Goal: Information Seeking & Learning: Check status

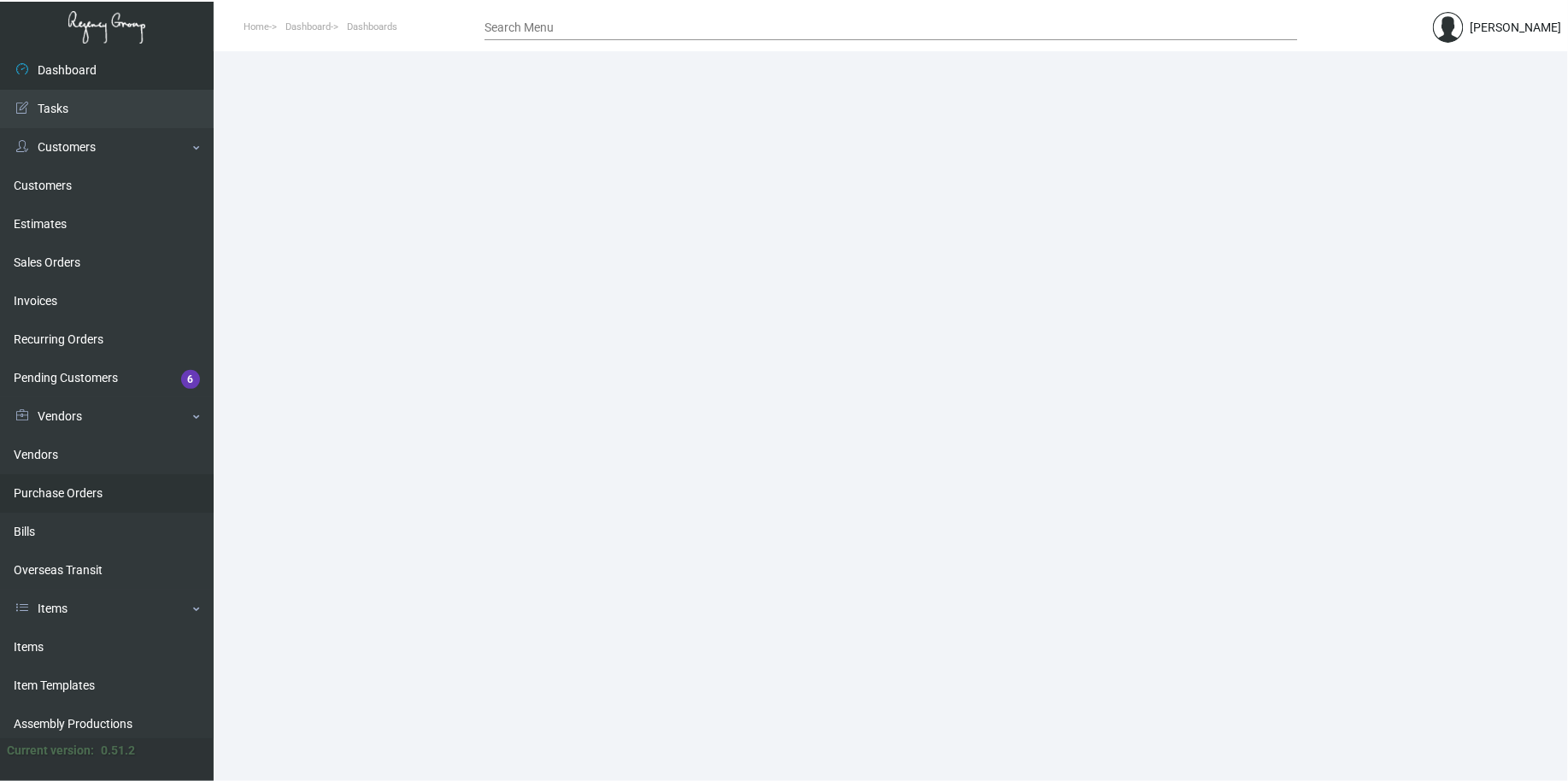
click at [61, 489] on link "Purchase Orders" at bounding box center [107, 493] width 214 height 38
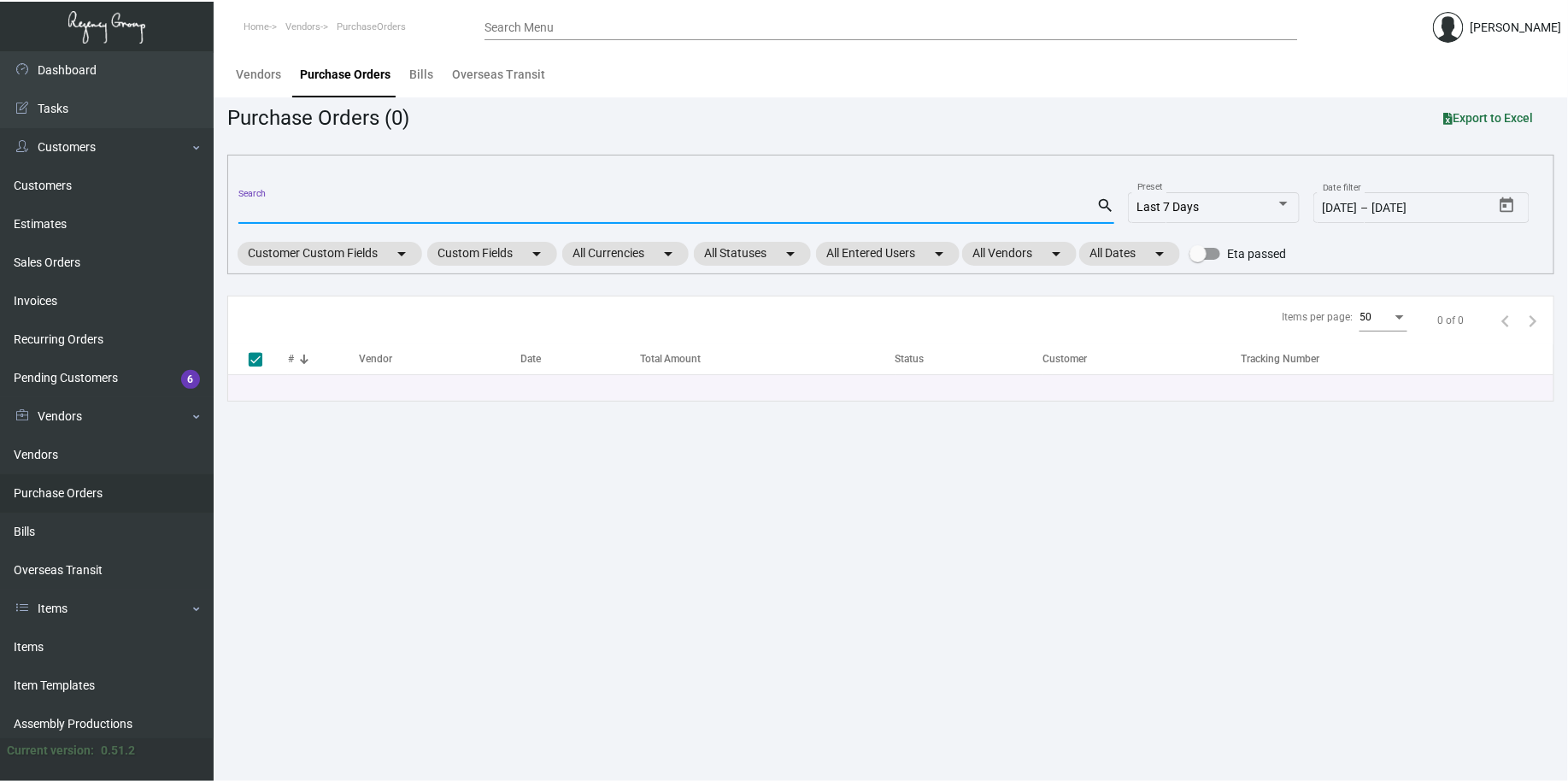
click at [399, 214] on input "Search" at bounding box center [668, 211] width 858 height 14
type input "97889"
checkbox input "false"
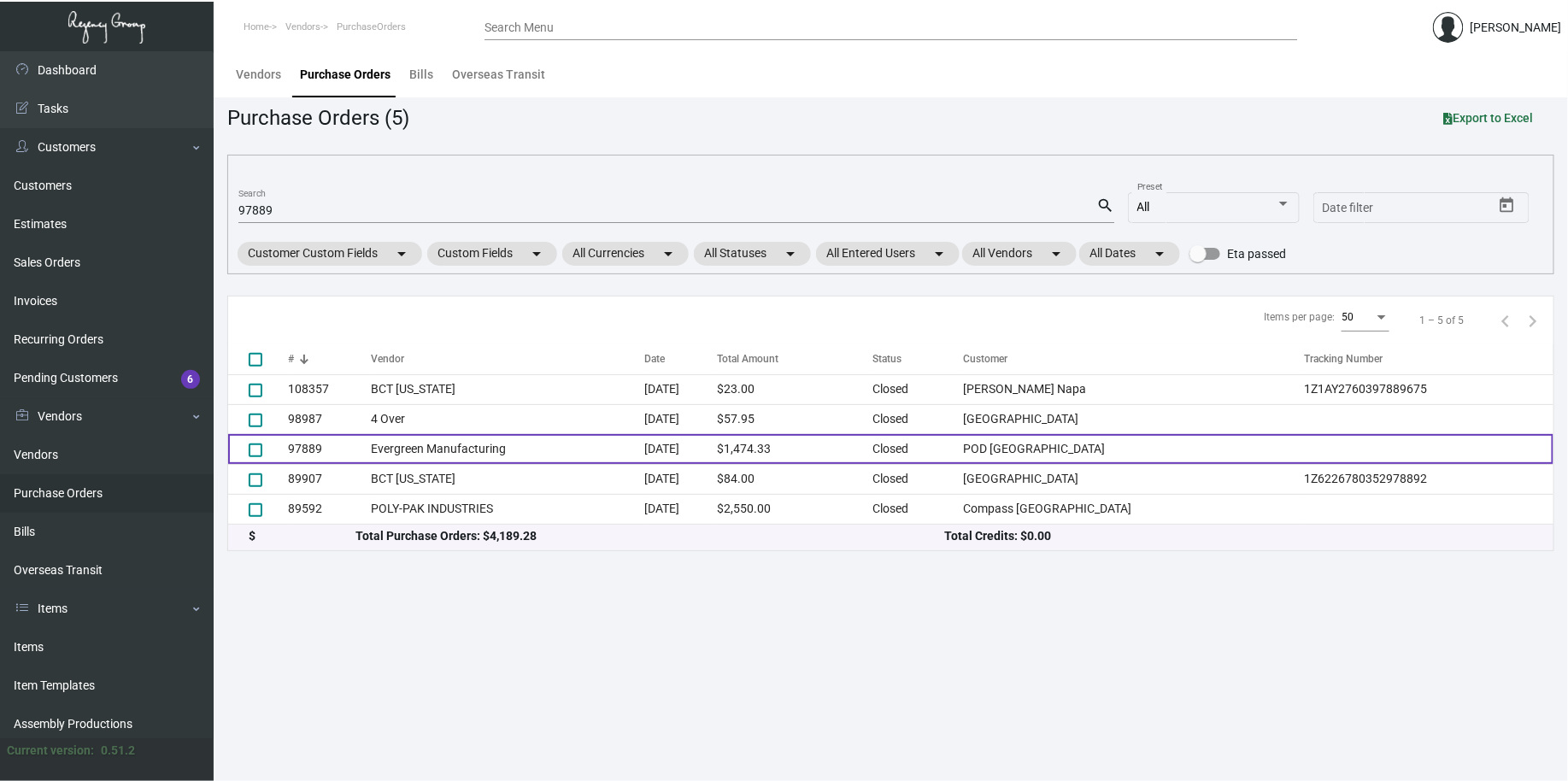
click at [524, 453] on td "Evergreen Manufacturing" at bounding box center [507, 449] width 273 height 30
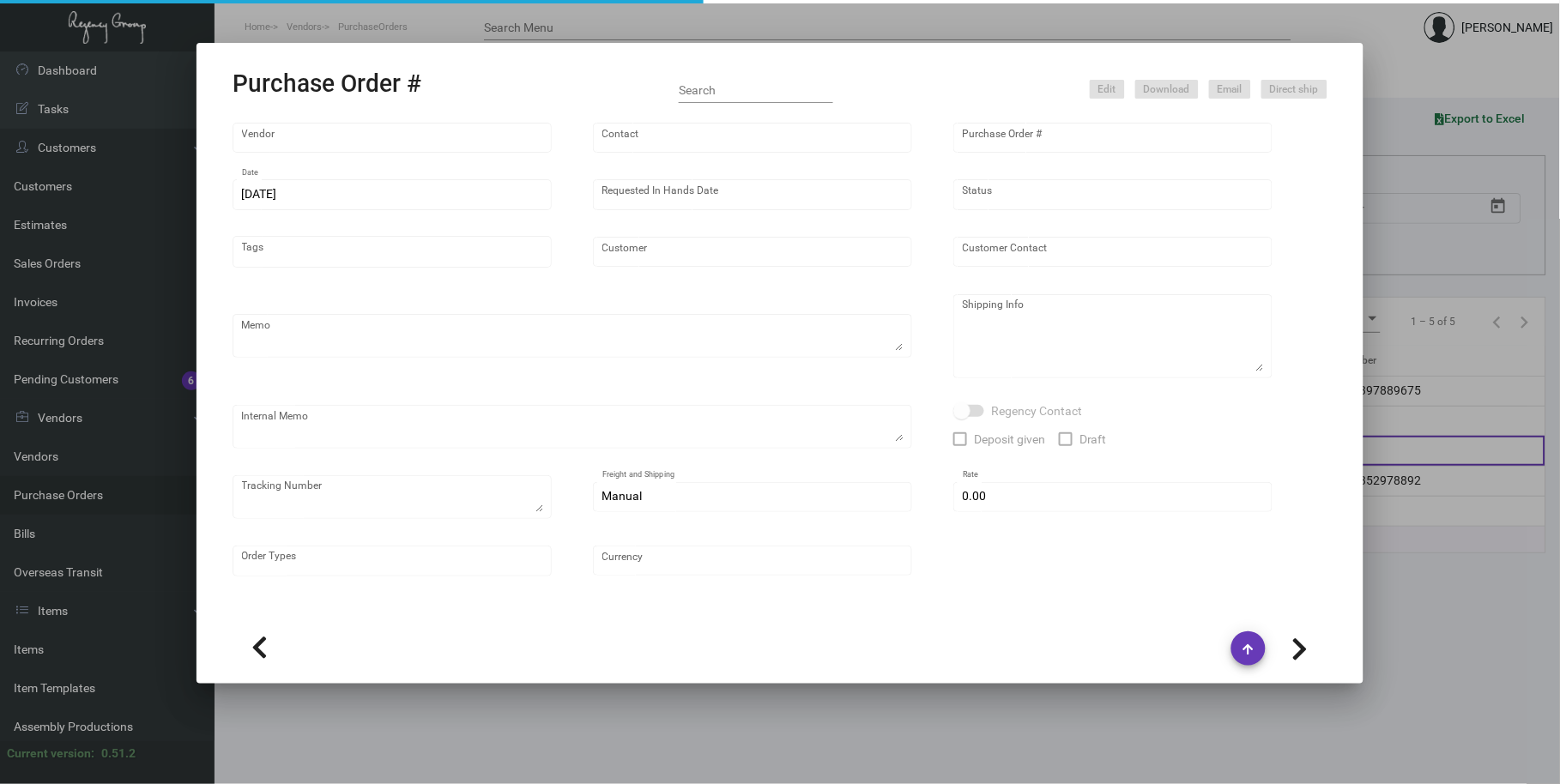
type input "Evergreen Manufacturing"
type input "[PERSON_NAME]"
type input "97889"
type input "[DATE]"
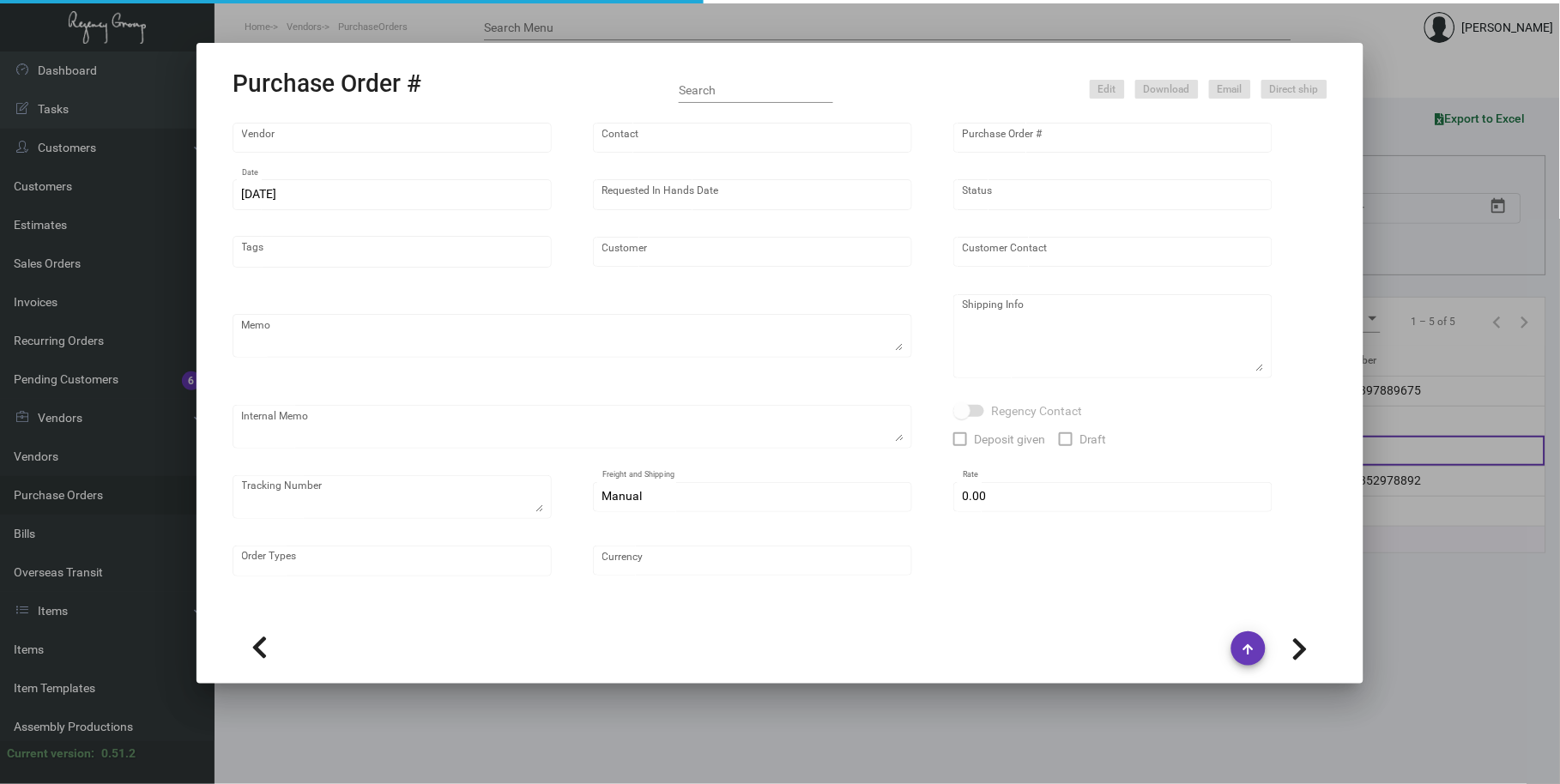
type input "POD [GEOGRAPHIC_DATA]"
type textarea "Please reference Quote# 0423-012-D & SEND PROOFS TO OUR ART TEAM ; [EMAIL_ADDRE…"
type textarea "Regency Group NJ - [PERSON_NAME] [STREET_ADDRESS]"
type textarea "4.21 - Confirmation# 32842, estimated finish date is [DATE]."
checkbox input "true"
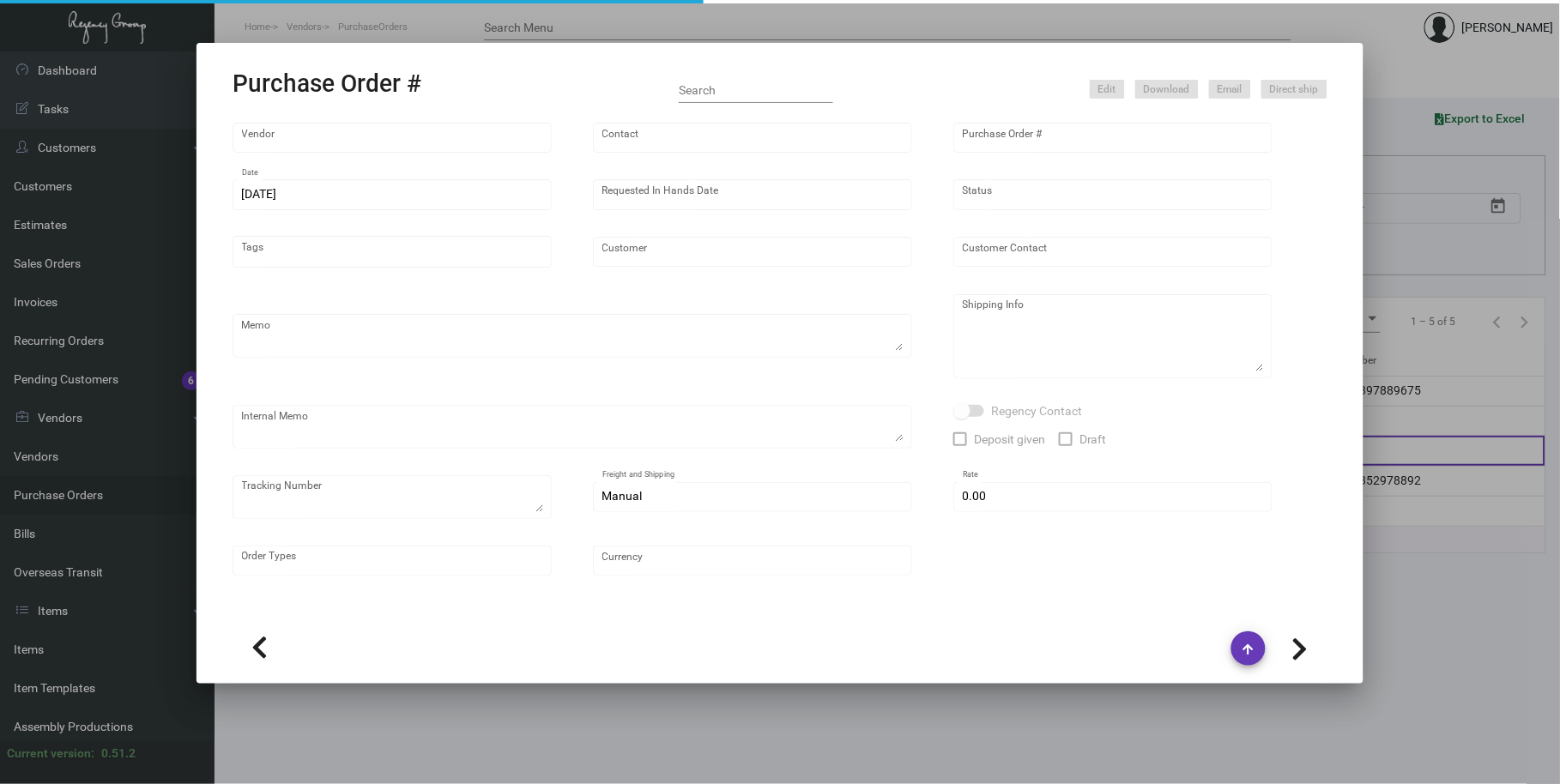
type input "$ 0.00"
type input "United States Dollar $"
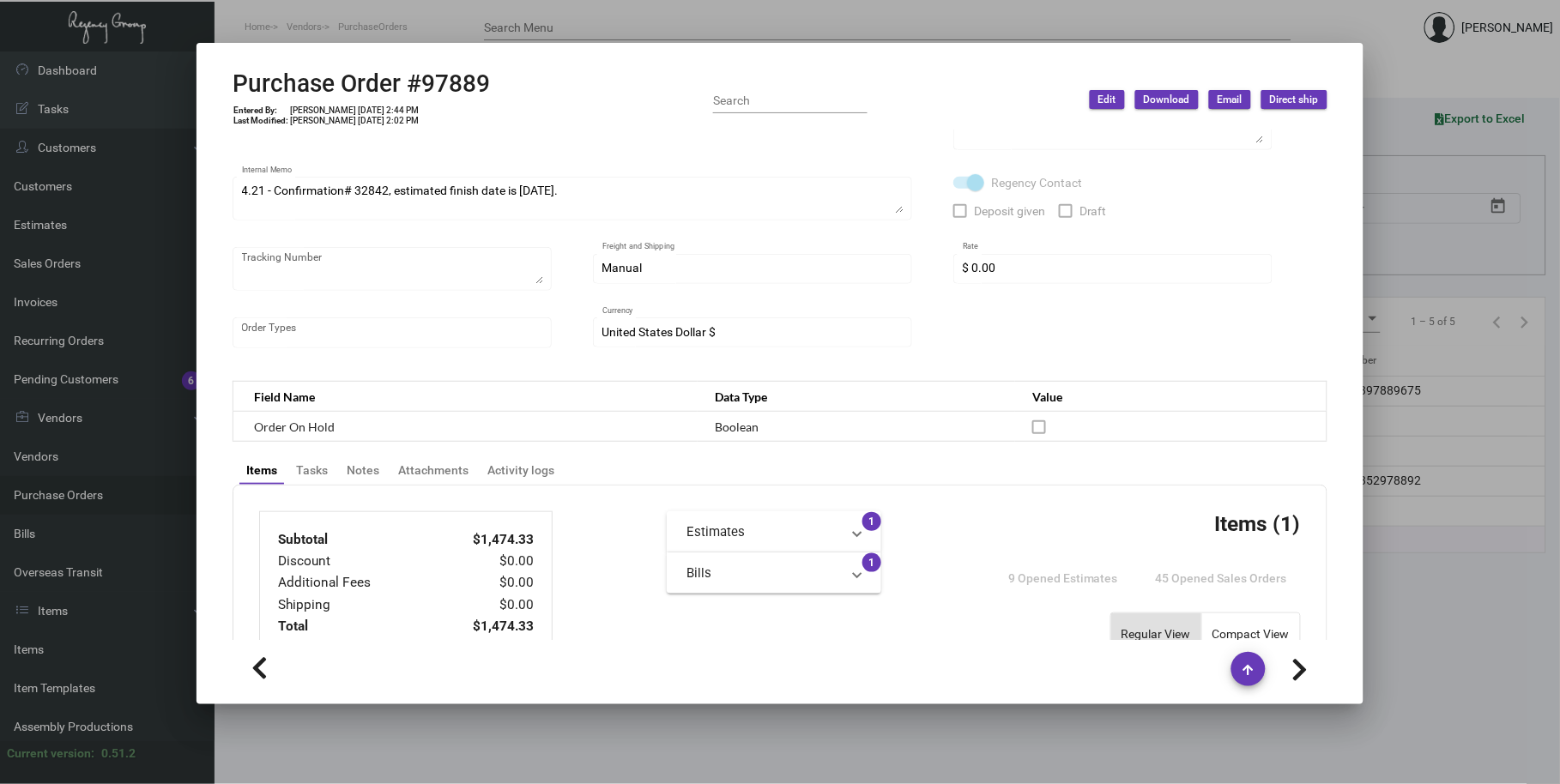
scroll to position [636, 0]
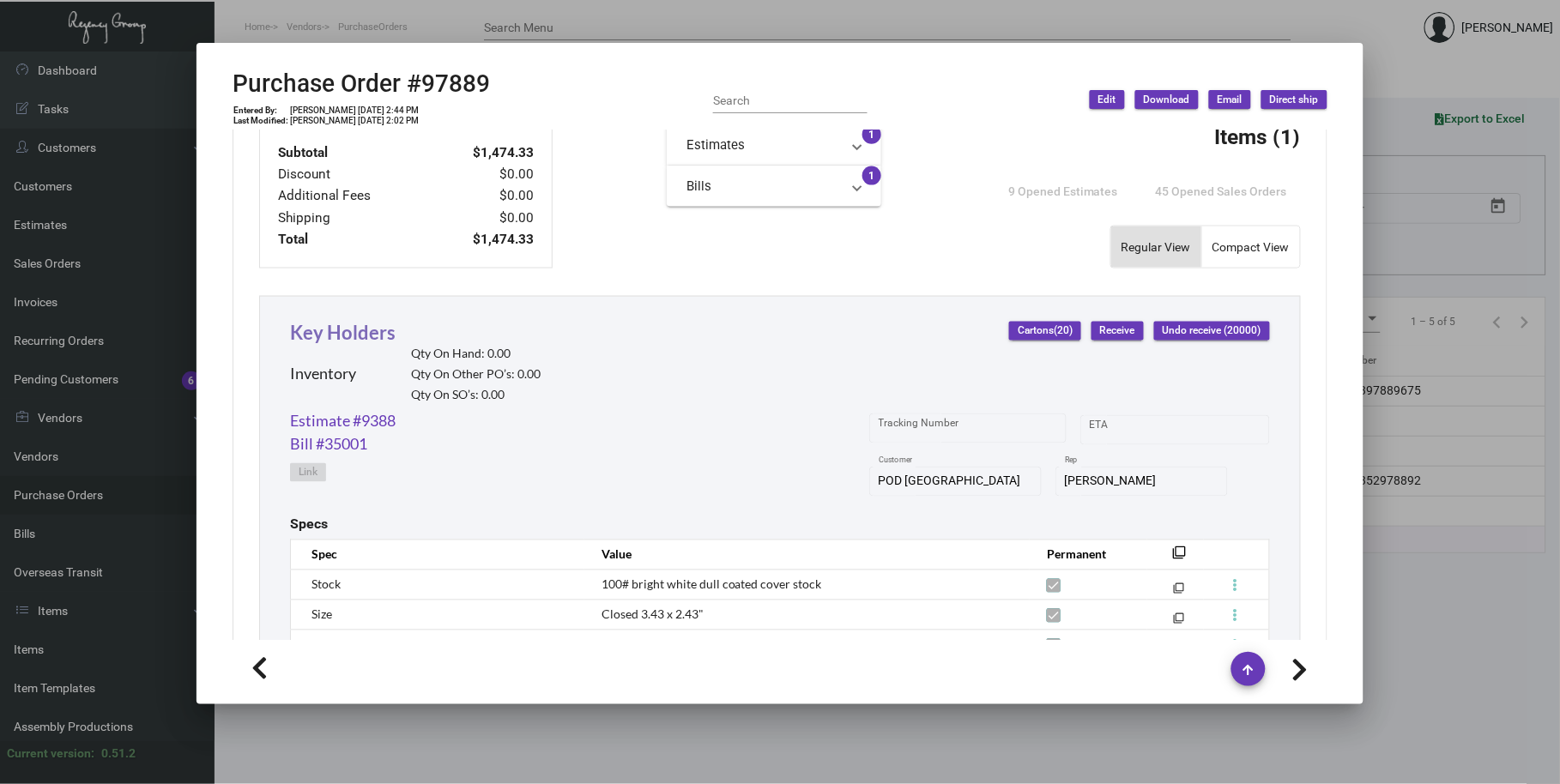
click at [357, 331] on link "Key Holders" at bounding box center [343, 332] width 106 height 23
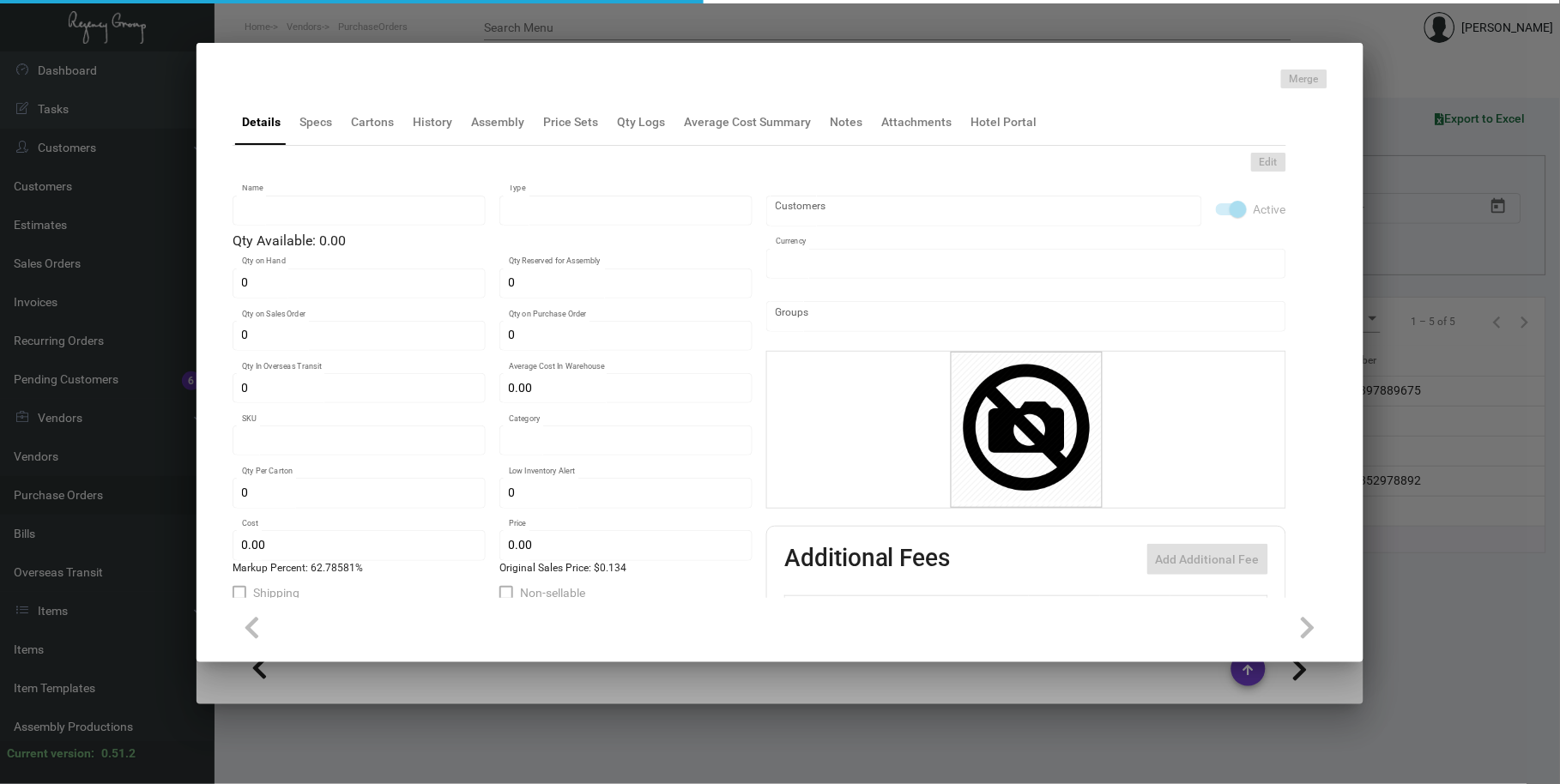
type input "Key Holders"
type input "Inventory"
type input "$ 0.0664"
type input "2615"
type input "Standard"
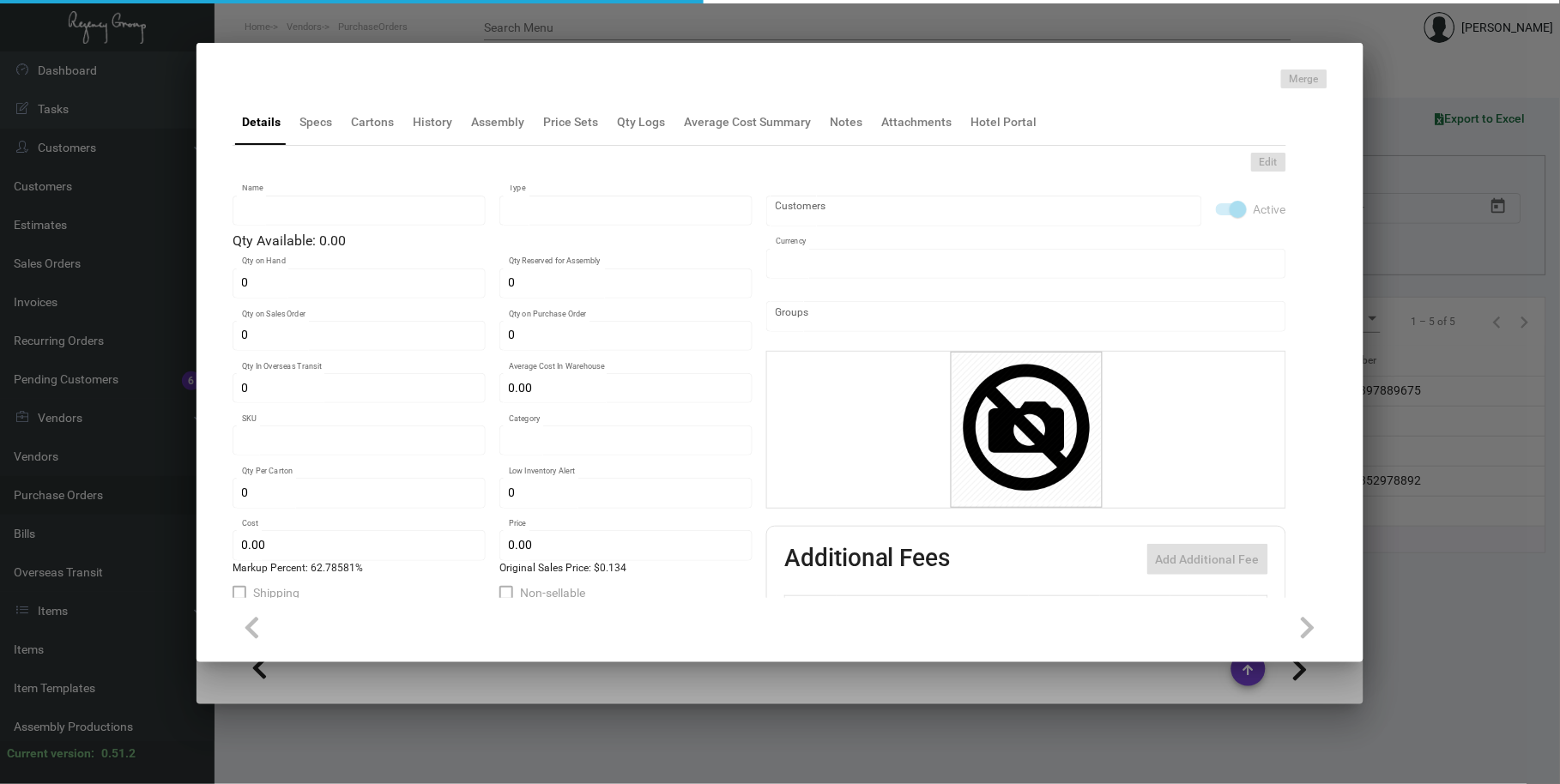
type input "1,000"
type input "$ 0.07372"
type input "$ 0.12"
type textarea "Key Holders: Size closed 2.5x3.5, #100 bright white wove cover stock, printing …"
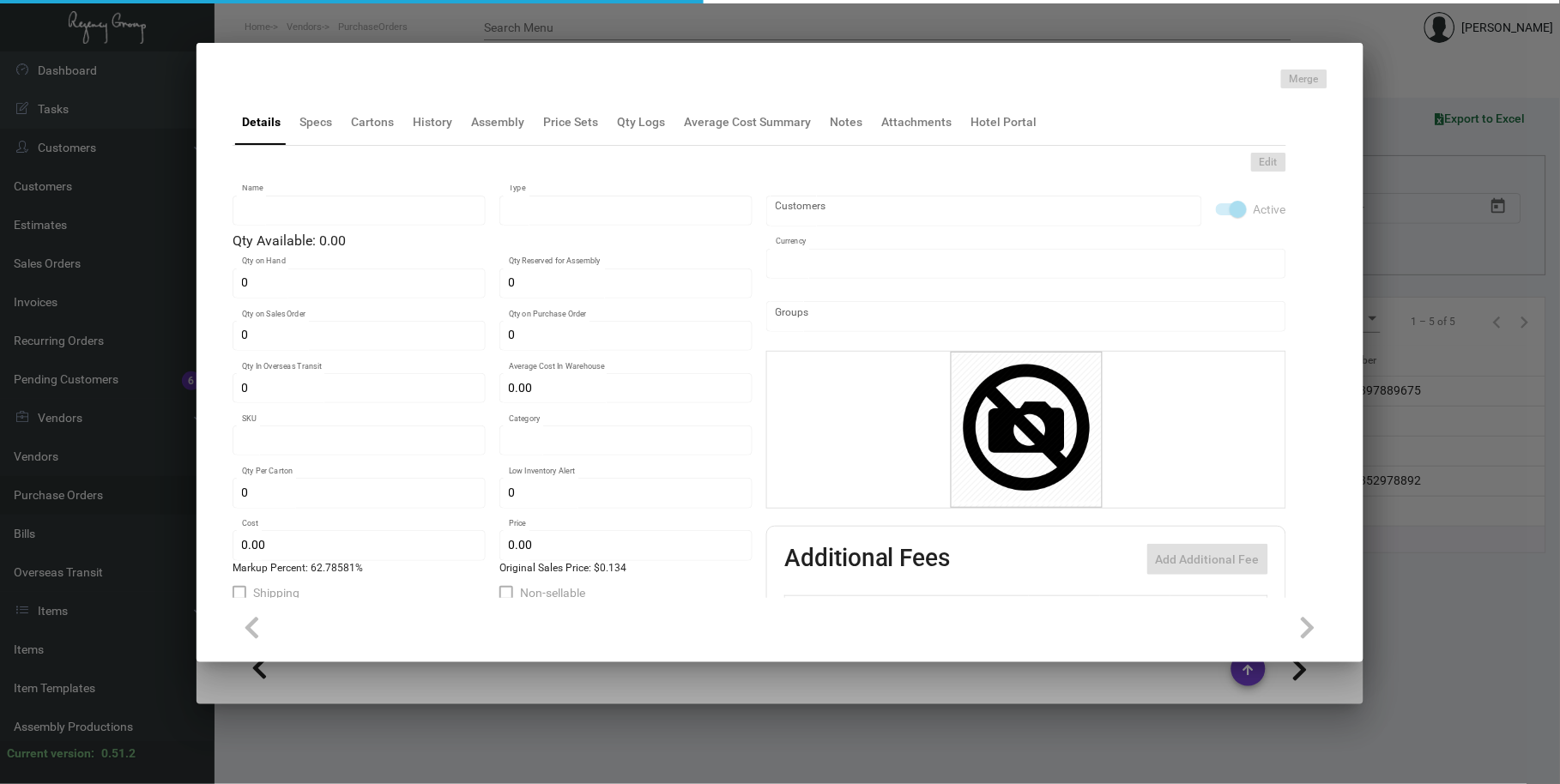
checkbox input "true"
type input "United States Dollar $"
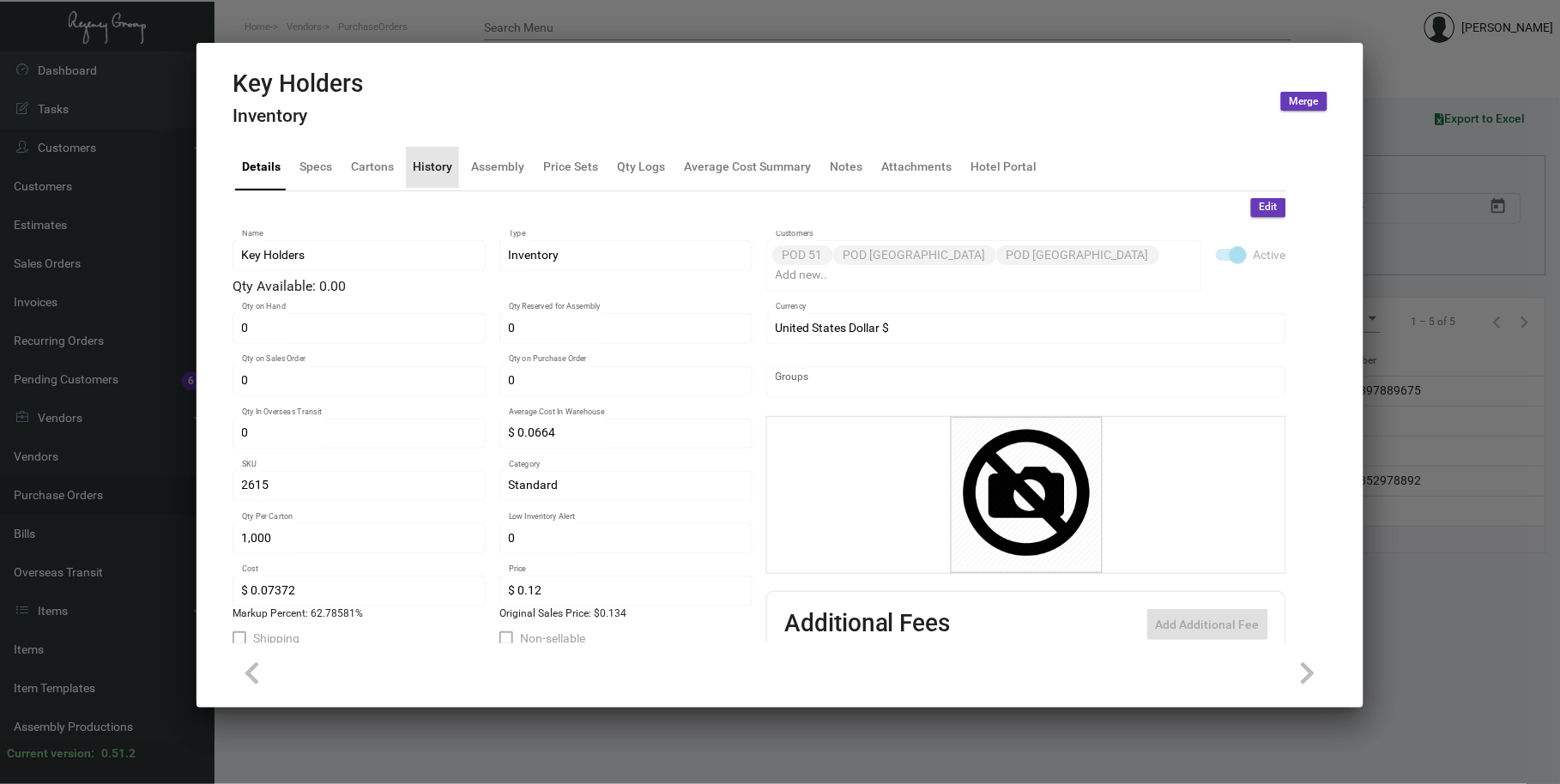
click at [447, 174] on div "History" at bounding box center [433, 166] width 40 height 18
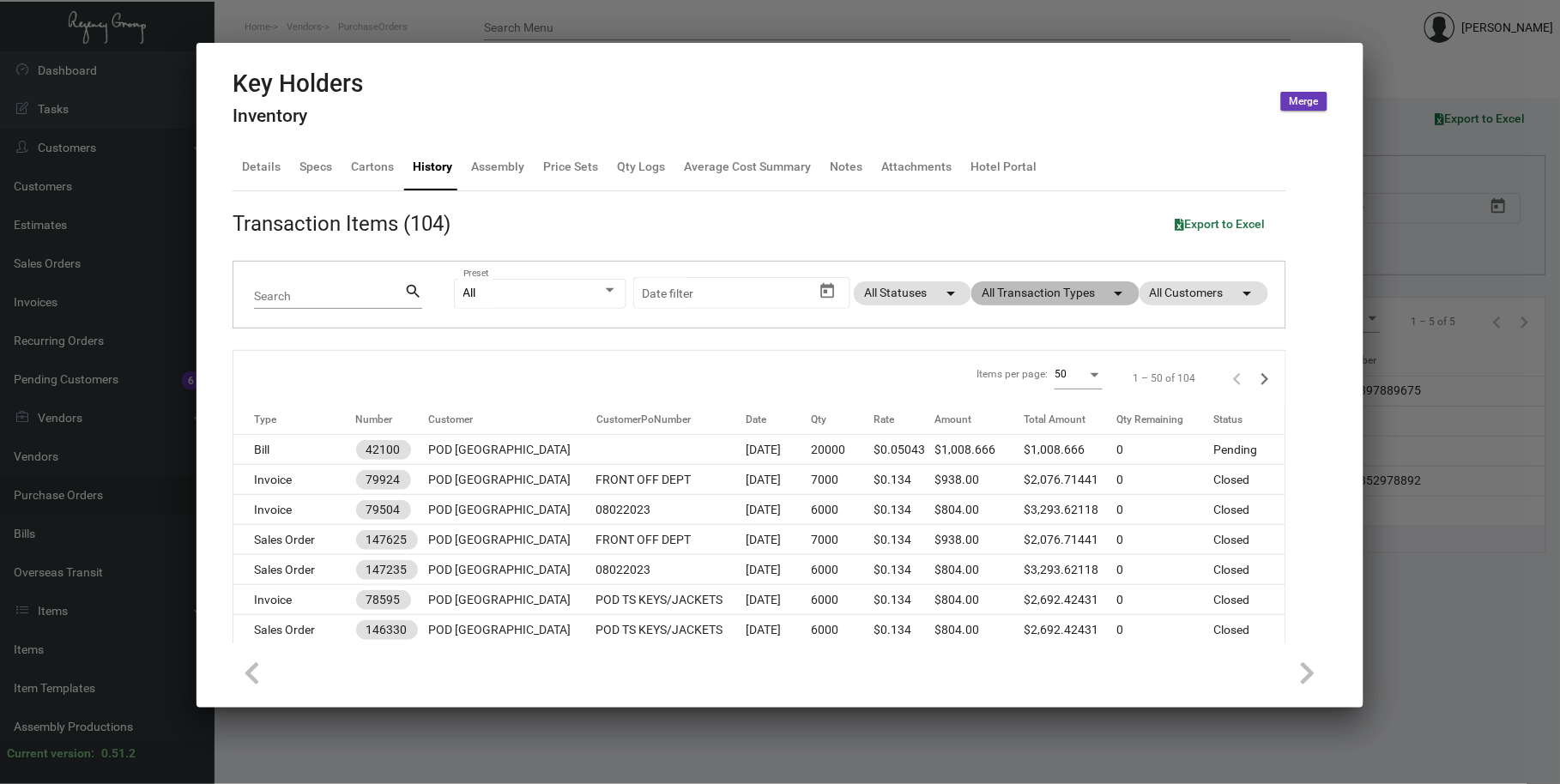
click at [1114, 301] on mat-chip "All Transaction Types arrow_drop_down" at bounding box center [1056, 293] width 168 height 24
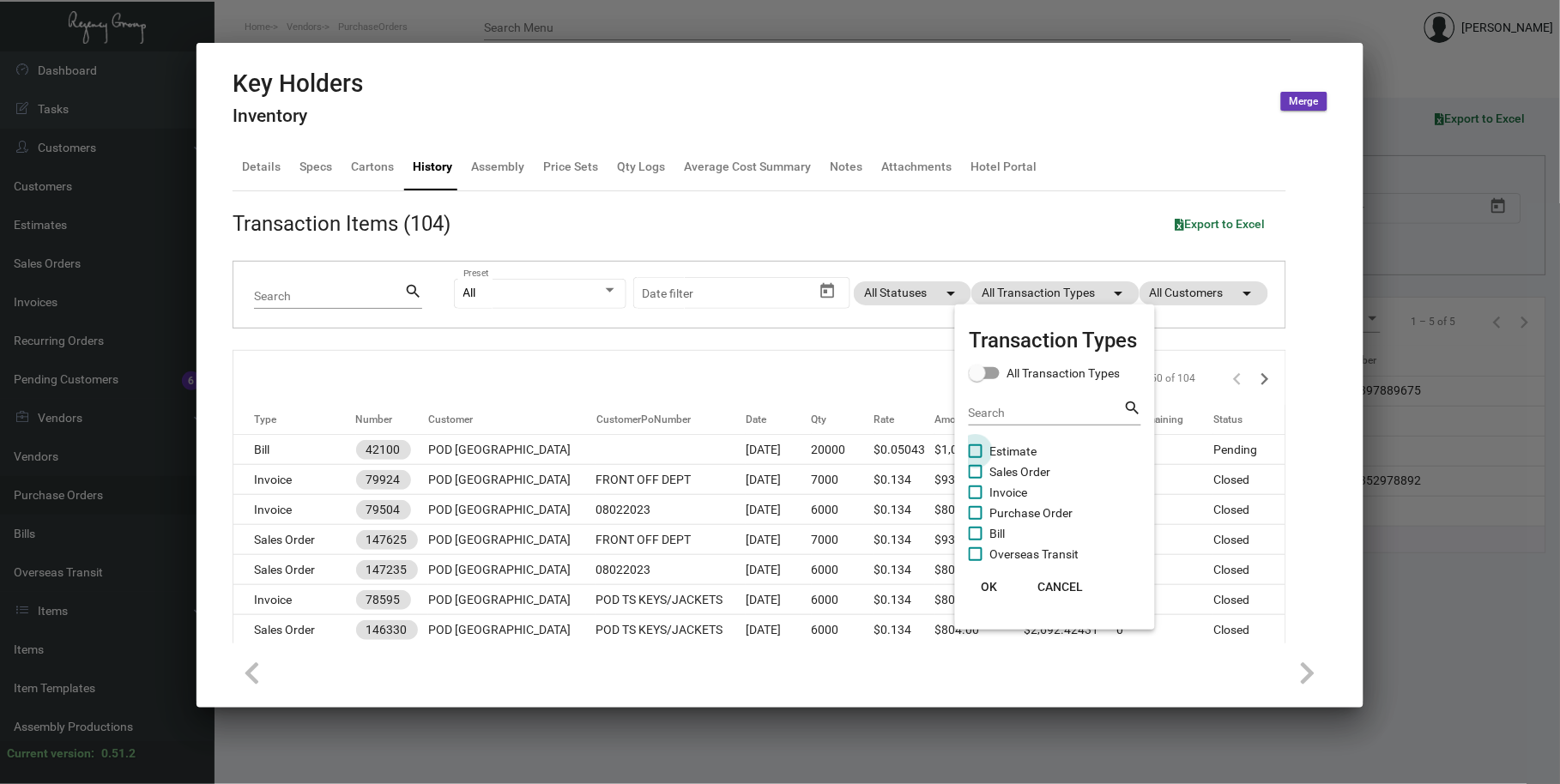
click at [1024, 454] on span "Estimate" at bounding box center [1013, 450] width 48 height 21
click at [976, 458] on input "Estimate" at bounding box center [975, 458] width 1 height 1
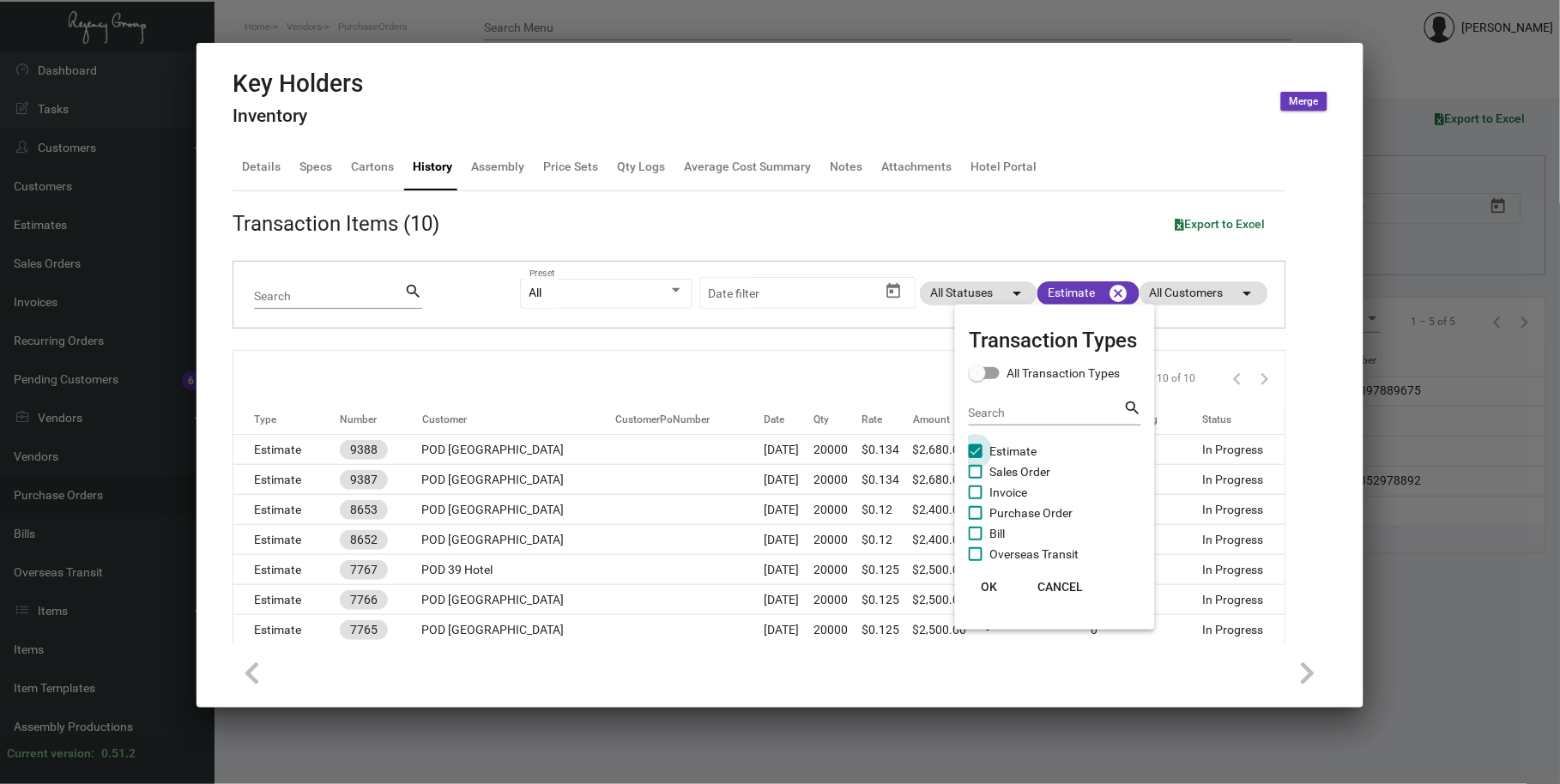
click at [1024, 454] on span "Estimate" at bounding box center [1013, 450] width 48 height 21
click at [976, 458] on input "Estimate" at bounding box center [975, 458] width 1 height 1
checkbox input "false"
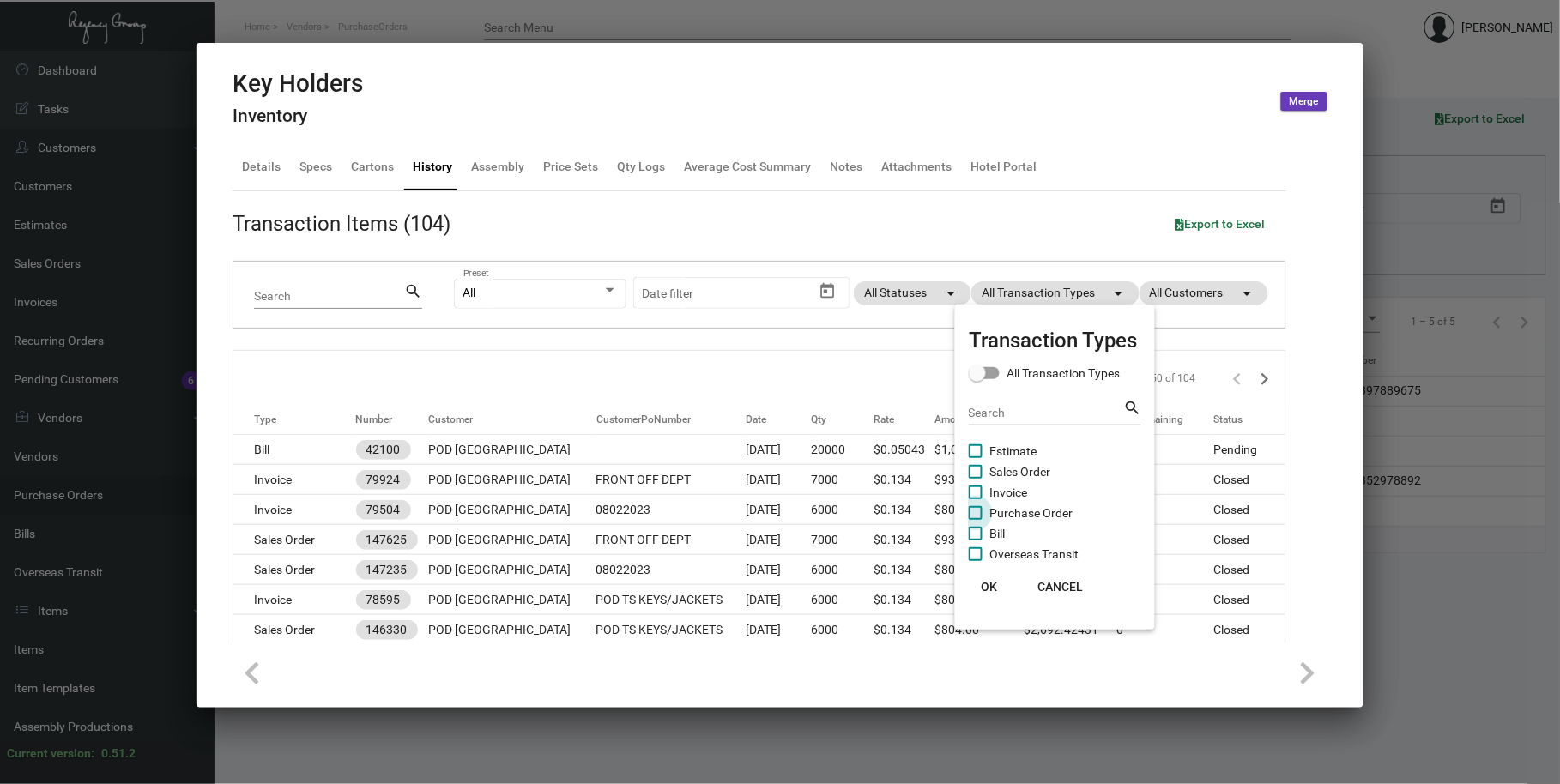
click at [1033, 510] on span "Purchase Order" at bounding box center [1031, 513] width 83 height 21
click at [976, 520] on input "Purchase Order" at bounding box center [975, 520] width 1 height 1
checkbox input "true"
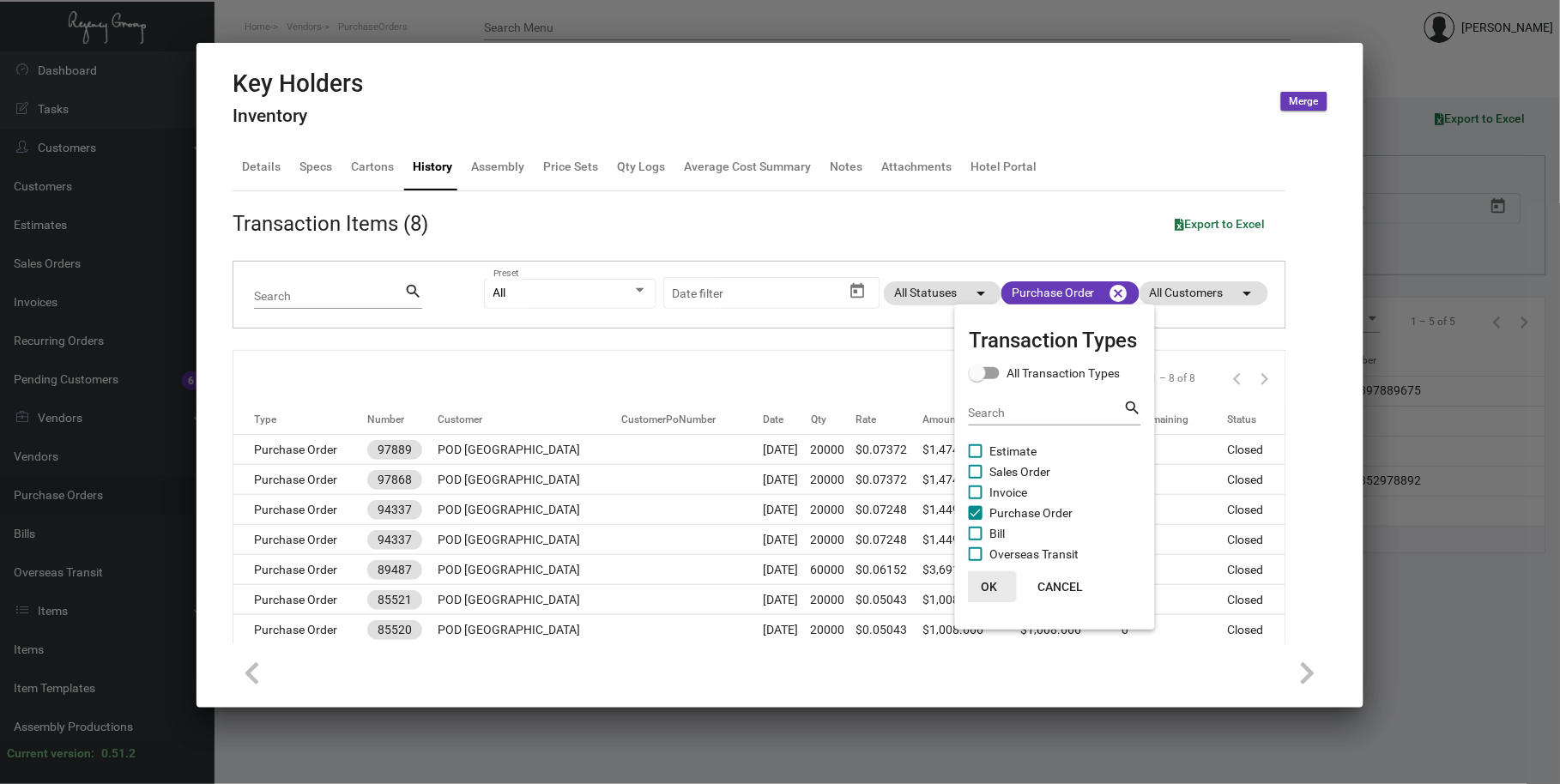
click at [998, 587] on button "OK" at bounding box center [988, 586] width 54 height 31
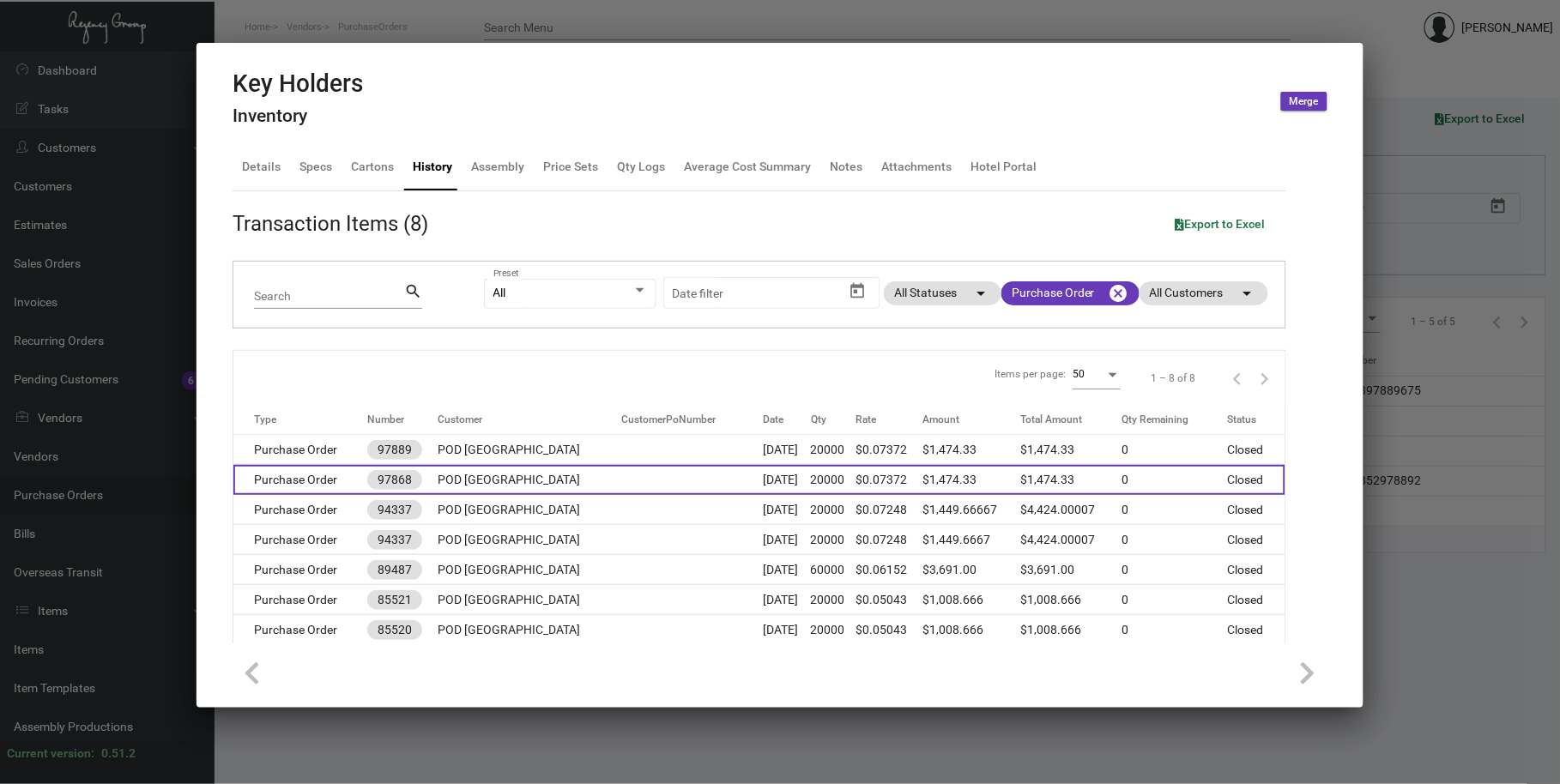
click at [650, 478] on td at bounding box center [691, 480] width 142 height 30
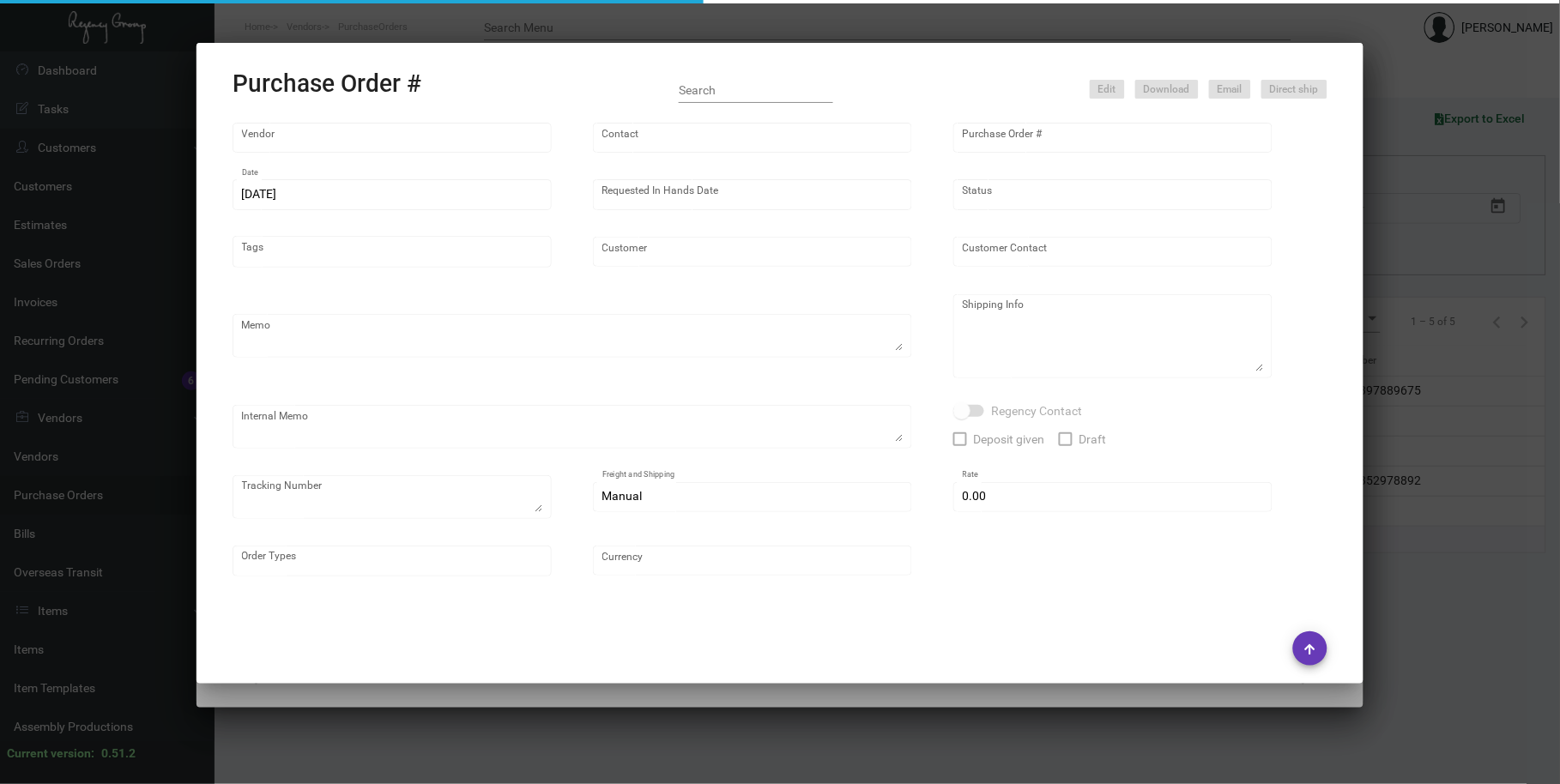
type input "Evergreen Manufacturing"
type input "[PERSON_NAME]"
type input "97868"
type input "[DATE]"
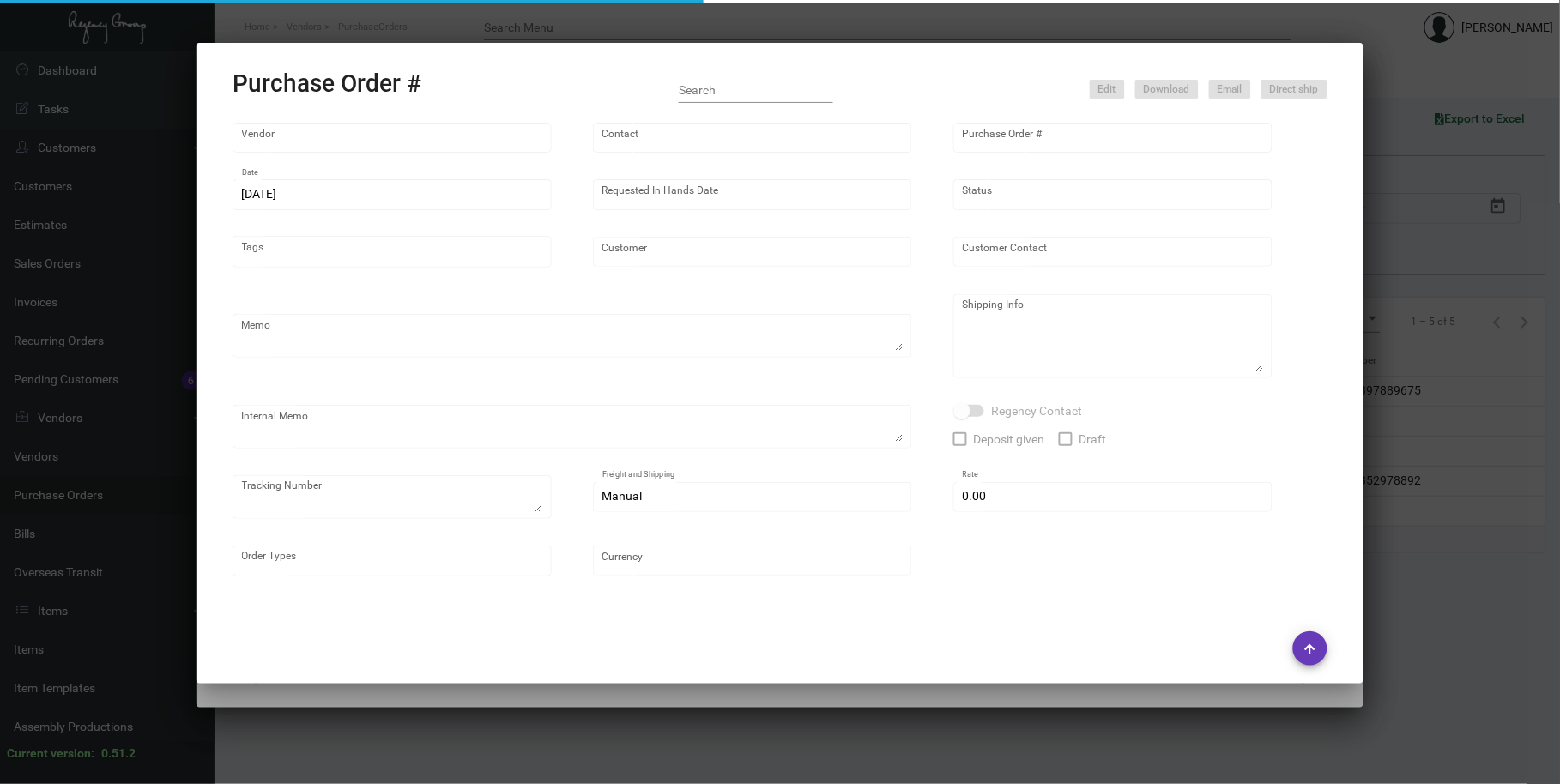
type input "POD [GEOGRAPHIC_DATA]"
type textarea "Please reference Quote# 0423-012-D & SEND PROOFS TO OUR ART TEAM ; [EMAIL_ADDRE…"
type textarea "Regency Group NJ - [PERSON_NAME] [STREET_ADDRESS]"
type textarea "4.21 - Confirmation# 32841, estimated finish date is [DATE]. 5.4 - [PERSON_NAME…"
checkbox input "true"
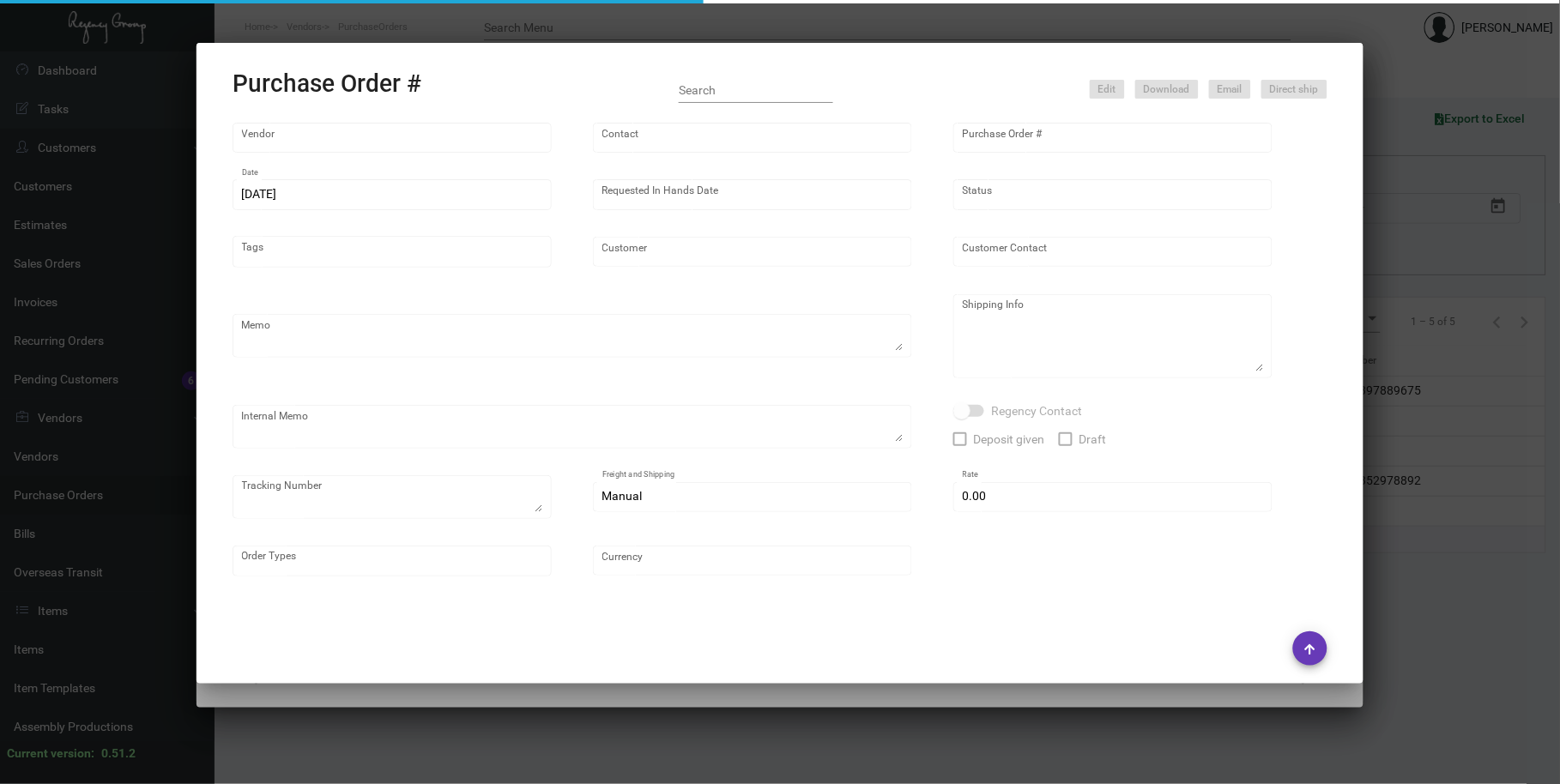
type input "$ 0.00"
type input "United States Dollar $"
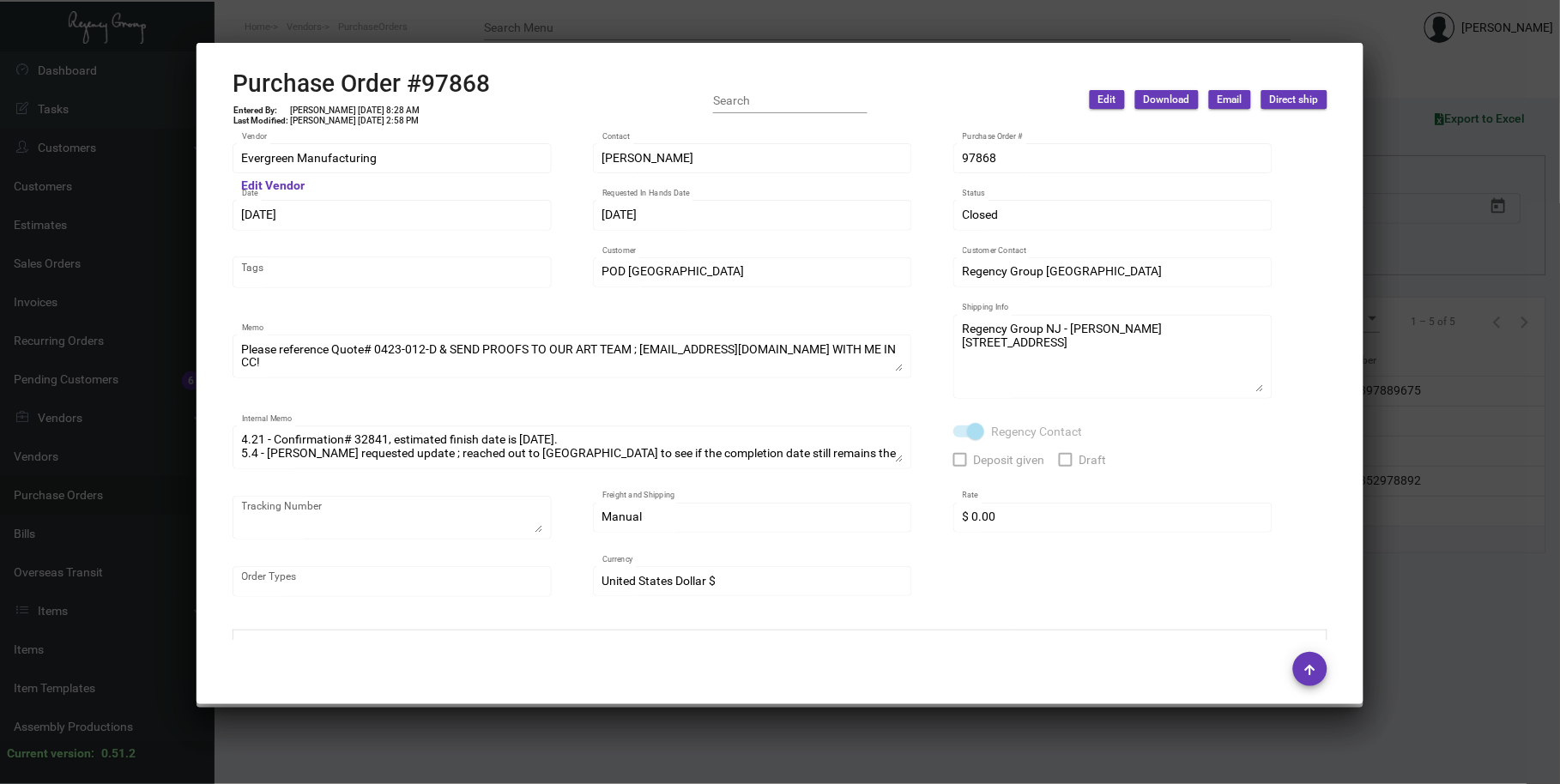
click at [562, 21] on div at bounding box center [780, 392] width 1560 height 784
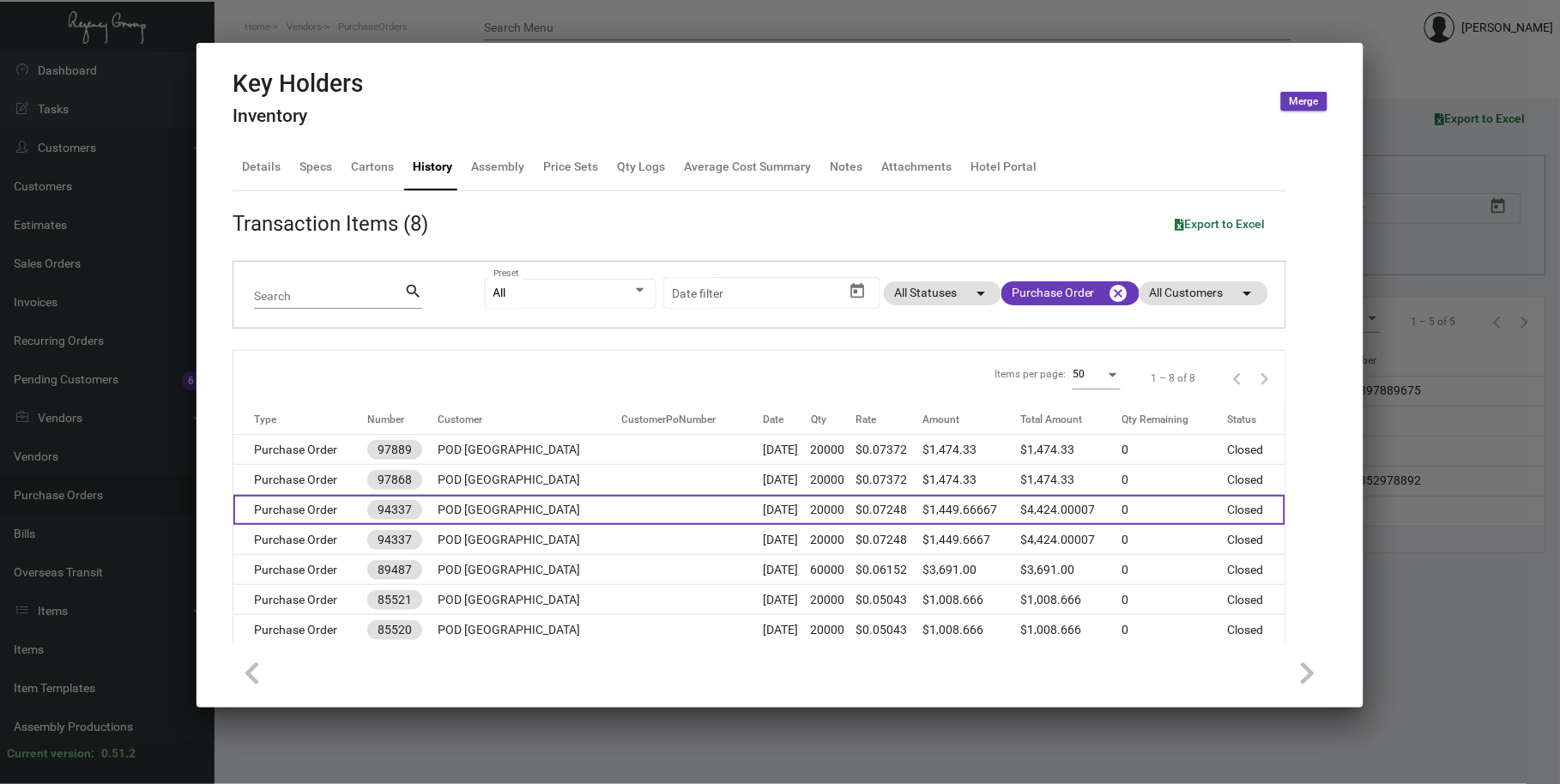
click at [573, 502] on td "POD [GEOGRAPHIC_DATA]" at bounding box center [529, 510] width 183 height 30
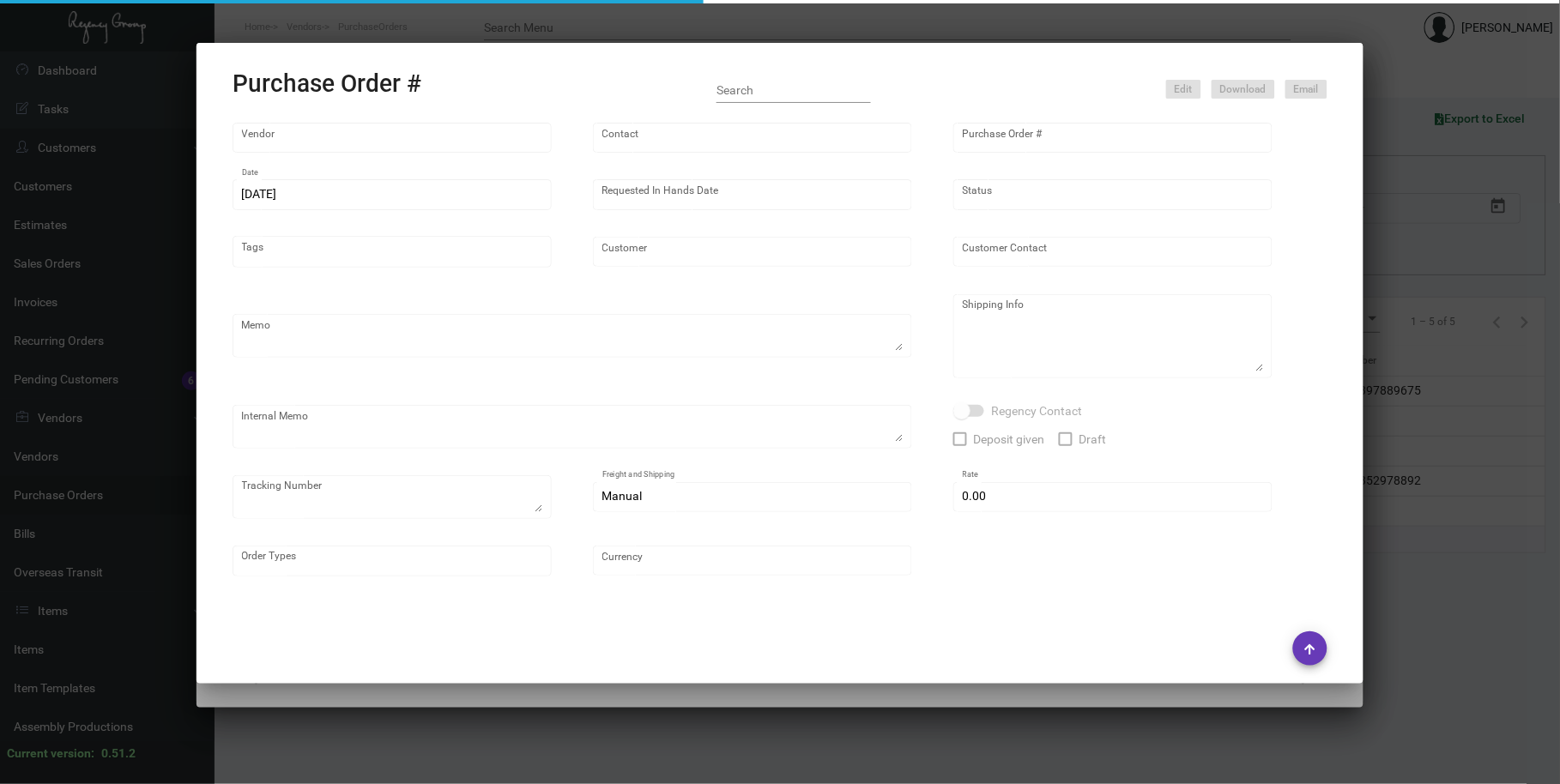
type input "Evergreen Manufacturing"
type input "[PERSON_NAME]"
type input "94337"
type input "[DATE]"
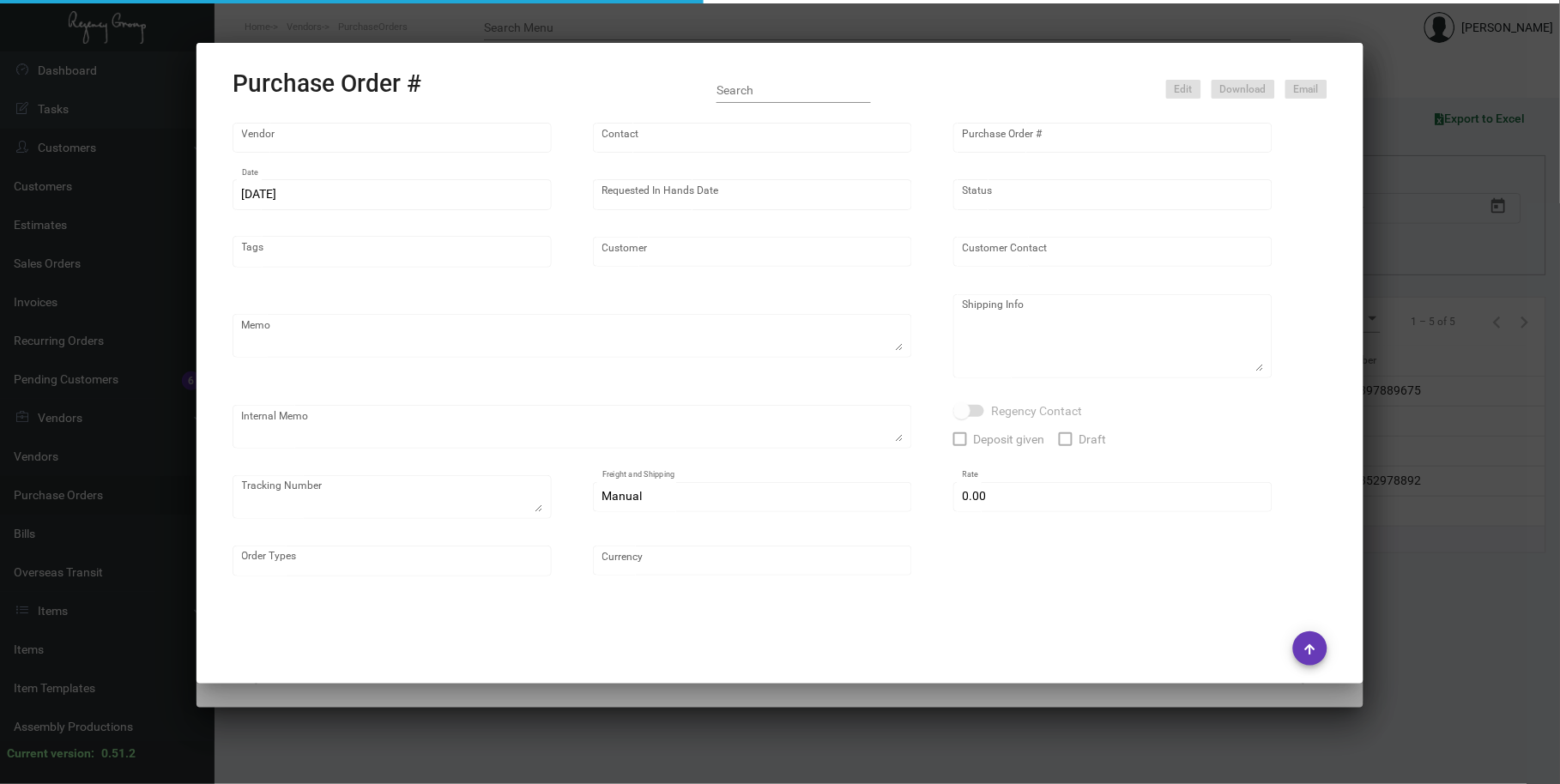
type textarea "Please reference Quote#: 1022-043-D / PO#: 89487. PLEASE EXPEDITE & PROVIDE EST…"
type textarea "Regency Group NJ - [PERSON_NAME] [STREET_ADDRESS]"
type textarea "11.8- Per [PERSON_NAME], request to have the entire order be rushed for $75 fee…"
checkbox input "true"
type input "$ 0.00"
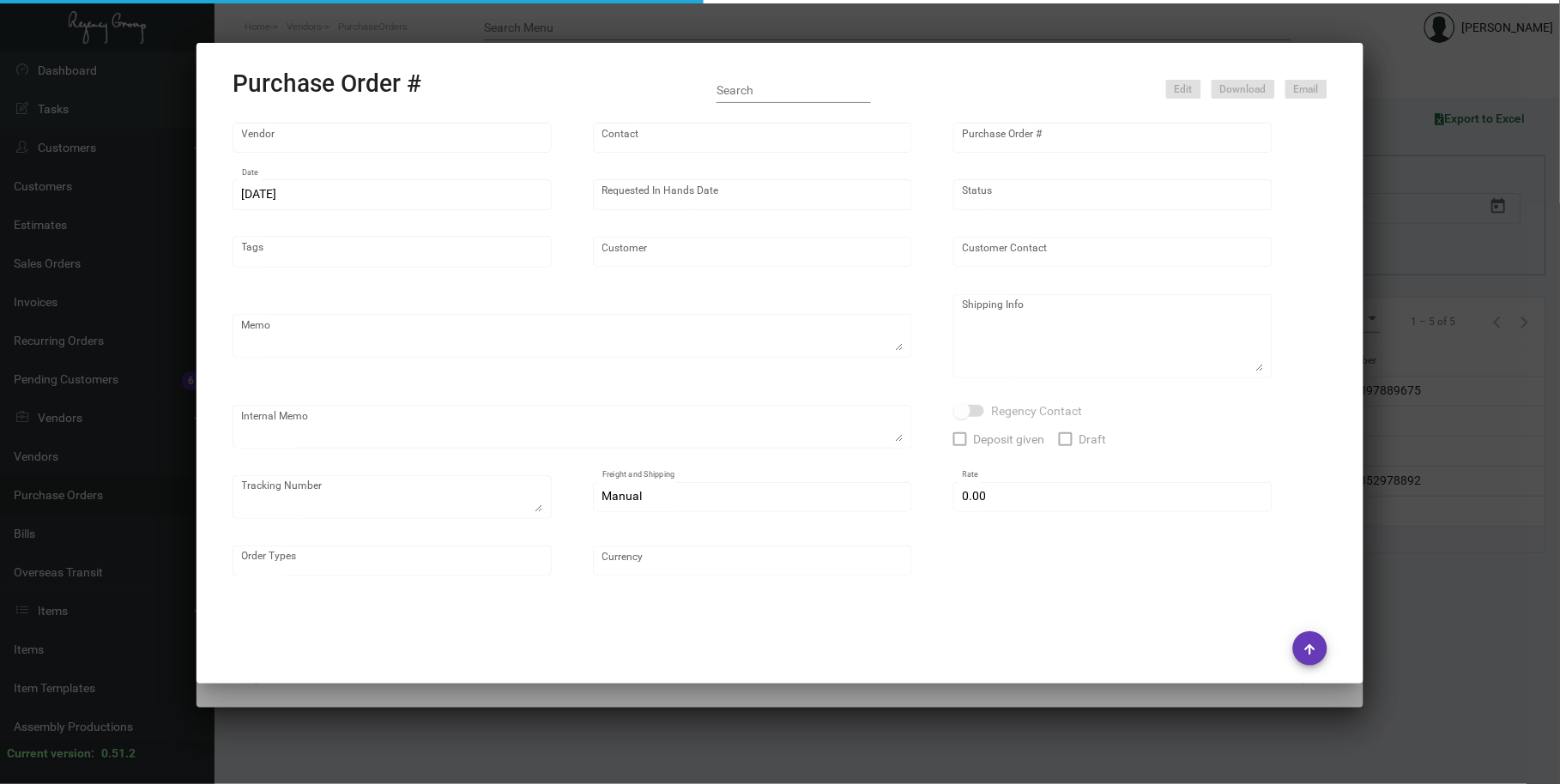
type input "United States Dollar $"
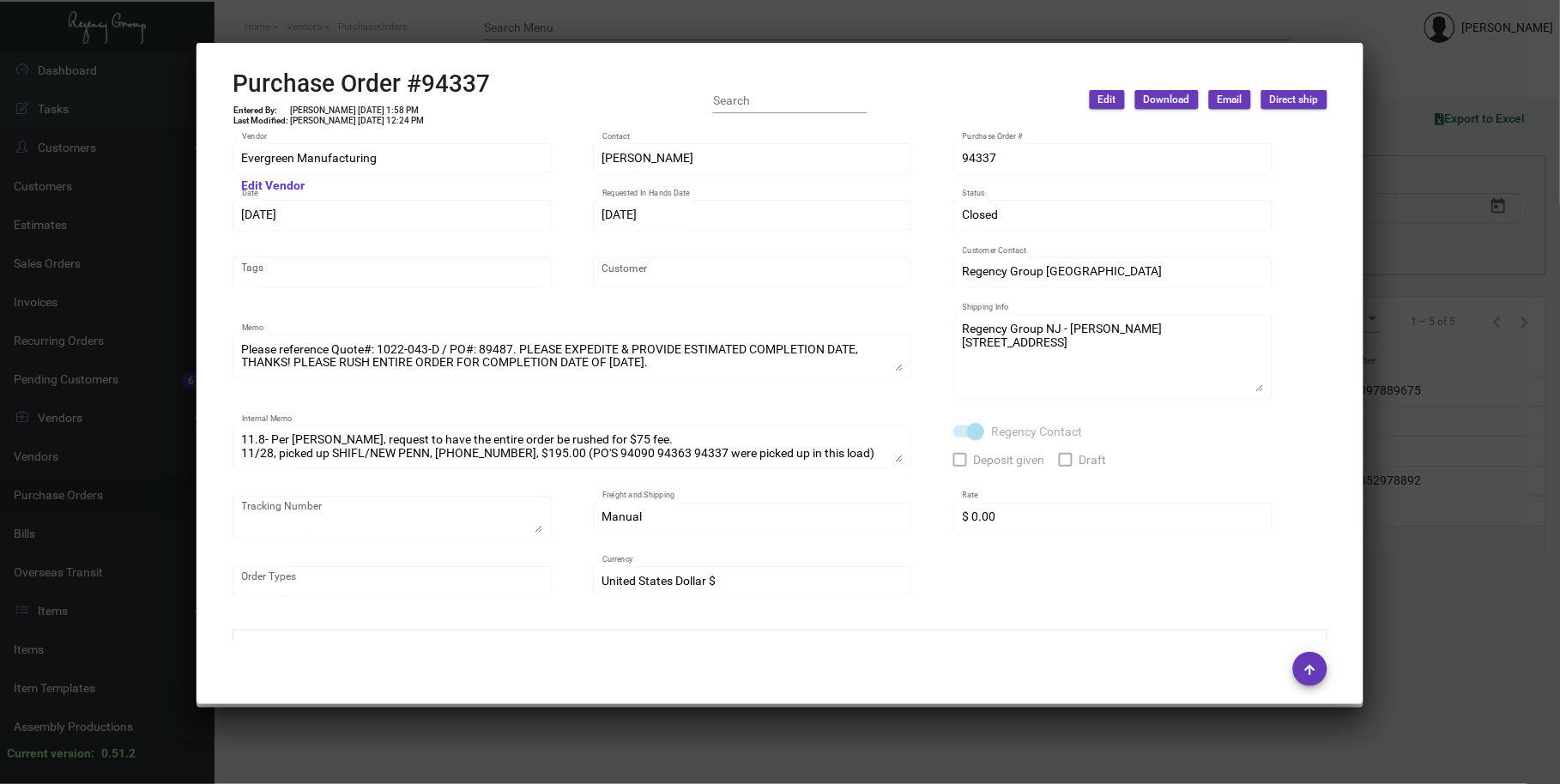
click at [424, 41] on div at bounding box center [780, 392] width 1560 height 784
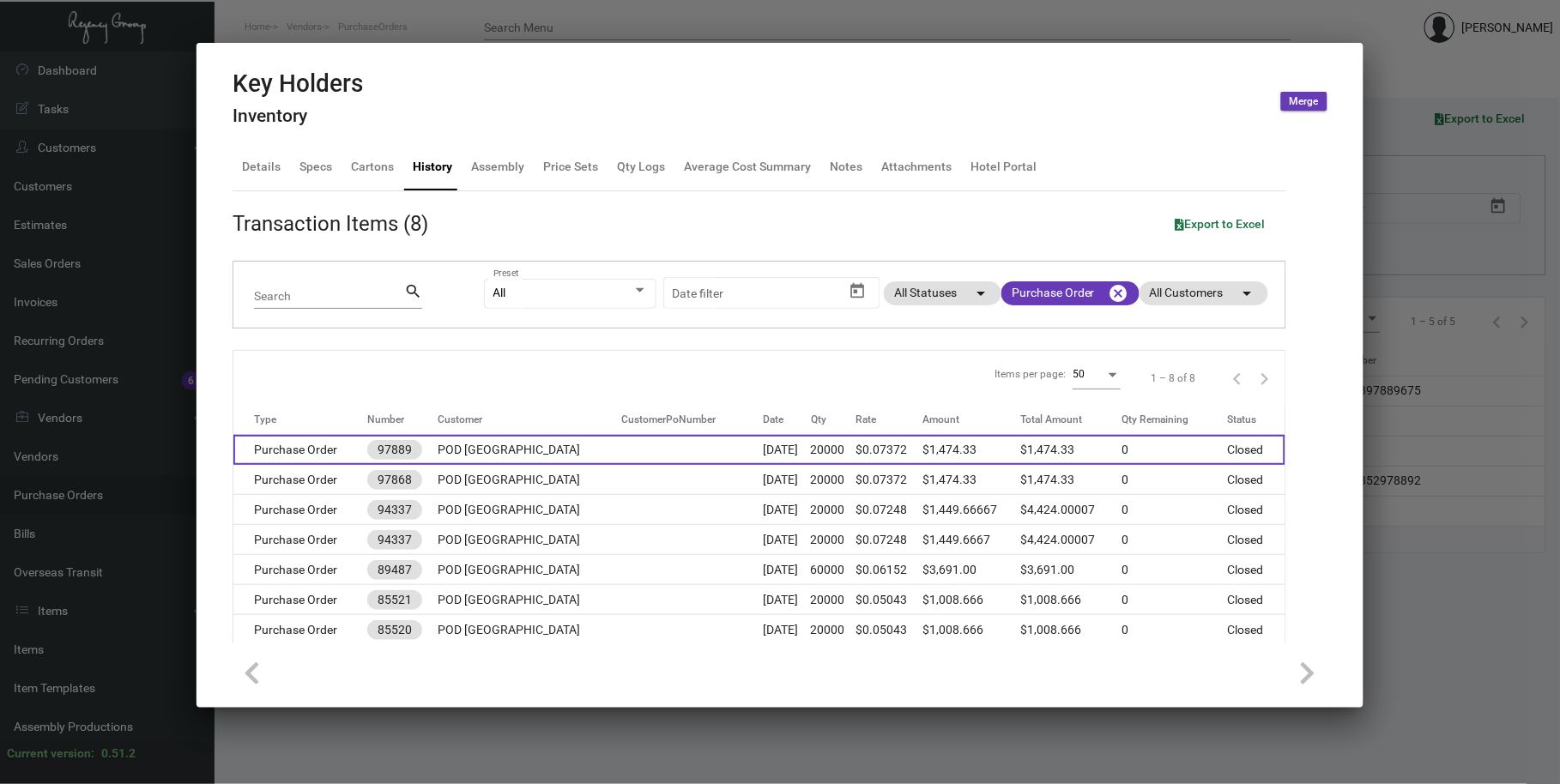
click at [553, 444] on td "POD [GEOGRAPHIC_DATA]" at bounding box center [529, 449] width 183 height 30
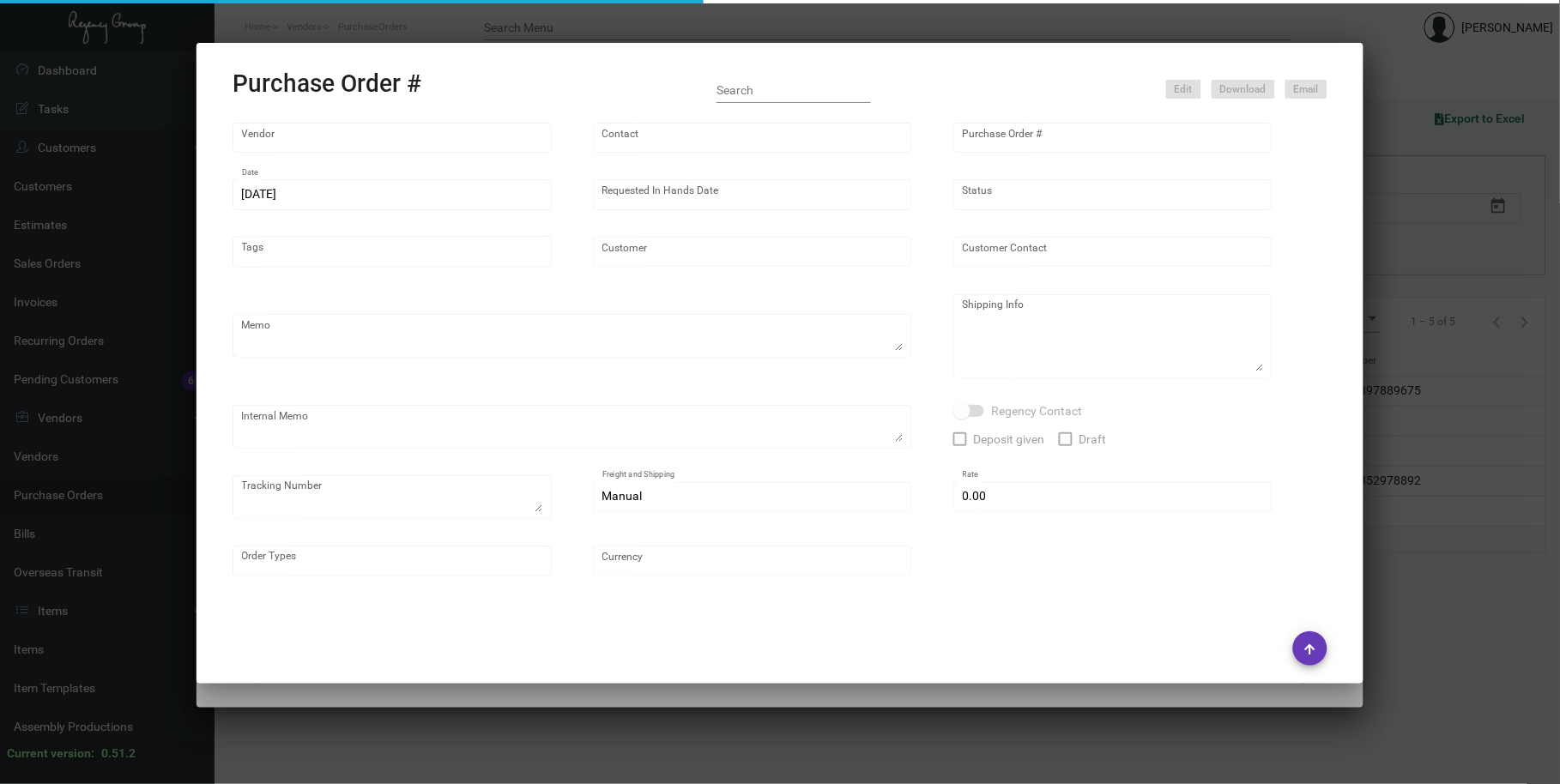
type input "Evergreen Manufacturing"
type input "[PERSON_NAME]"
type input "97889"
type input "[DATE]"
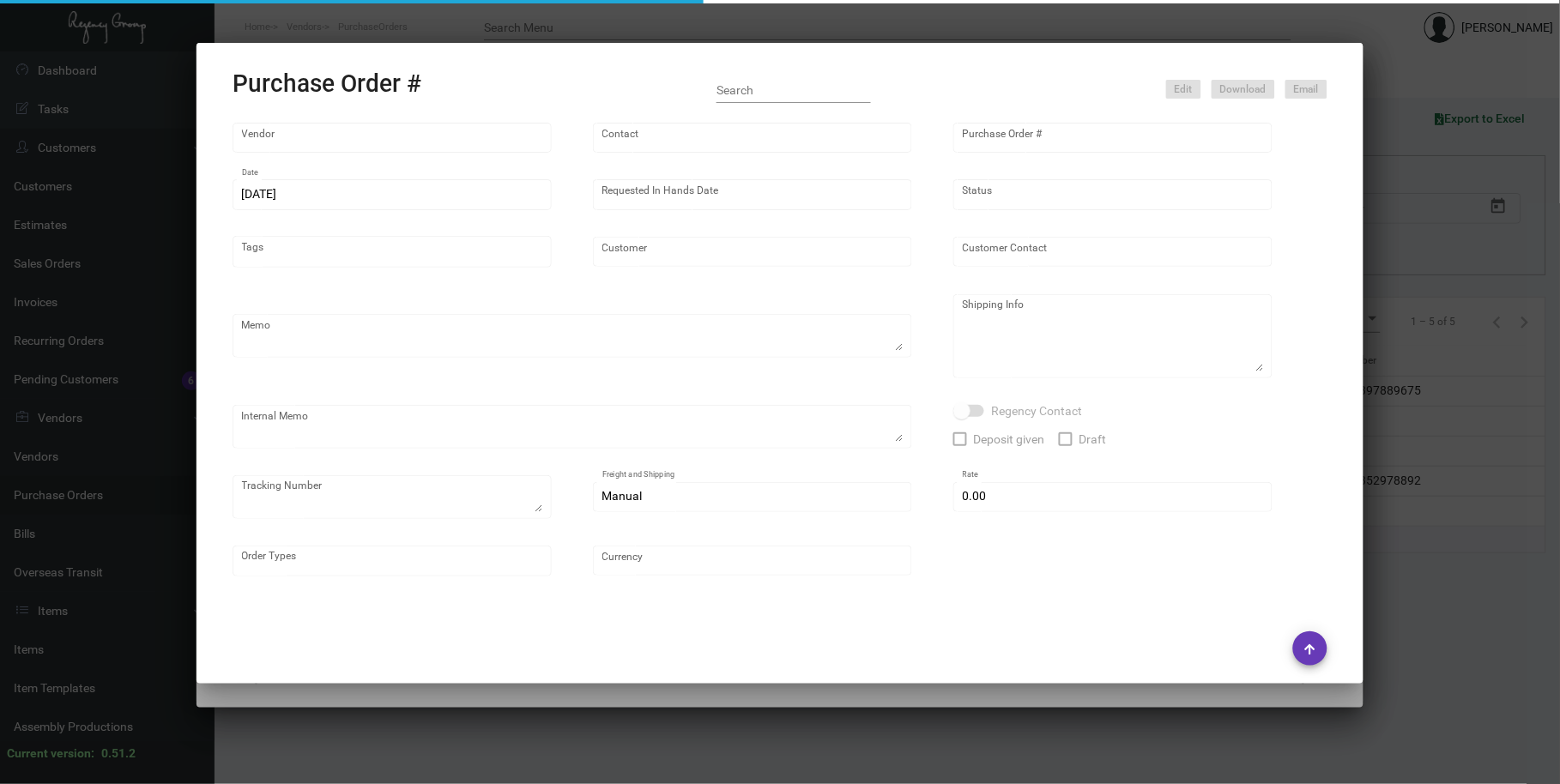
type input "POD [GEOGRAPHIC_DATA]"
type textarea "Please reference Quote# 0423-012-D & SEND PROOFS TO OUR ART TEAM ; [EMAIL_ADDRE…"
type textarea "Regency Group NJ - [PERSON_NAME] [STREET_ADDRESS]"
type textarea "4.21 - Confirmation# 32842, estimated finish date is [DATE]."
checkbox input "true"
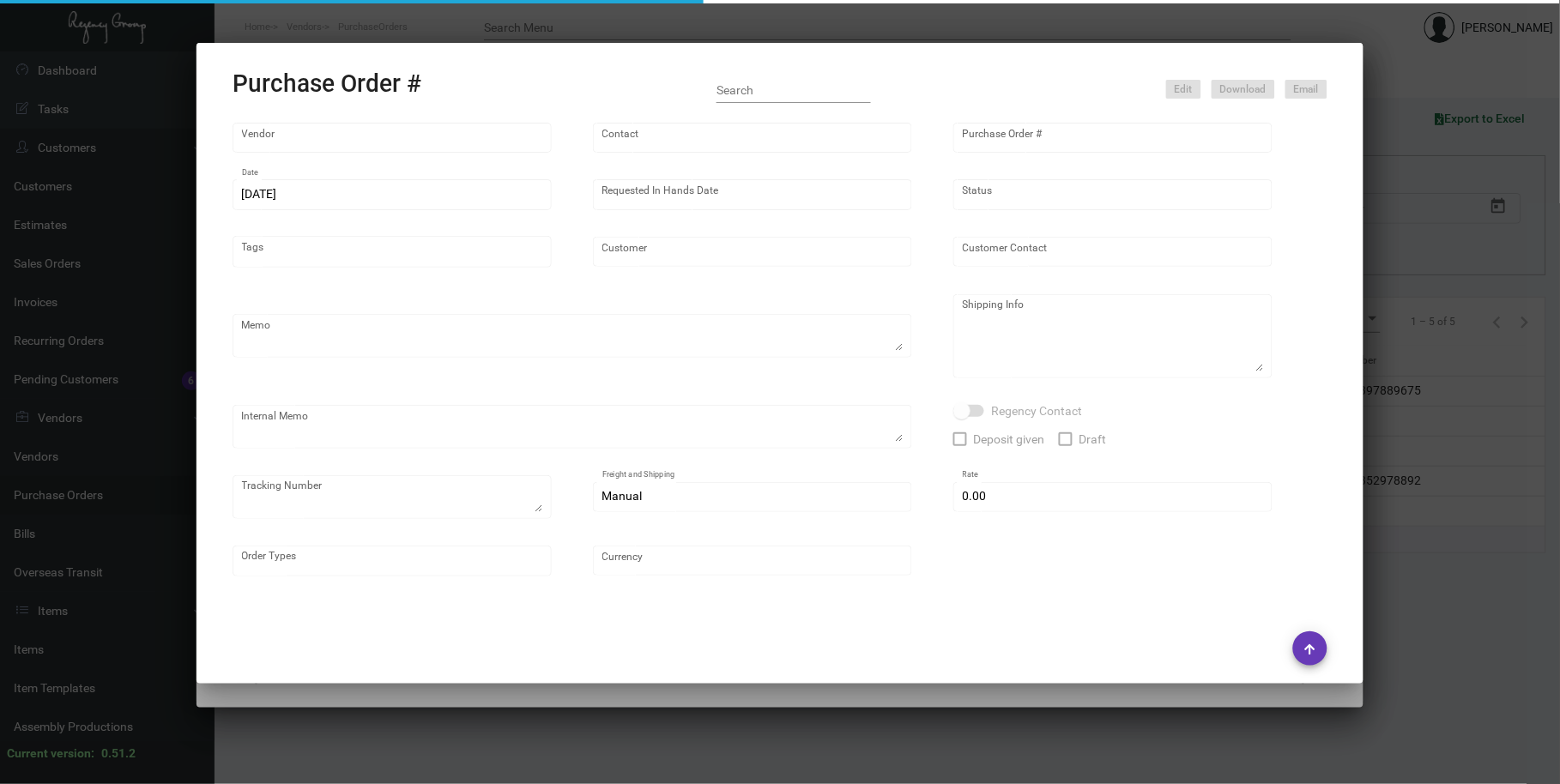
type input "$ 0.00"
type input "United States Dollar $"
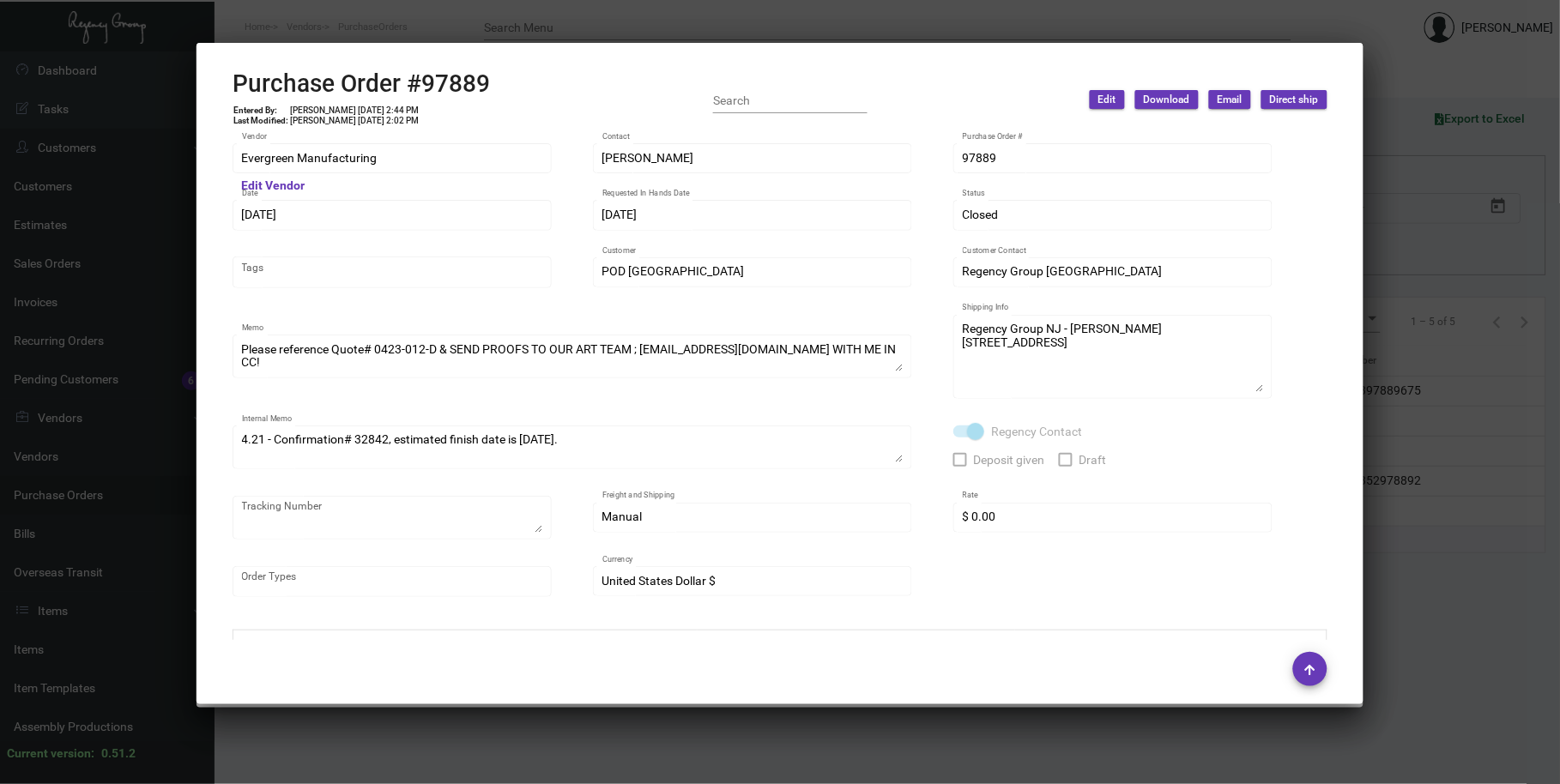
scroll to position [844, 0]
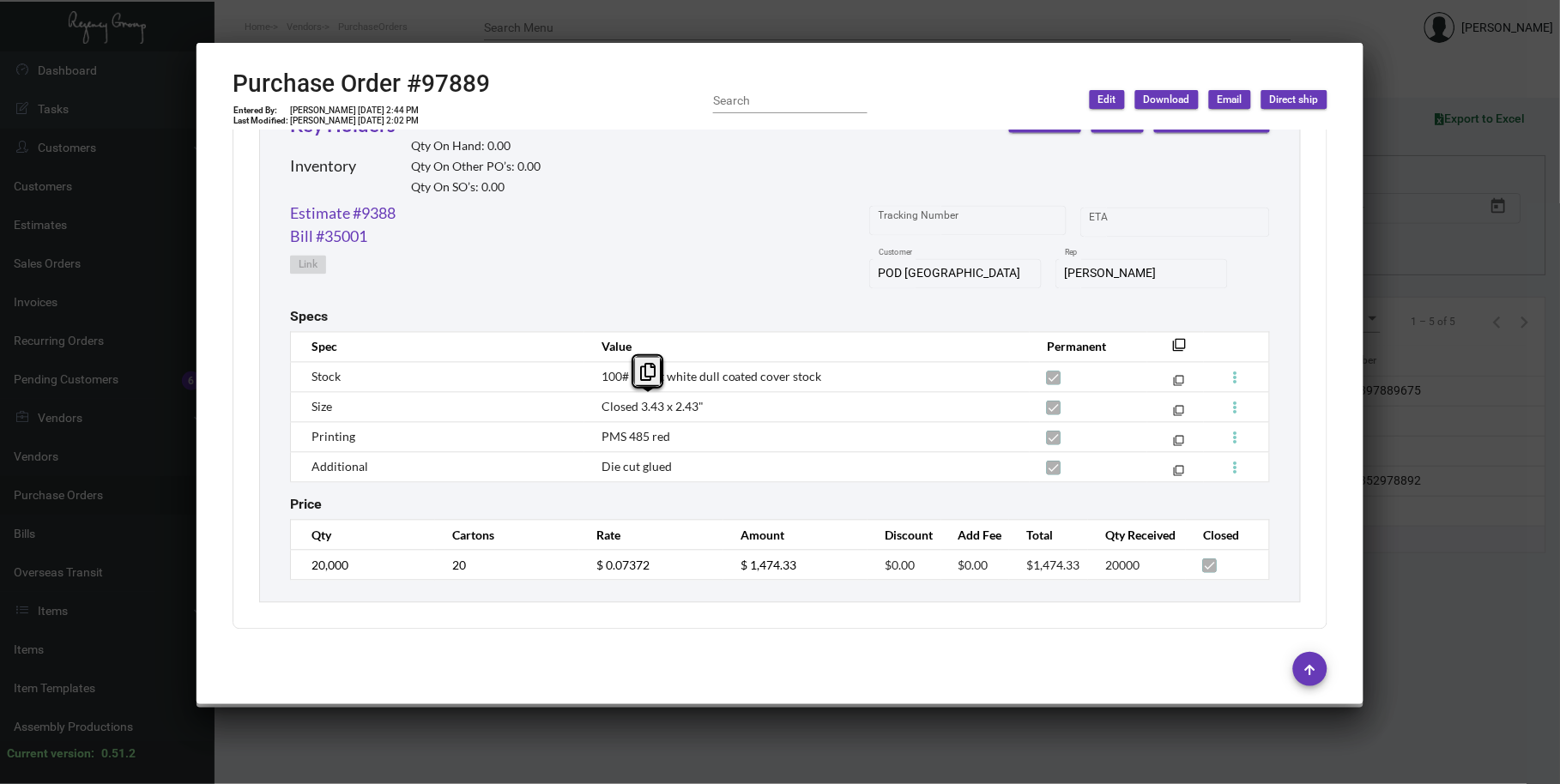
drag, startPoint x: 717, startPoint y: 408, endPoint x: 599, endPoint y: 400, distance: 118.3
click at [598, 400] on td "Closed 3.43 x 2.43"" at bounding box center [807, 407] width 446 height 30
copy span "Closed 3.43 x 2.43""
click at [958, 399] on td "Closed 3.43 x 2.43"" at bounding box center [807, 407] width 446 height 30
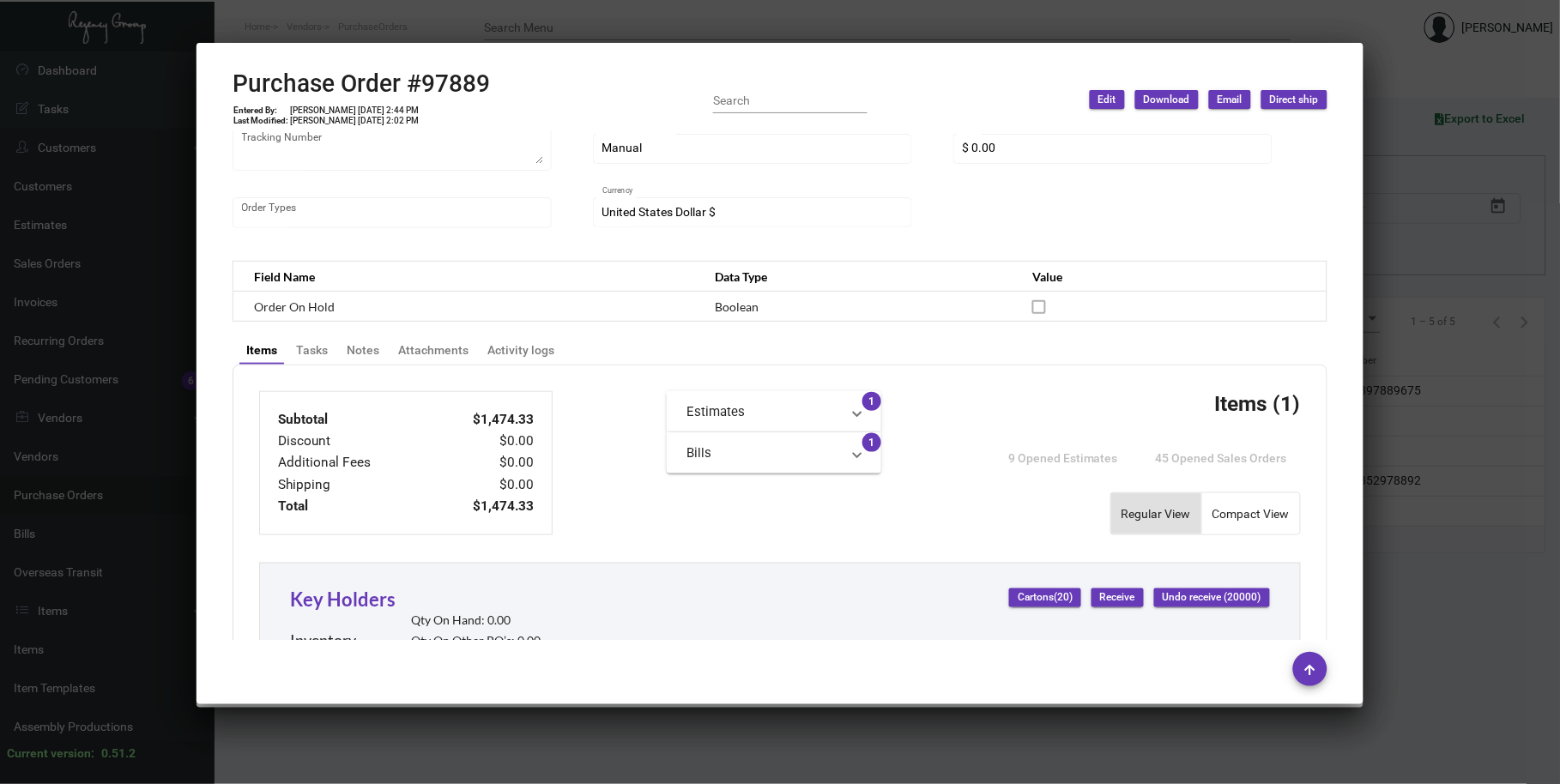
scroll to position [51, 0]
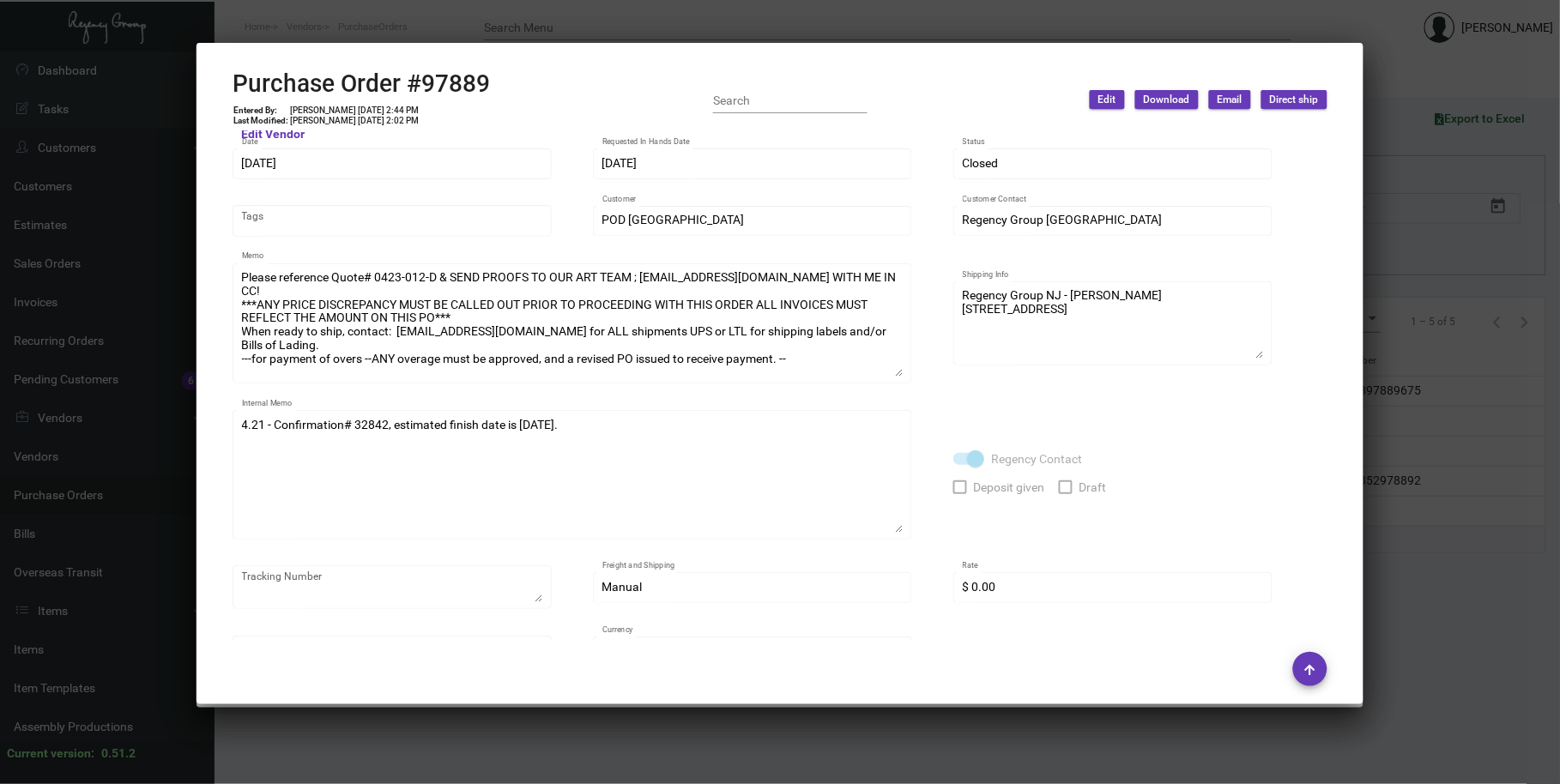
click at [905, 388] on div "Please reference Quote# 0423-012-D & SEND PROOFS TO OUR ART TEAM ; [EMAIL_ADDRE…" at bounding box center [572, 332] width 679 height 137
click at [928, 369] on div "Evergreen Manufacturing Vendor Edit Vendor Tori Loosen Contact 97889 Purchase O…" at bounding box center [780, 387] width 1095 height 597
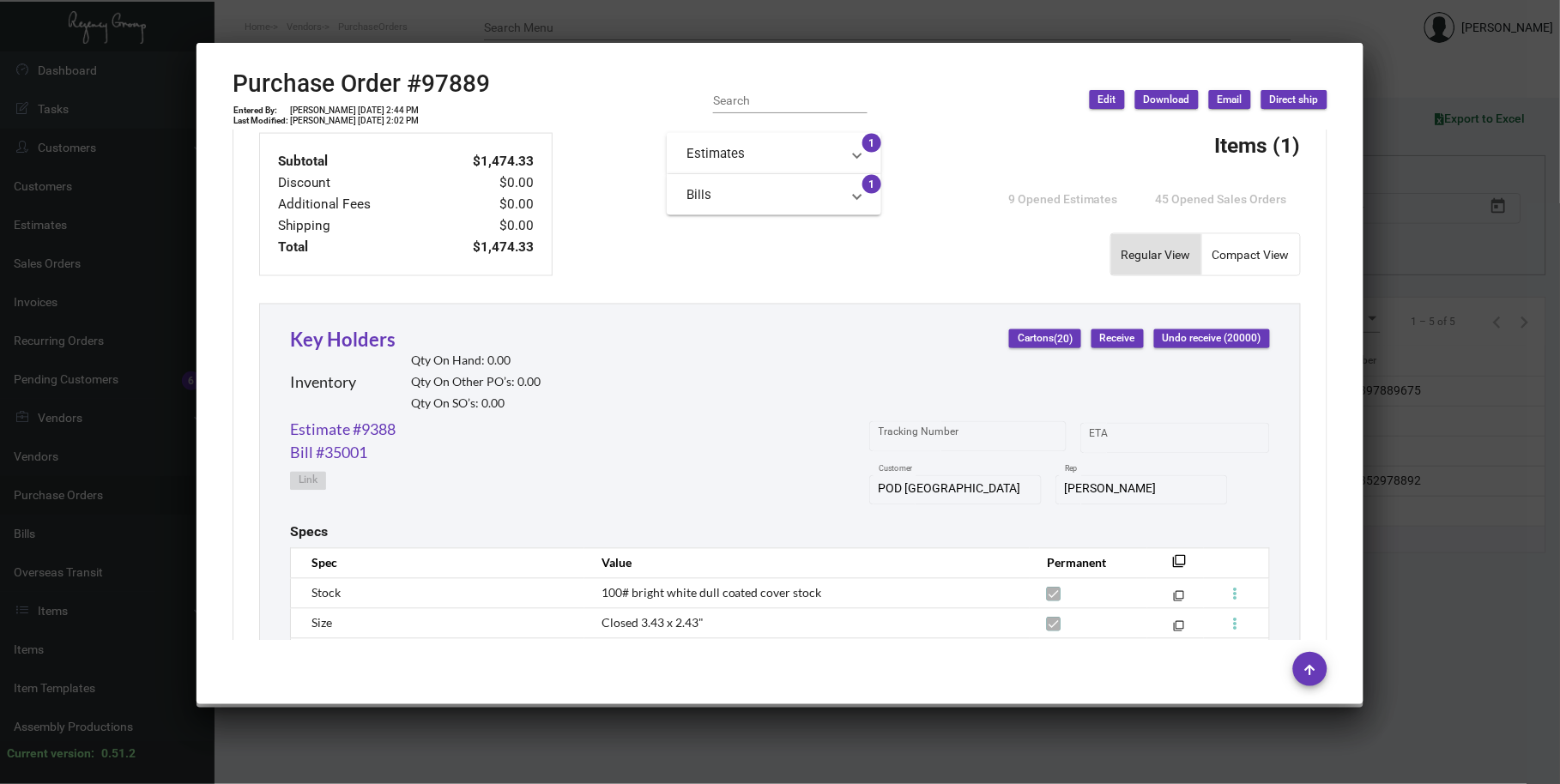
scroll to position [649, 0]
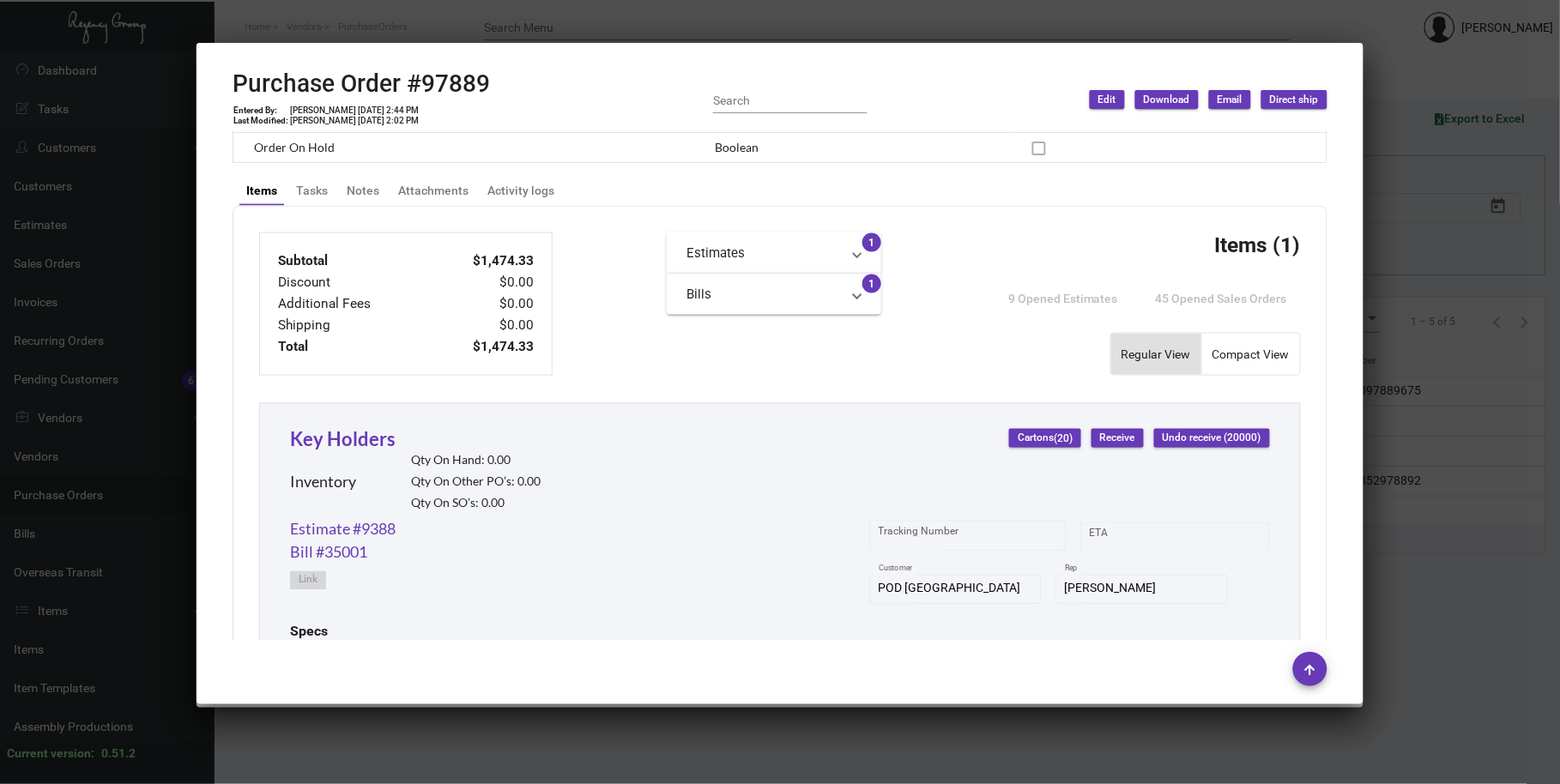
click at [561, 16] on div at bounding box center [780, 392] width 1560 height 784
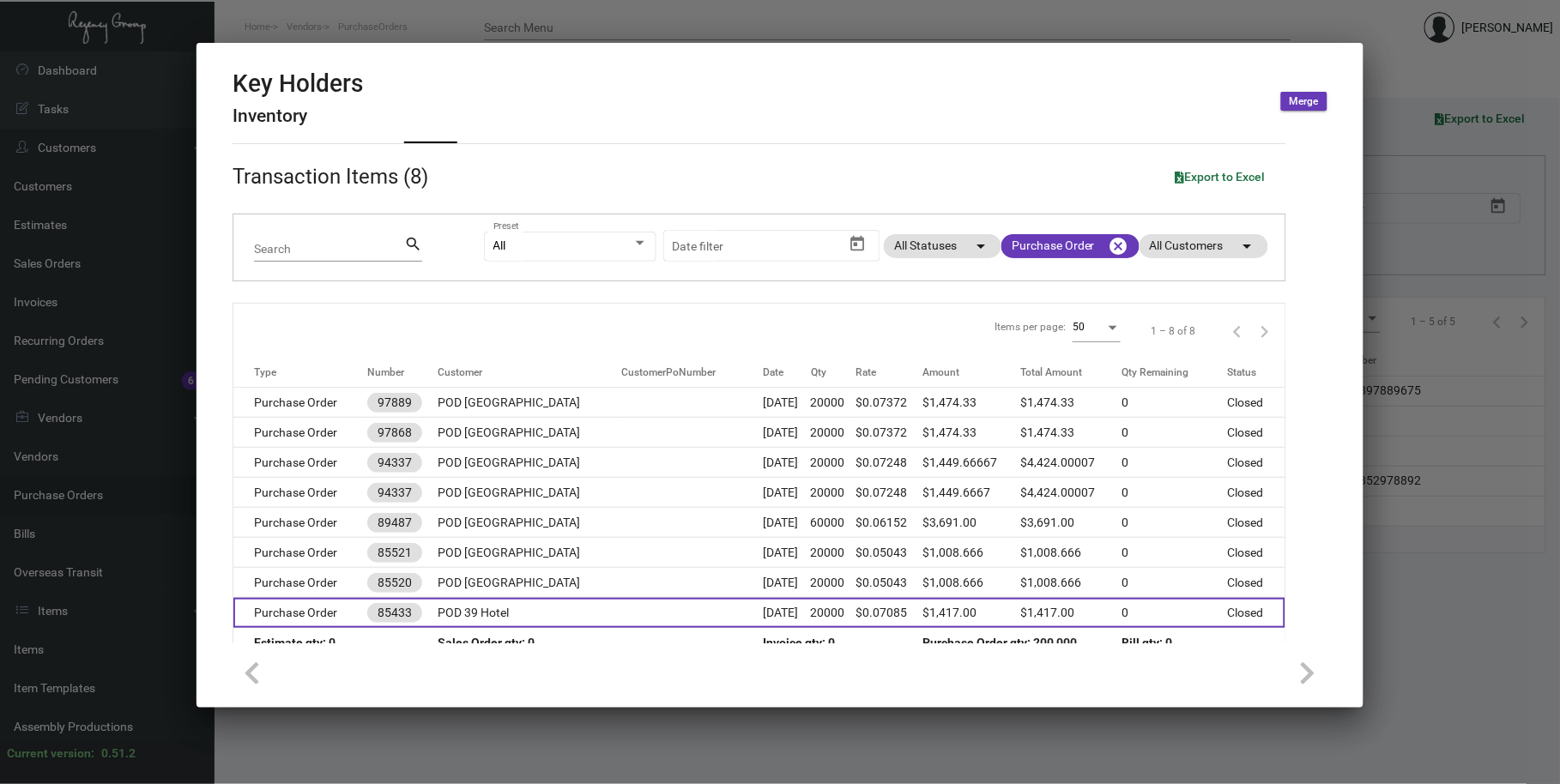
scroll to position [73, 0]
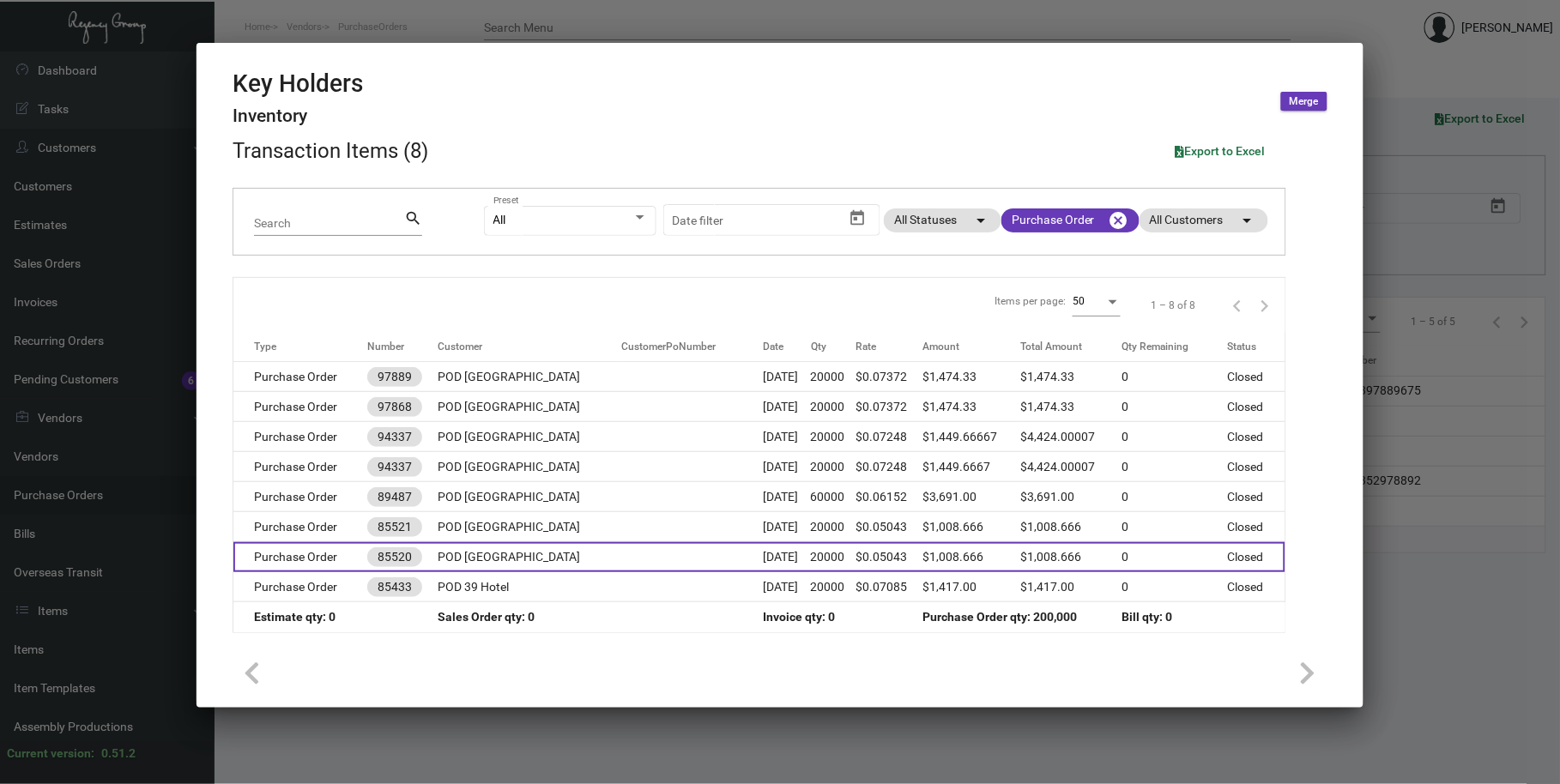
click at [628, 563] on td at bounding box center [691, 557] width 142 height 30
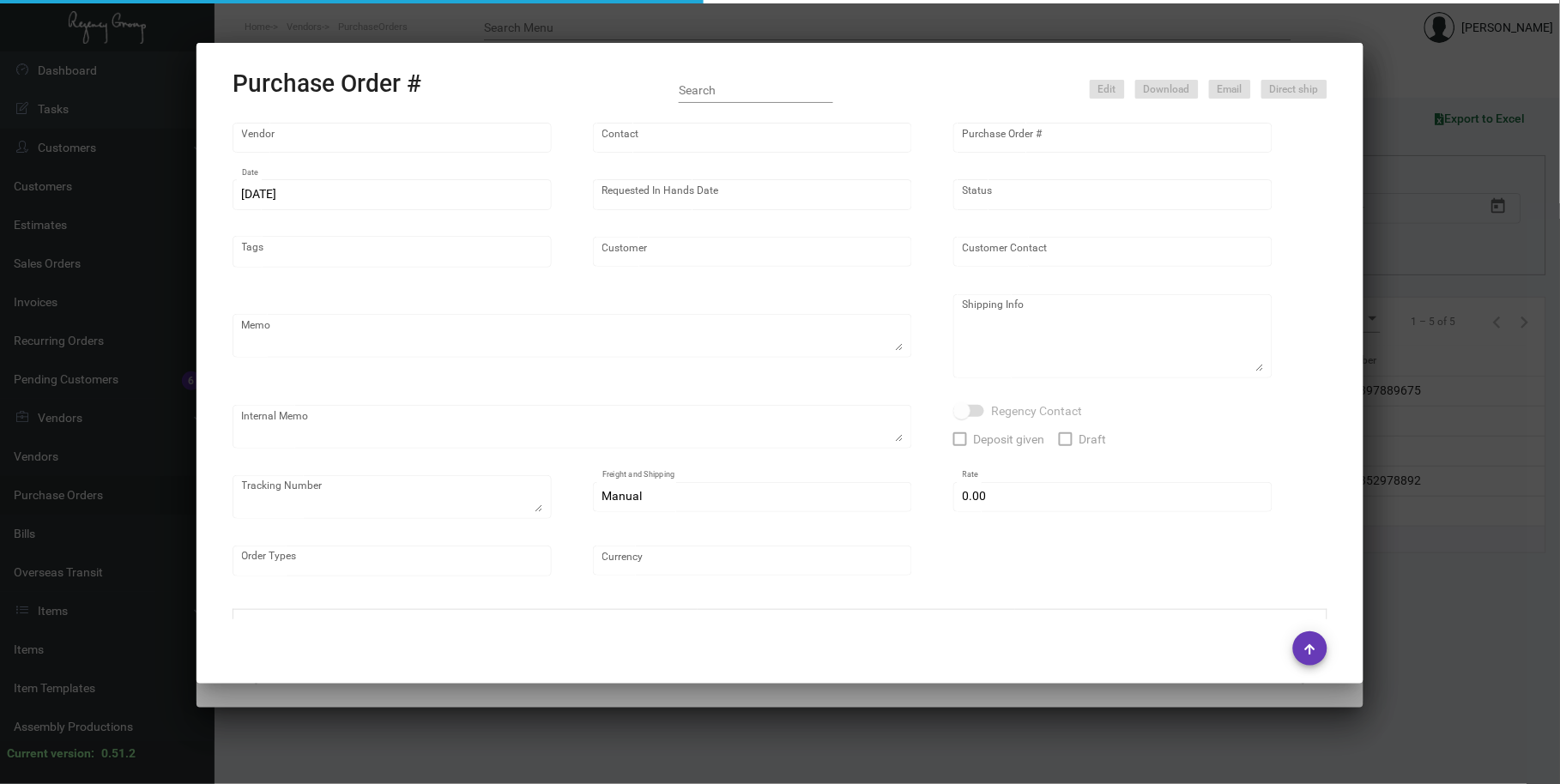
type input "Evergreen Manufacturing"
type input "[PERSON_NAME]"
type input "85520"
type input "[DATE]"
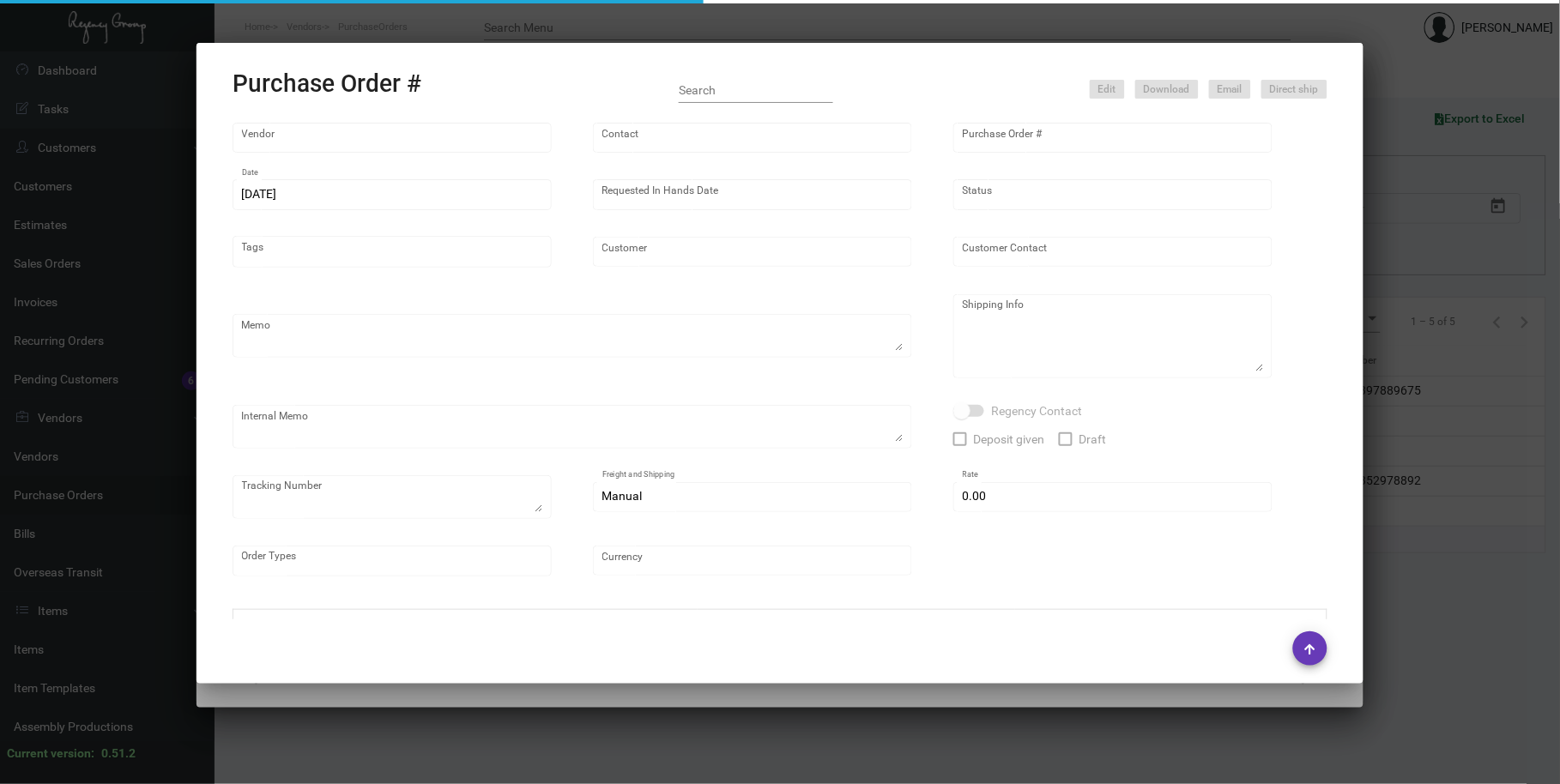
type input "POD [GEOGRAPHIC_DATA]"
type textarea "Confirmation 31604"
type textarea "Regency Group NJ [PERSON_NAME] [STREET_ADDRESS]"
type textarea "Ship 5,000 to: [PERSON_NAME] General Manager The [GEOGRAPHIC_DATA][STREET_ADDRE…"
checkbox input "true"
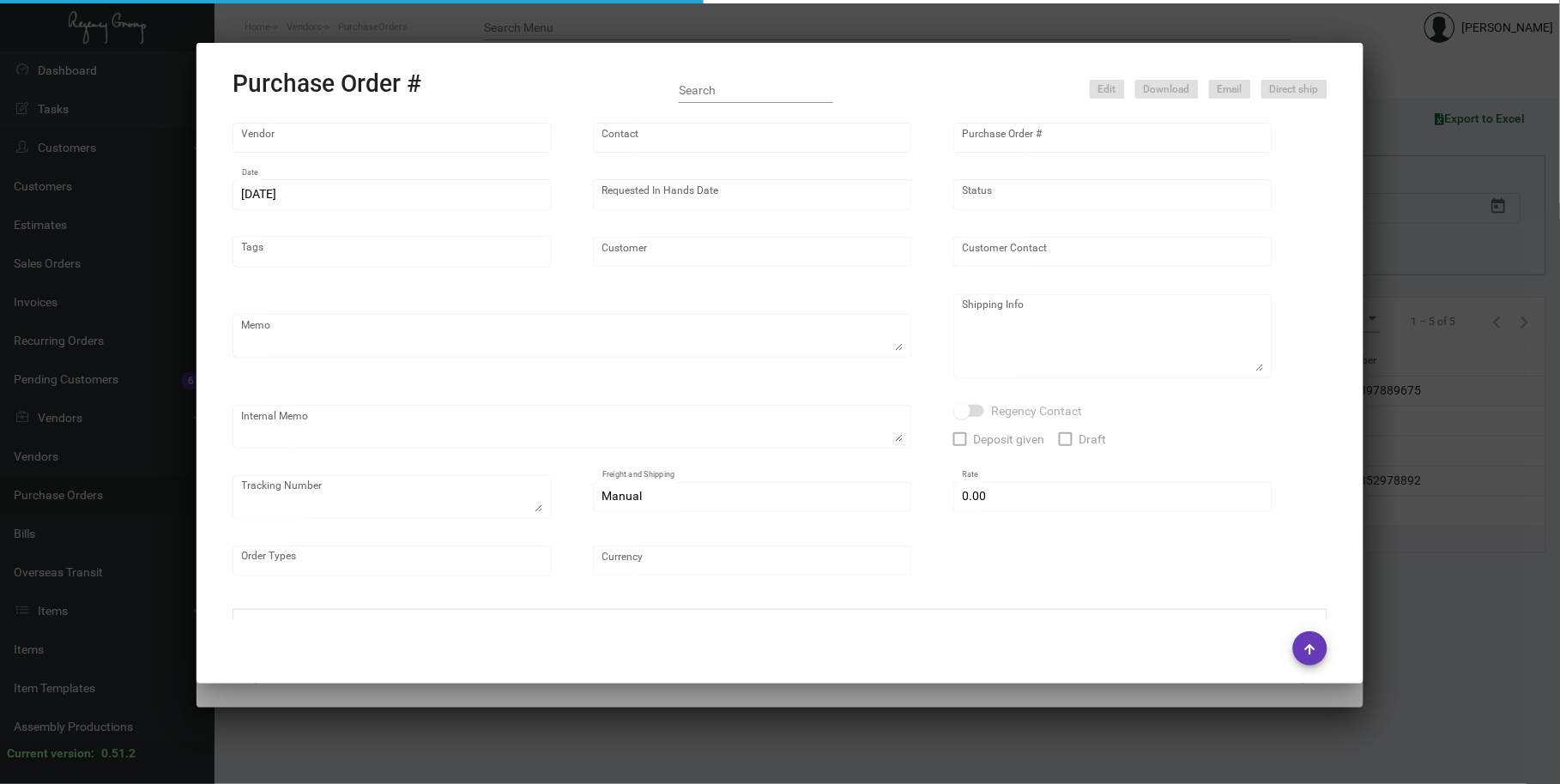
type input "$ 0.00"
type input "United States Dollar $"
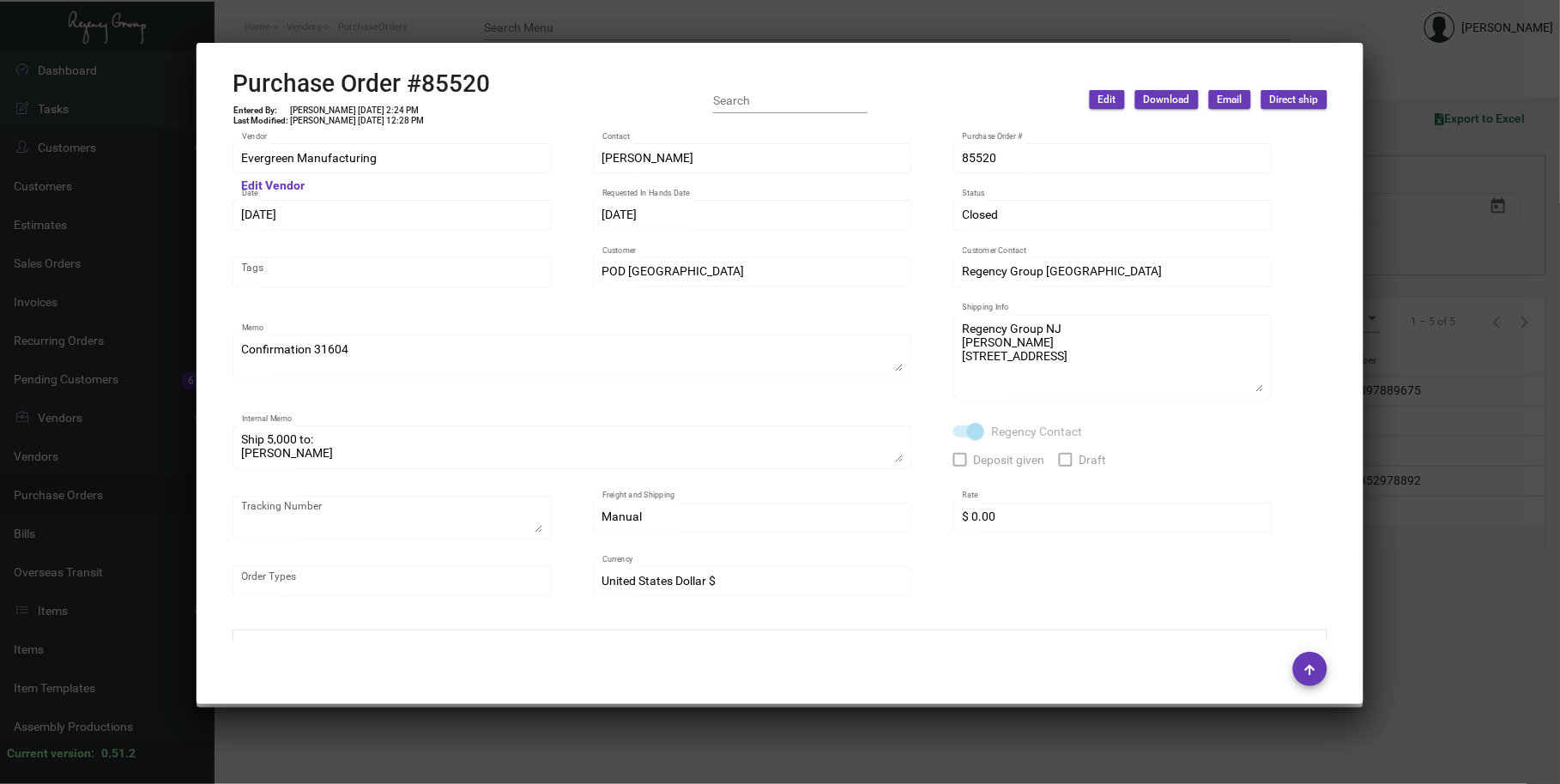
click at [611, 28] on div at bounding box center [780, 392] width 1560 height 784
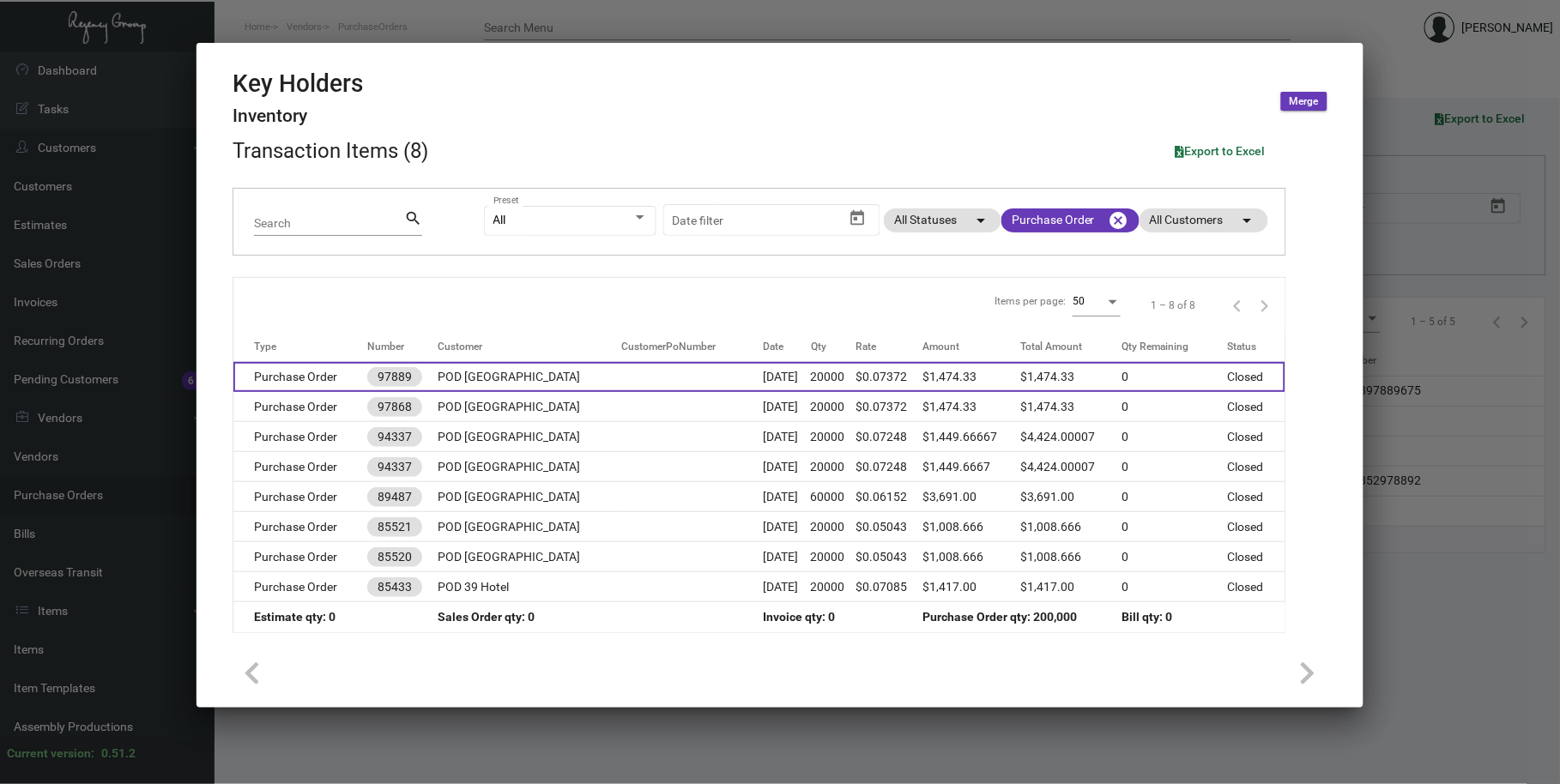
click at [633, 378] on td at bounding box center [691, 377] width 142 height 30
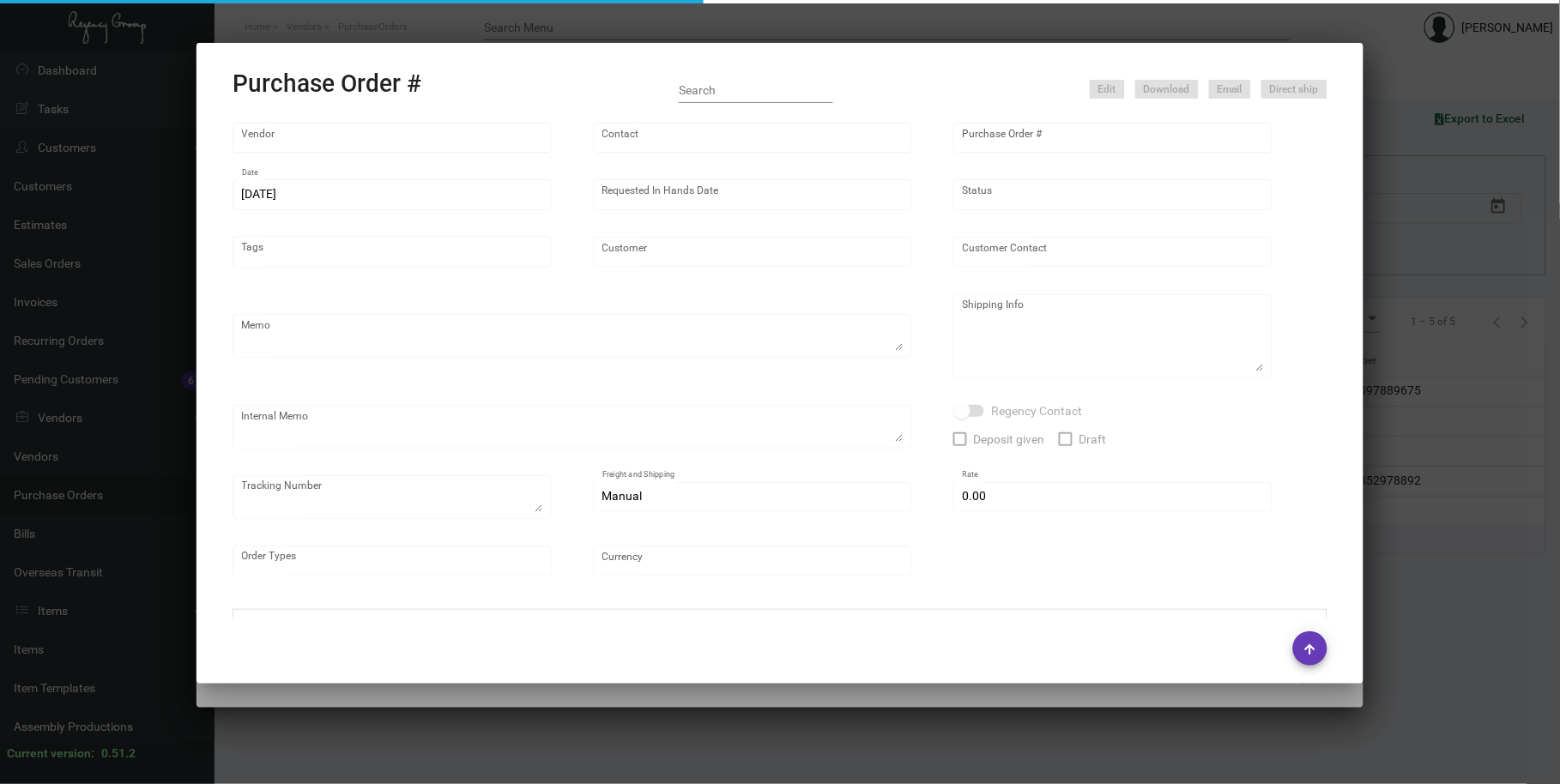
type input "Evergreen Manufacturing"
type input "[PERSON_NAME]"
type input "97889"
type input "[DATE]"
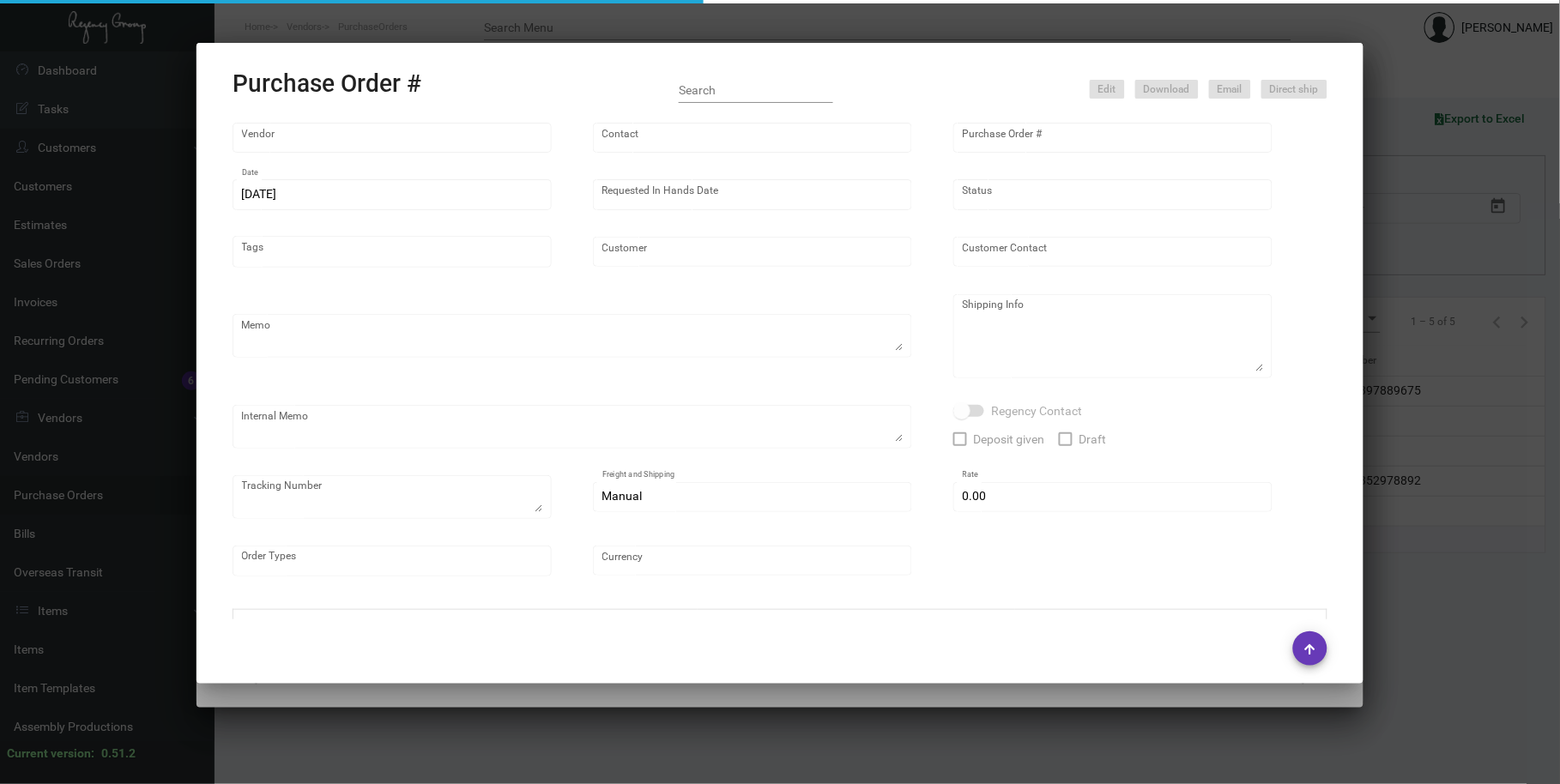
type input "POD [GEOGRAPHIC_DATA]"
type textarea "Please reference Quote# 0423-012-D & SEND PROOFS TO OUR ART TEAM ; [EMAIL_ADDRE…"
type textarea "Regency Group NJ - [PERSON_NAME] [STREET_ADDRESS]"
type textarea "4.21 - Confirmation# 32842, estimated finish date is [DATE]."
checkbox input "true"
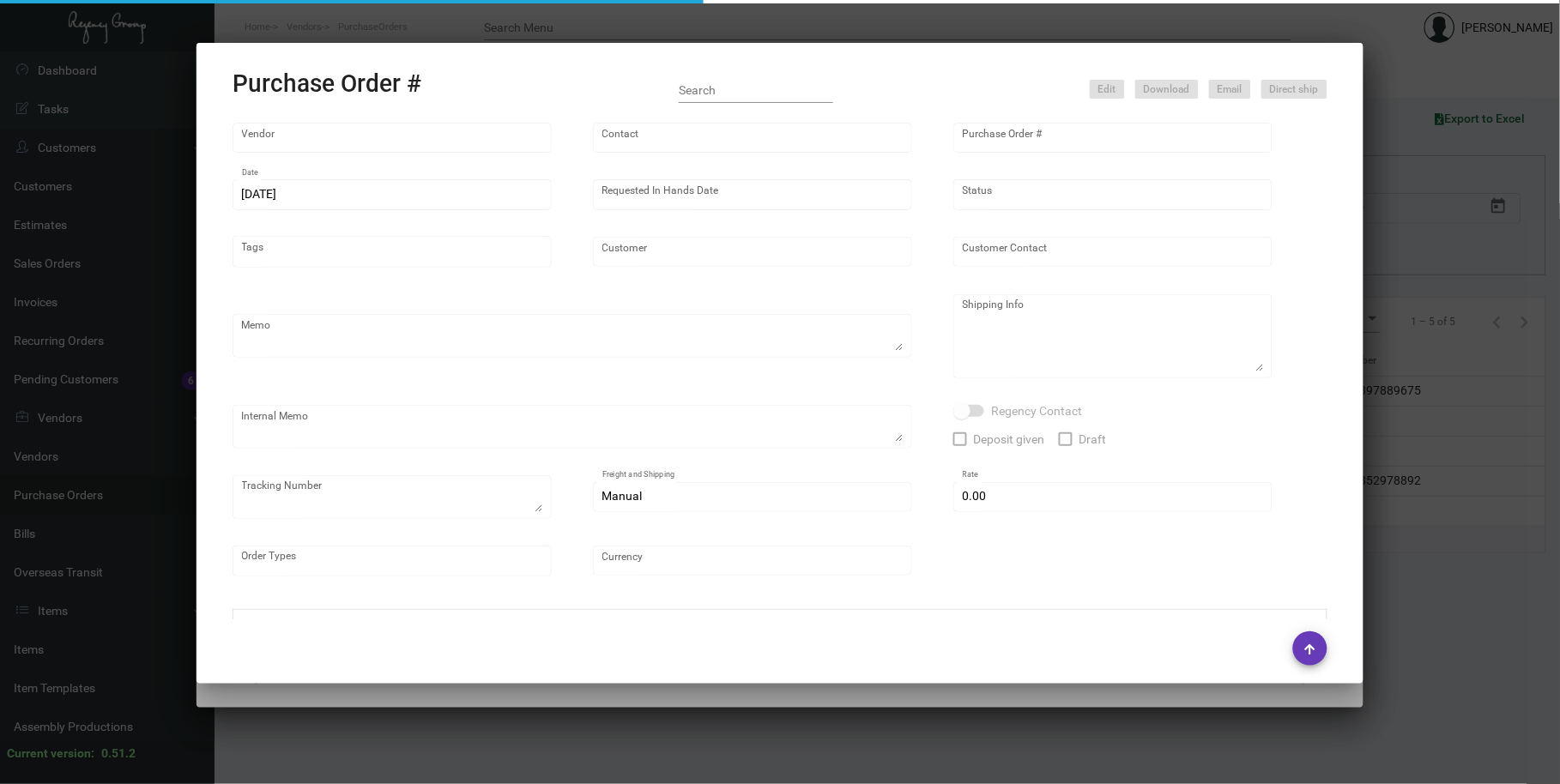
type input "$ 0.00"
type input "United States Dollar $"
type input "$ 0.07372"
type input "$ 1,474.33"
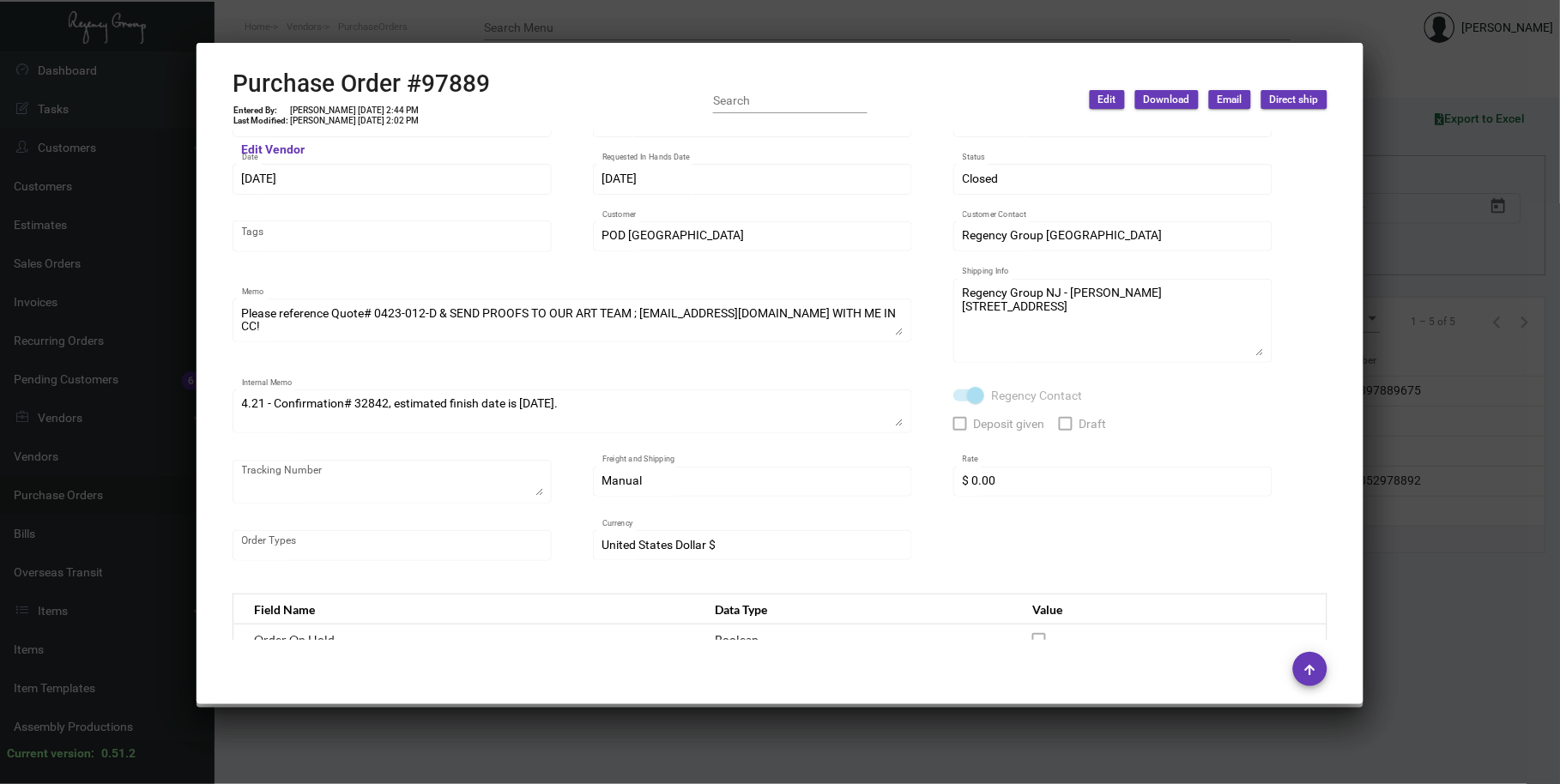
scroll to position [0, 0]
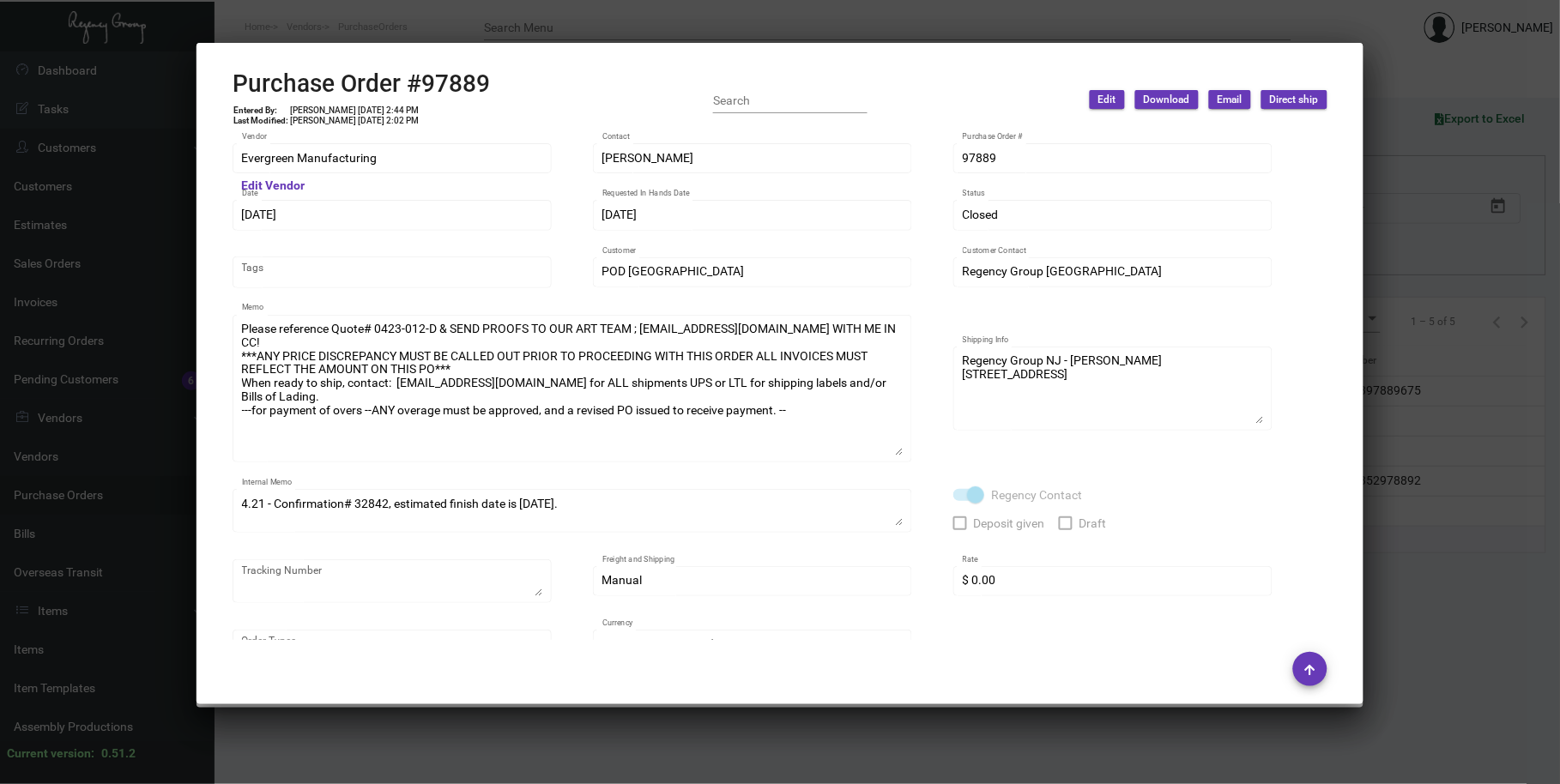
click at [905, 473] on div "Please reference Quote# 0423-012-D & SEND PROOFS TO OUR ART TEAM ; [EMAIL_ADDRE…" at bounding box center [572, 396] width 679 height 163
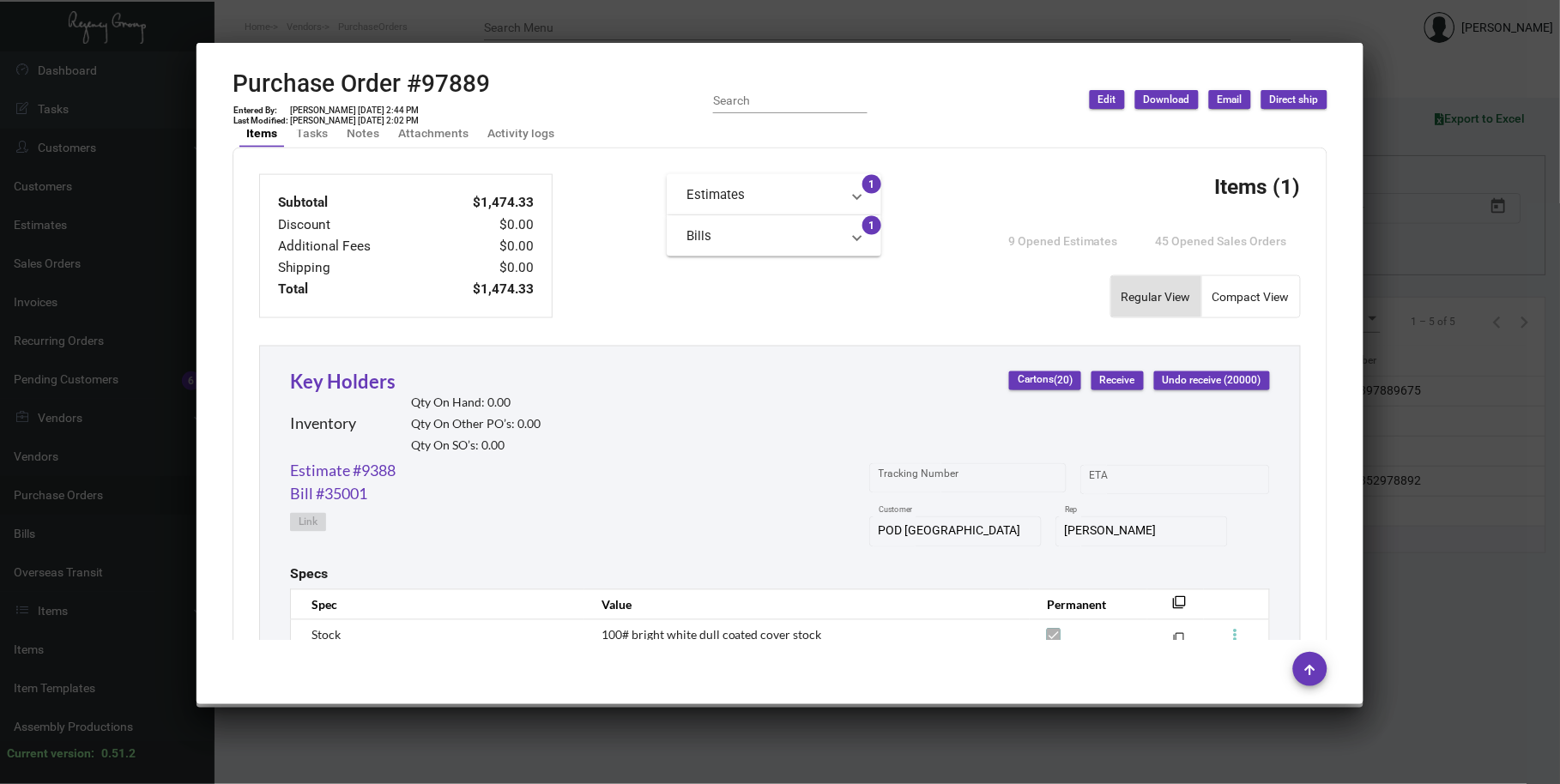
scroll to position [793, 0]
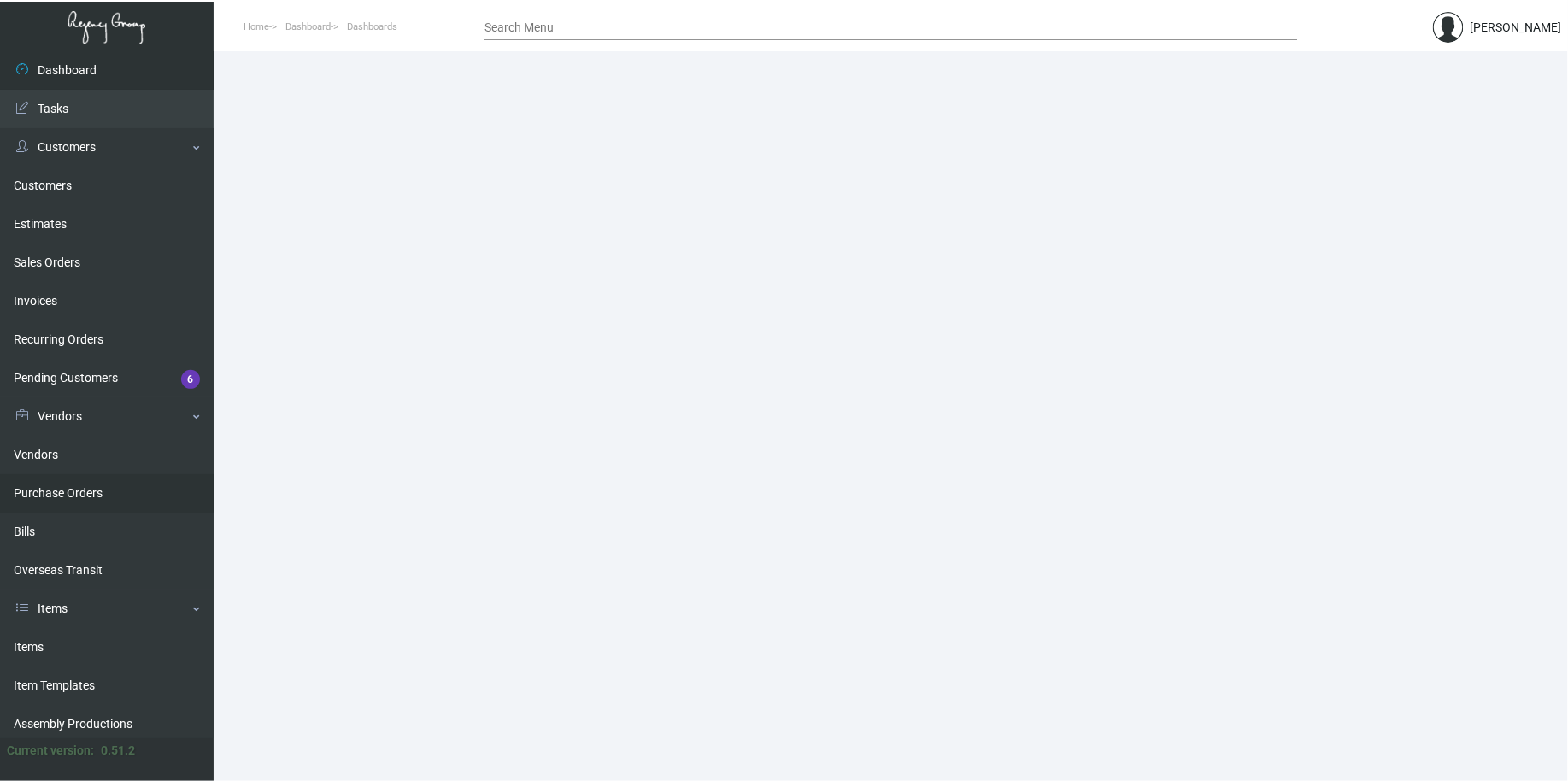
click at [68, 500] on link "Purchase Orders" at bounding box center [107, 493] width 214 height 38
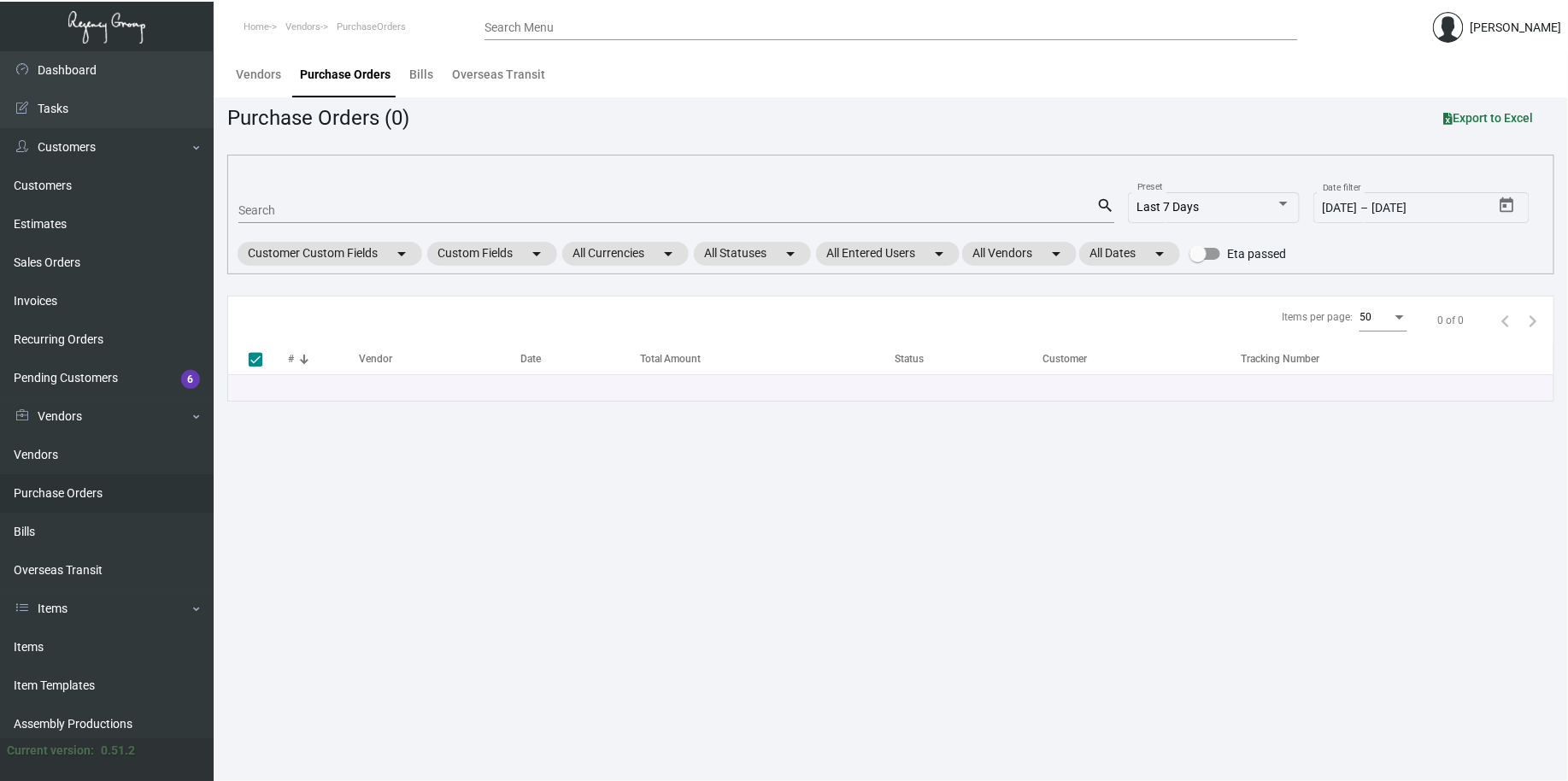
click at [903, 201] on div "Search" at bounding box center [668, 209] width 858 height 27
type input "97889"
checkbox input "false"
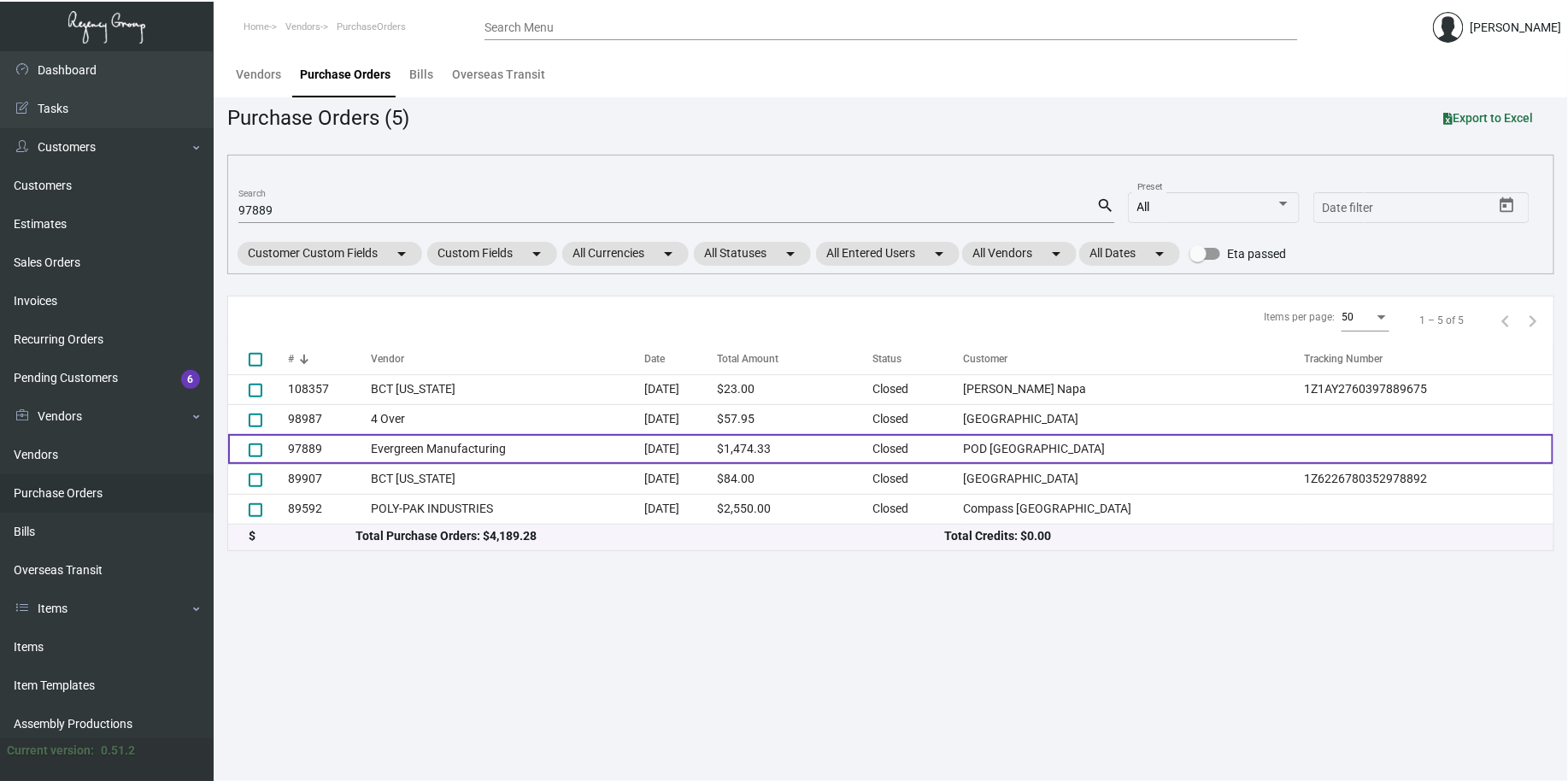
click at [804, 438] on td "$1,474.33" at bounding box center [795, 449] width 156 height 30
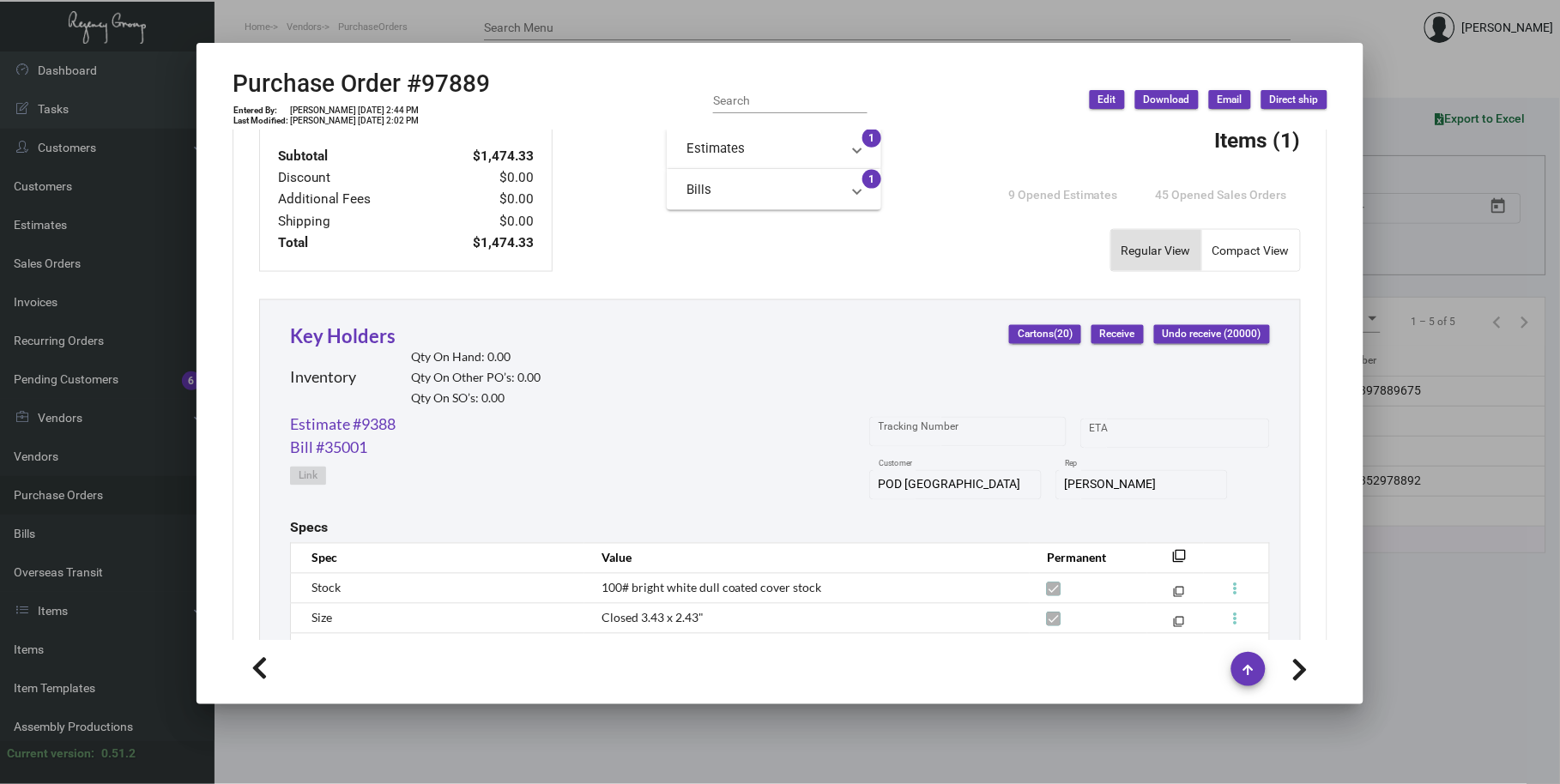
scroll to position [636, 0]
click at [350, 332] on link "Key Holders" at bounding box center [343, 332] width 106 height 23
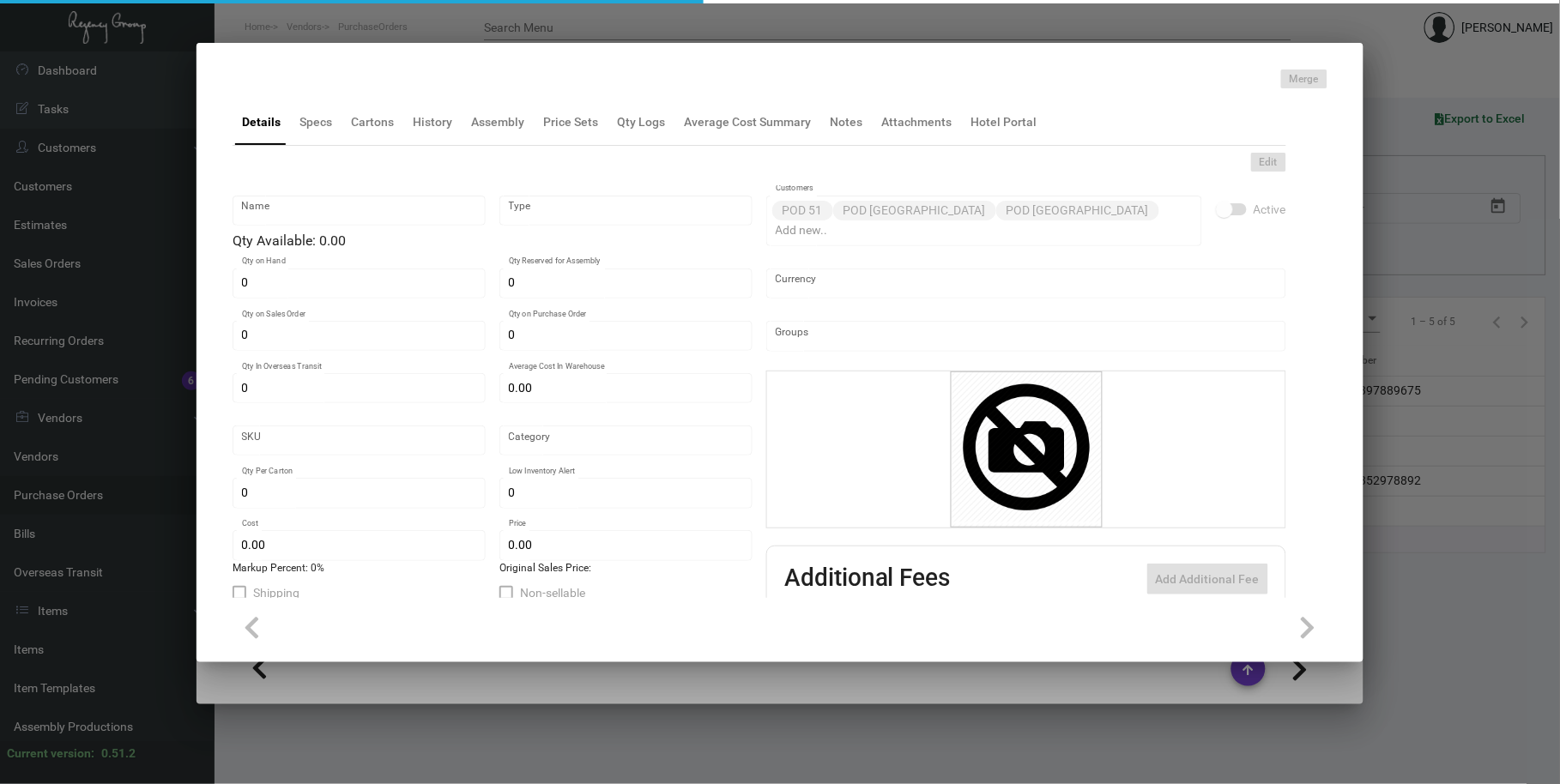
type input "Key Holders"
type input "Inventory"
type input "$ 0.0664"
type input "2615"
type input "Standard"
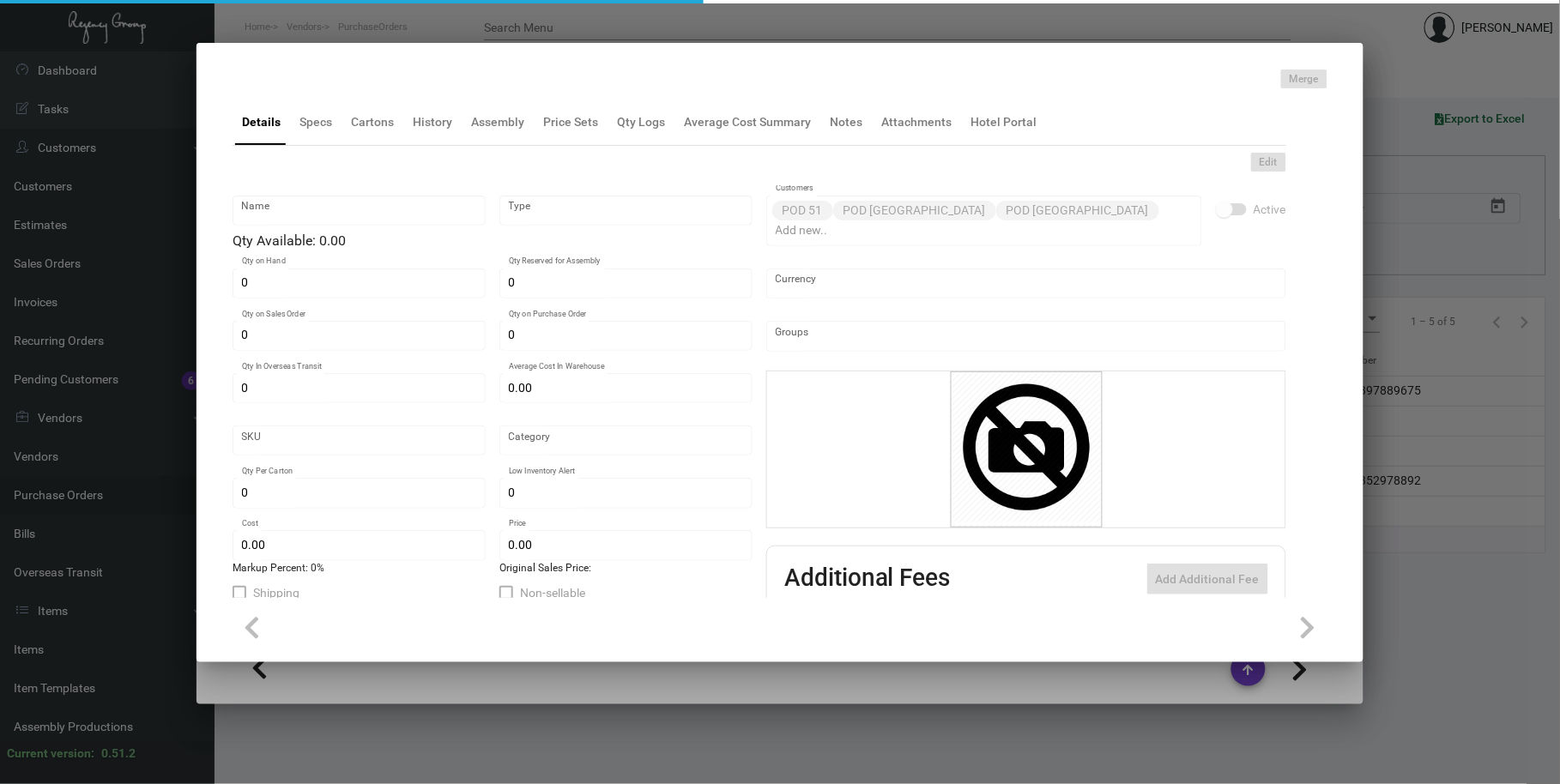
type input "1,000"
type input "$ 0.07372"
type input "$ 0.12"
type textarea "Key Holders: Size closed 2.5x3.5, #100 bright white wove cover stock, printing …"
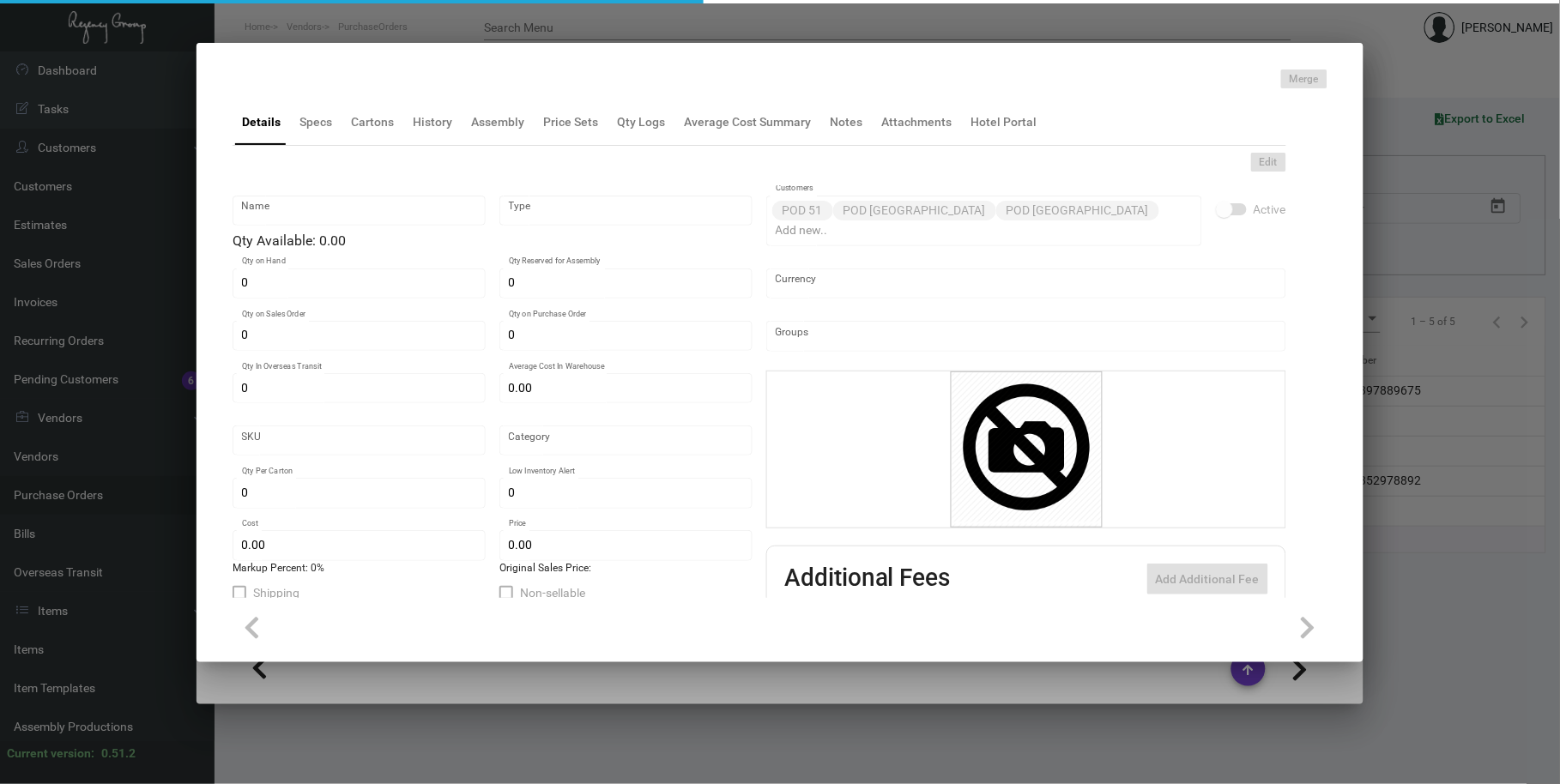
checkbox input "true"
type input "United States Dollar $"
click at [427, 155] on div "Edit" at bounding box center [760, 161] width 1054 height 19
click at [427, 140] on div "History" at bounding box center [433, 122] width 53 height 42
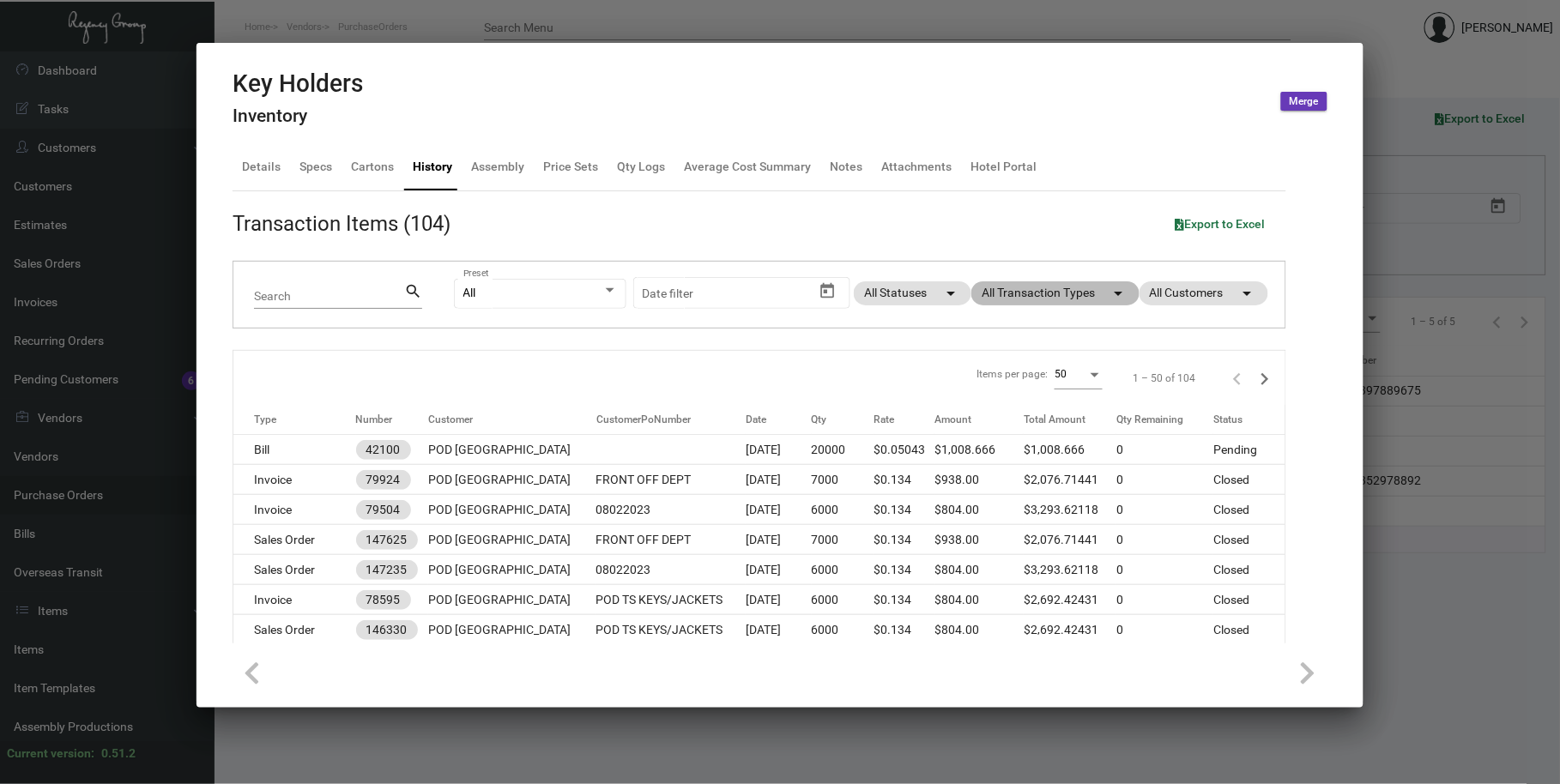
click at [1007, 289] on mat-chip "All Transaction Types arrow_drop_down" at bounding box center [1056, 293] width 168 height 24
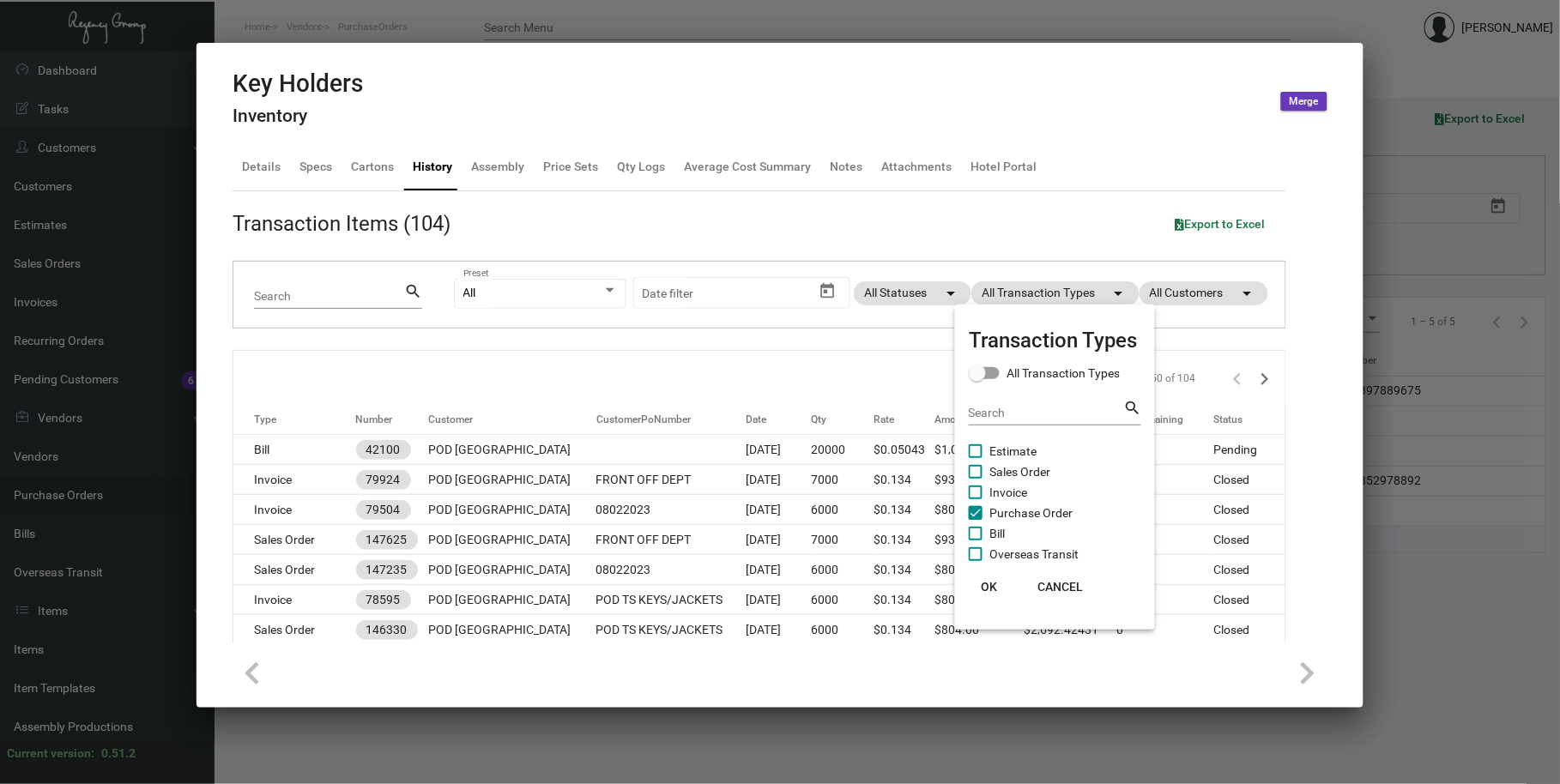
click at [1021, 500] on span "Invoice" at bounding box center [1008, 492] width 38 height 21
click at [976, 500] on input "Invoice" at bounding box center [975, 499] width 1 height 1
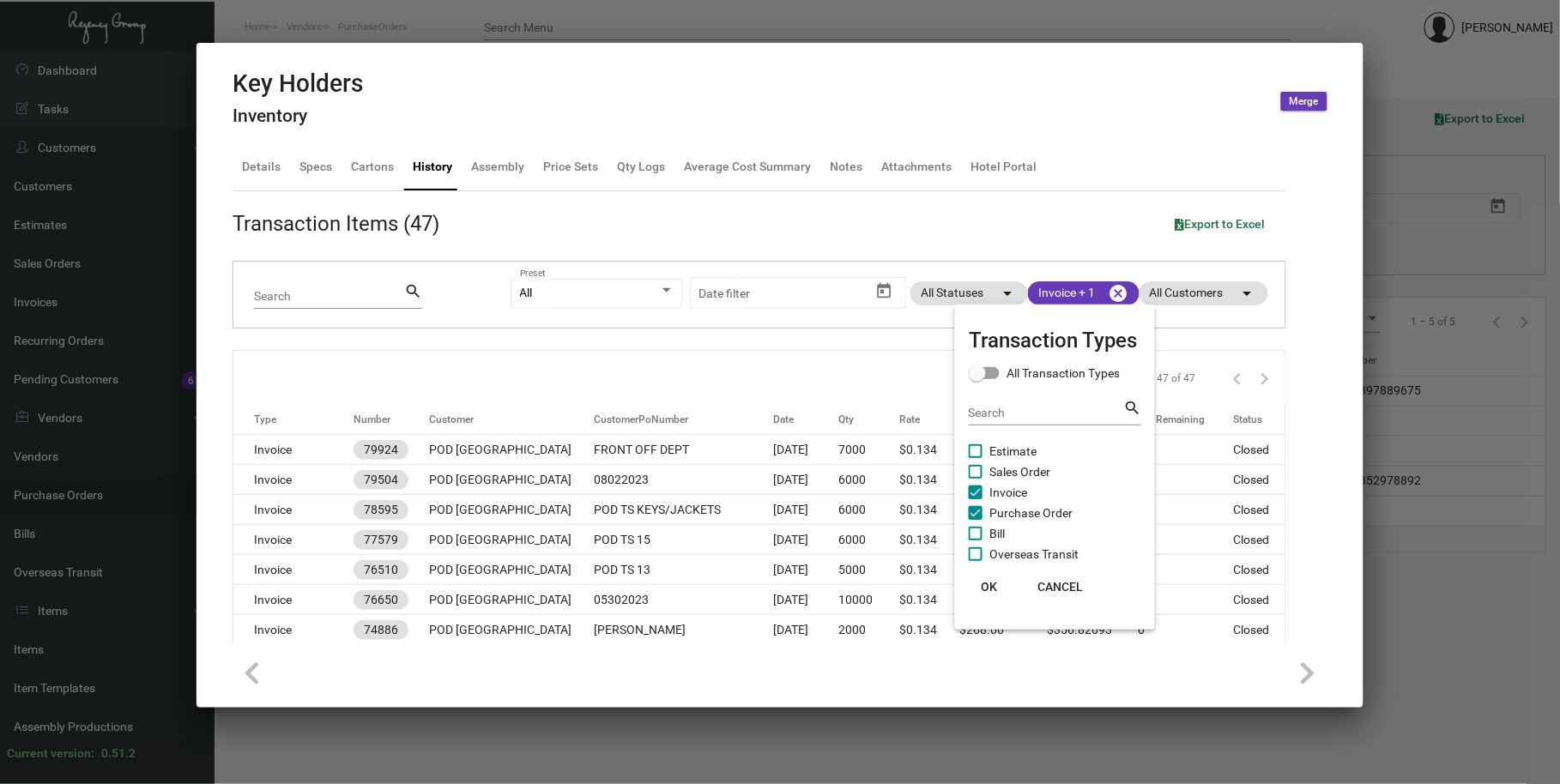
click at [1005, 487] on span "Invoice" at bounding box center [1008, 492] width 38 height 21
click at [976, 499] on input "Invoice" at bounding box center [975, 499] width 1 height 1
checkbox input "false"
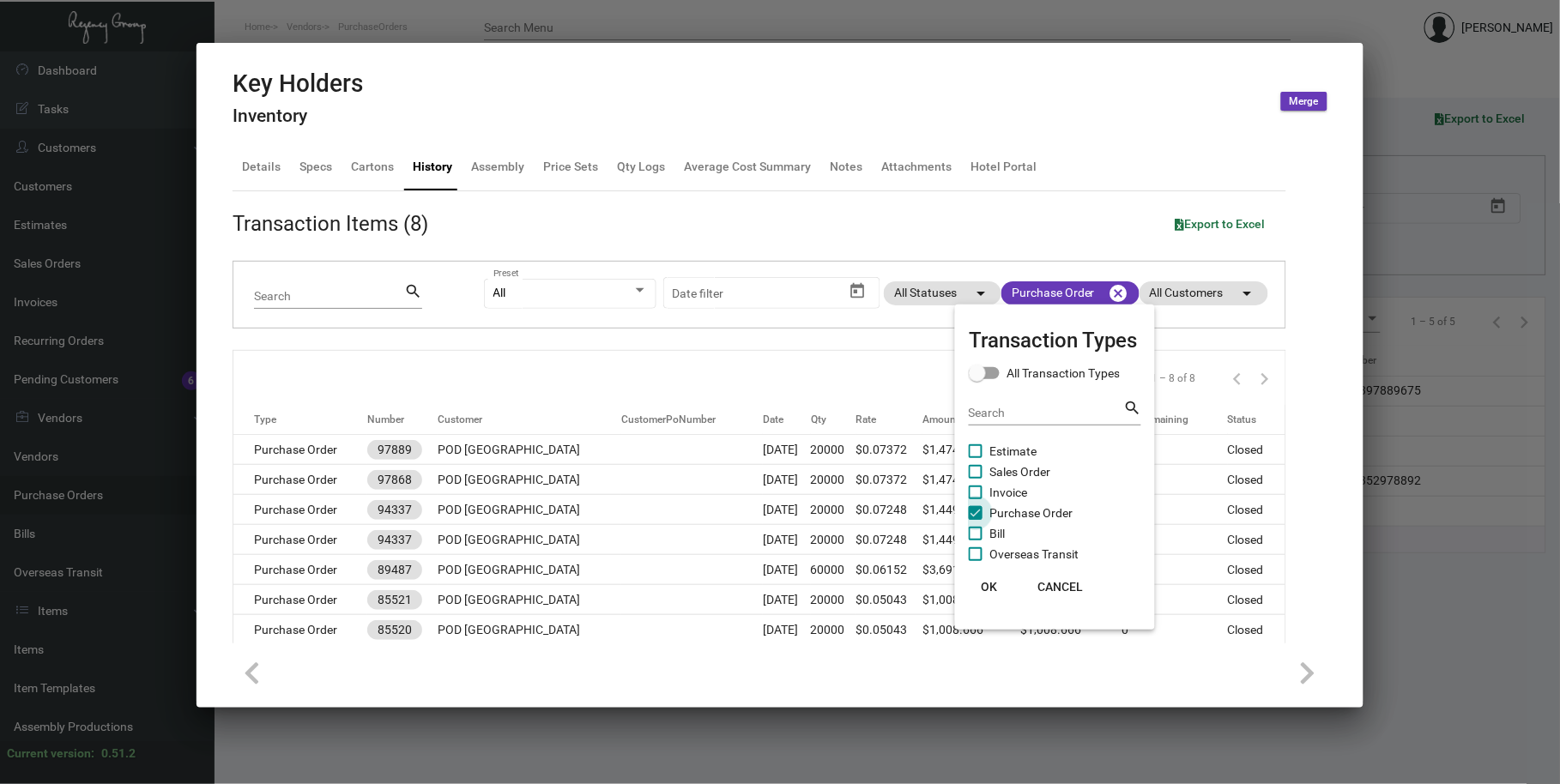
click at [1005, 512] on span "Purchase Order" at bounding box center [1031, 513] width 83 height 21
click at [976, 520] on input "Purchase Order" at bounding box center [975, 520] width 1 height 1
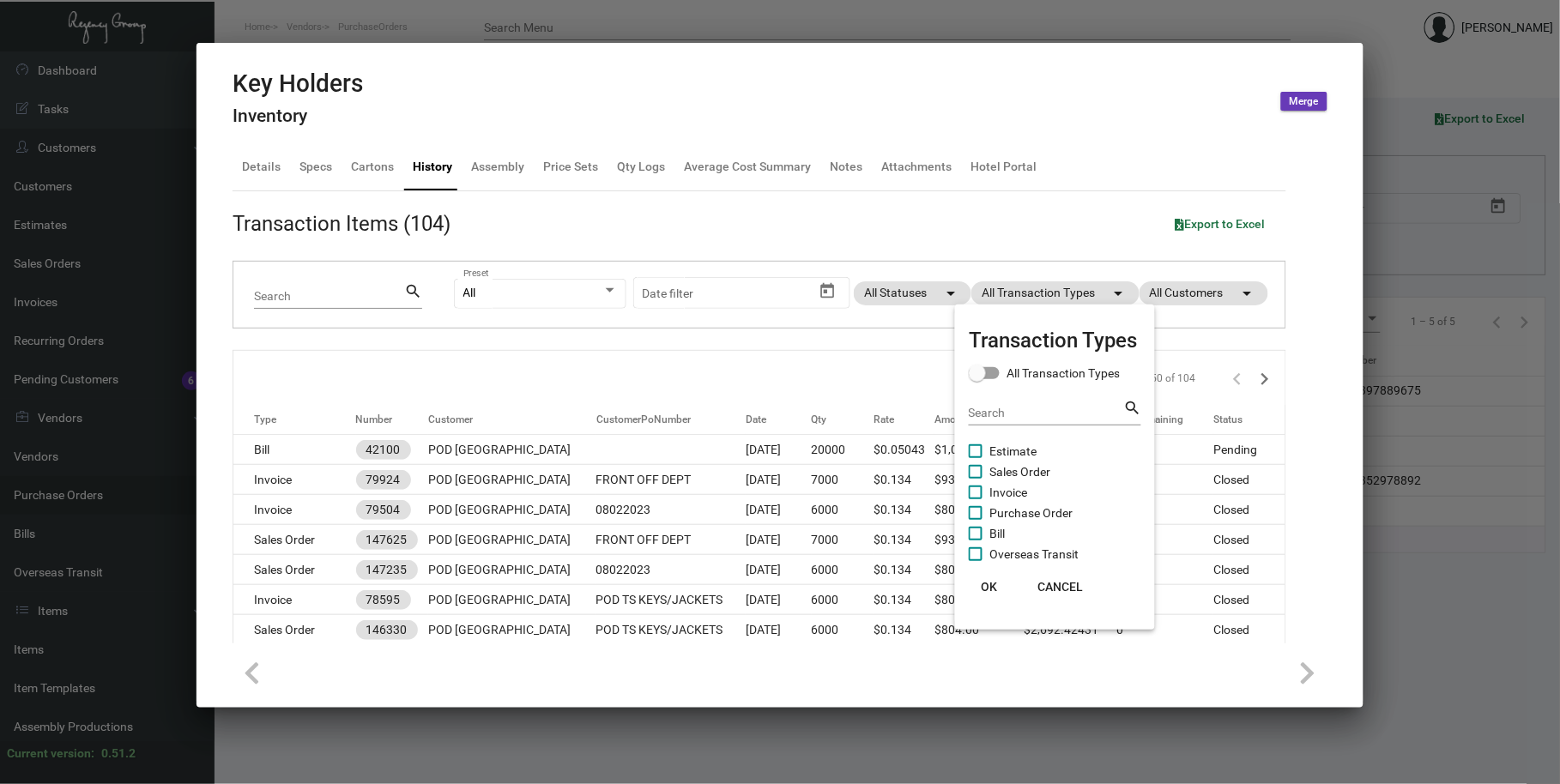
click at [1005, 512] on span "Purchase Order" at bounding box center [1031, 513] width 83 height 21
click at [976, 520] on input "Purchase Order" at bounding box center [975, 520] width 1 height 1
checkbox input "true"
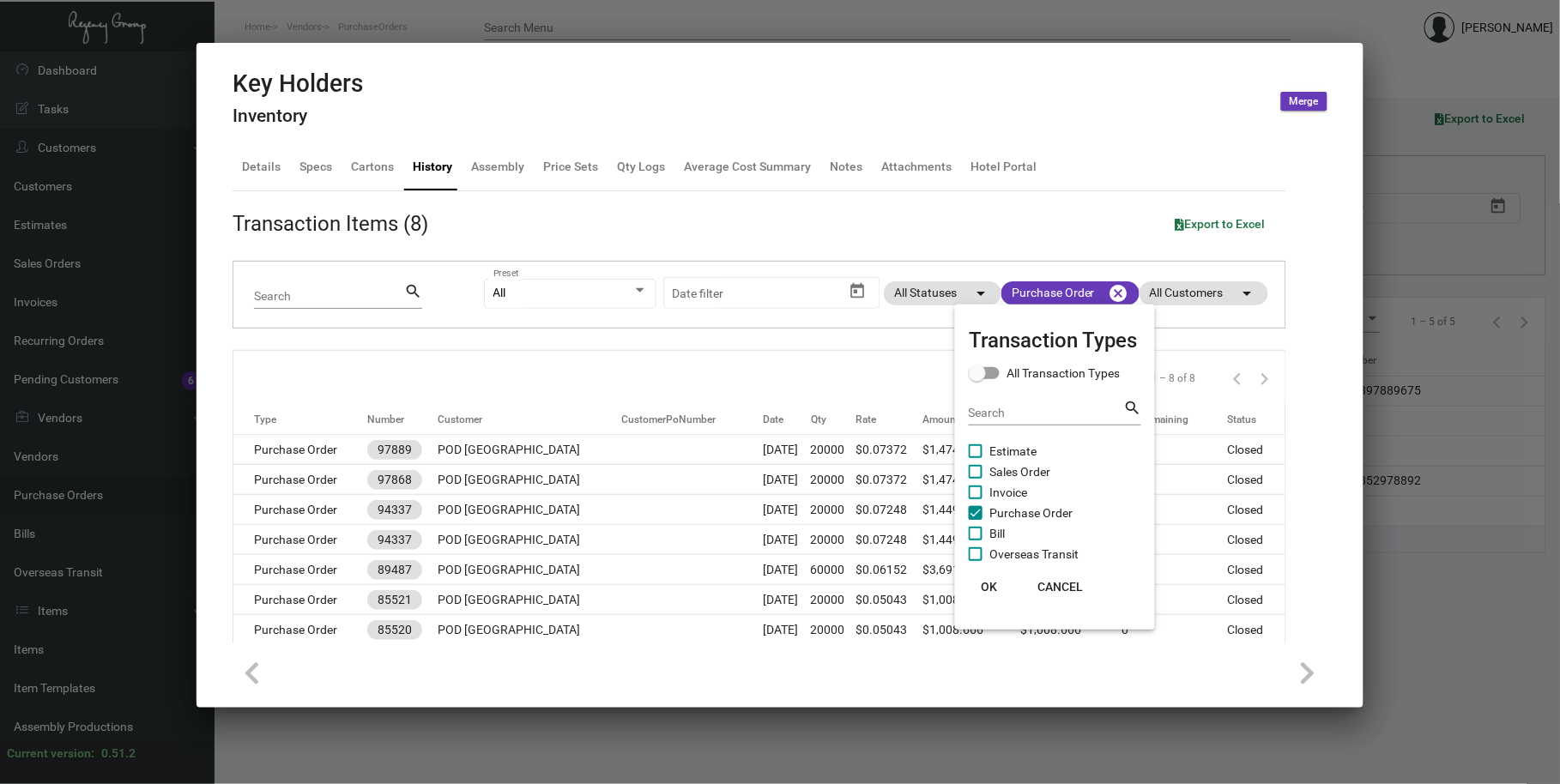
click at [985, 583] on span "OK" at bounding box center [989, 587] width 16 height 14
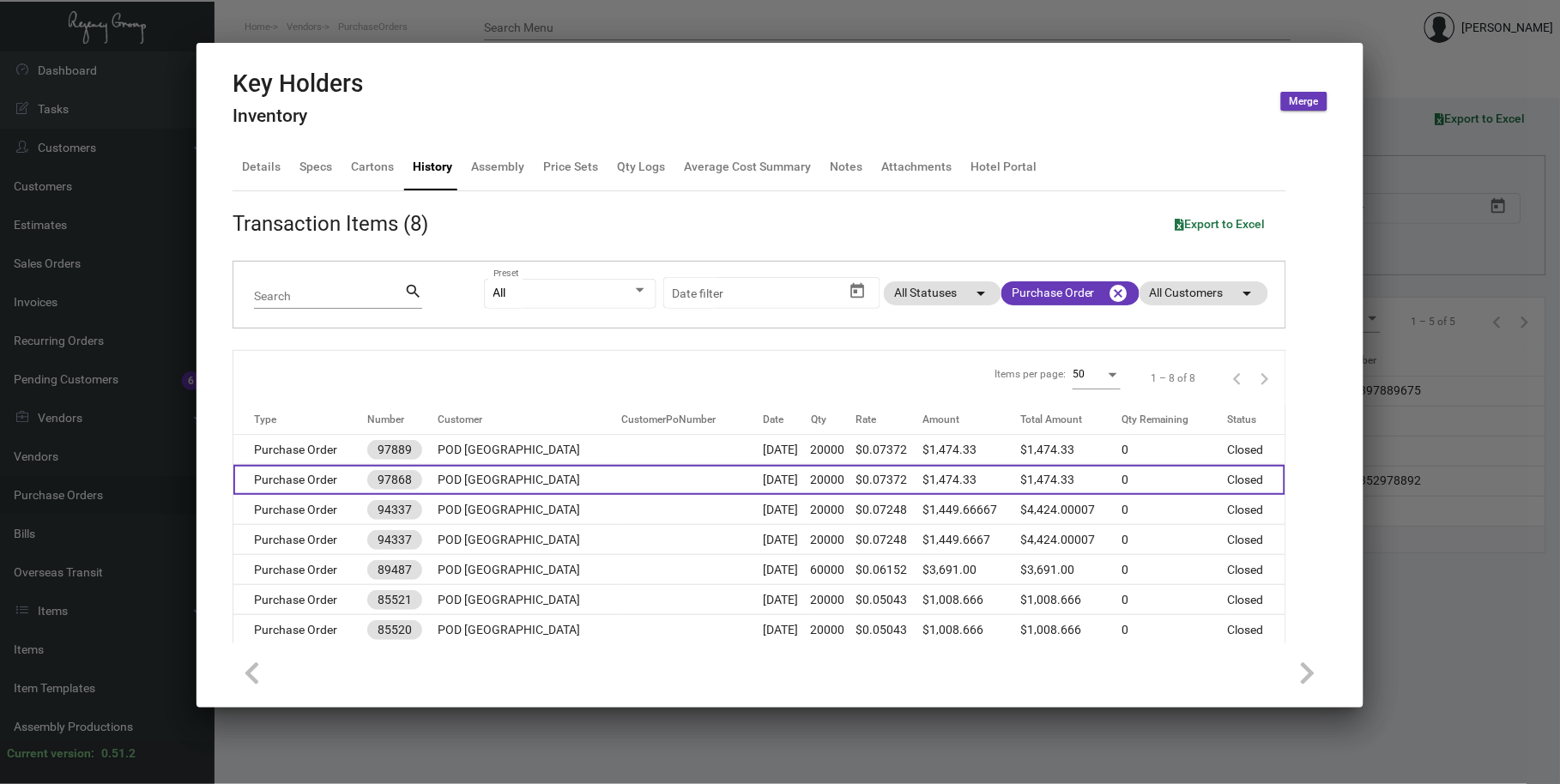
click at [722, 480] on td at bounding box center [691, 480] width 142 height 30
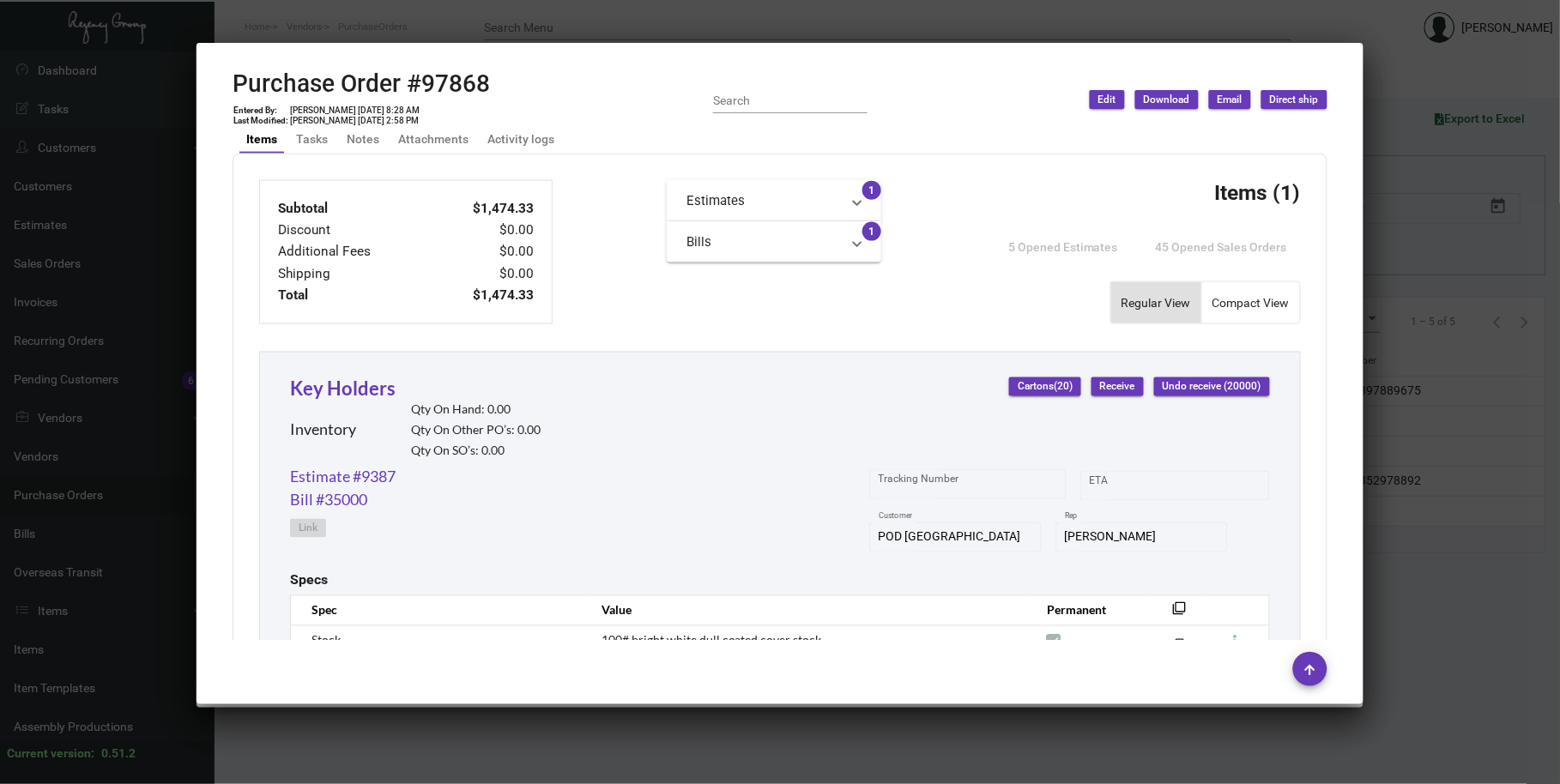
scroll to position [844, 0]
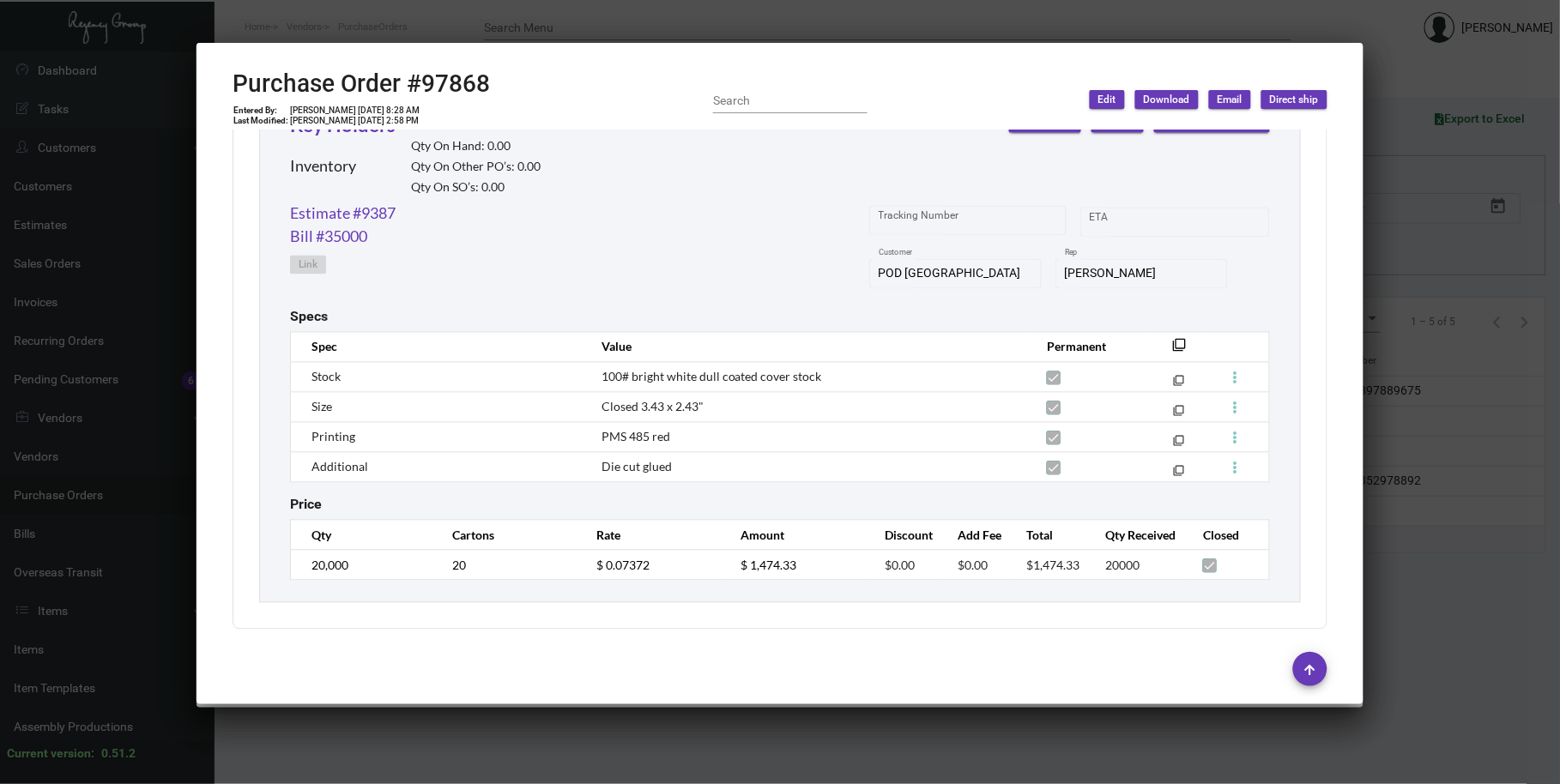
click at [812, 29] on div at bounding box center [780, 392] width 1560 height 784
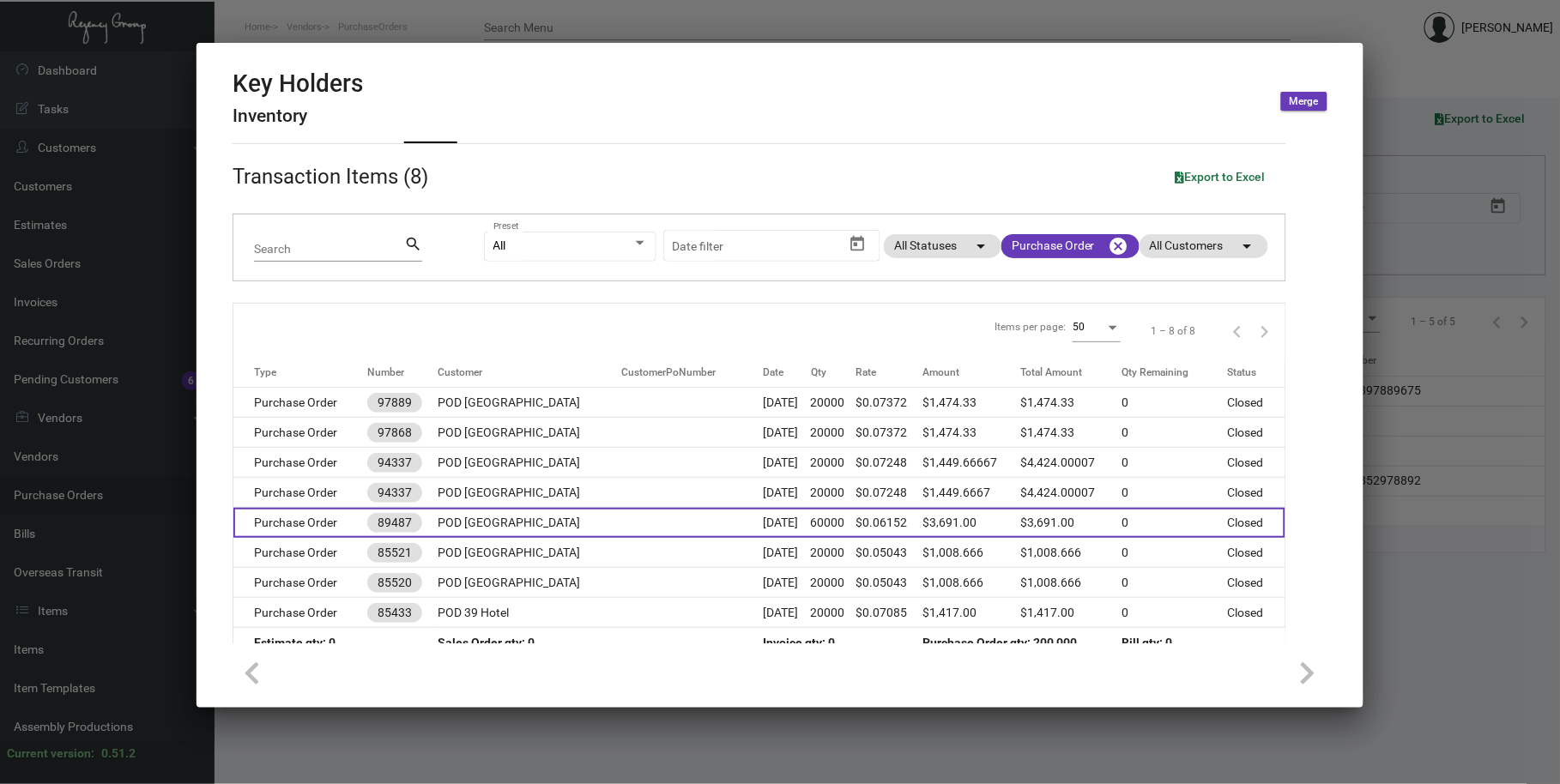
scroll to position [73, 0]
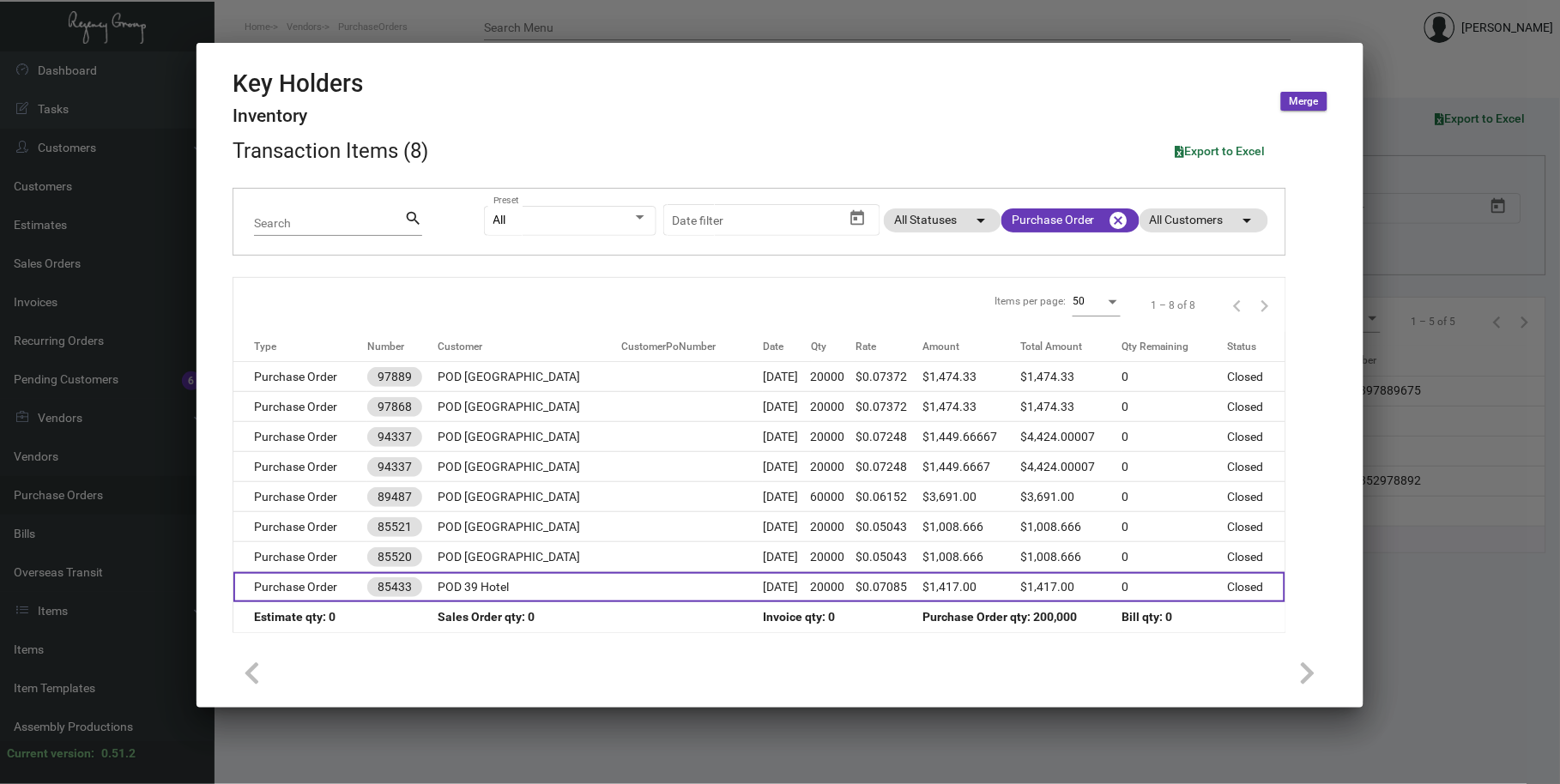
click at [686, 597] on td at bounding box center [691, 587] width 142 height 30
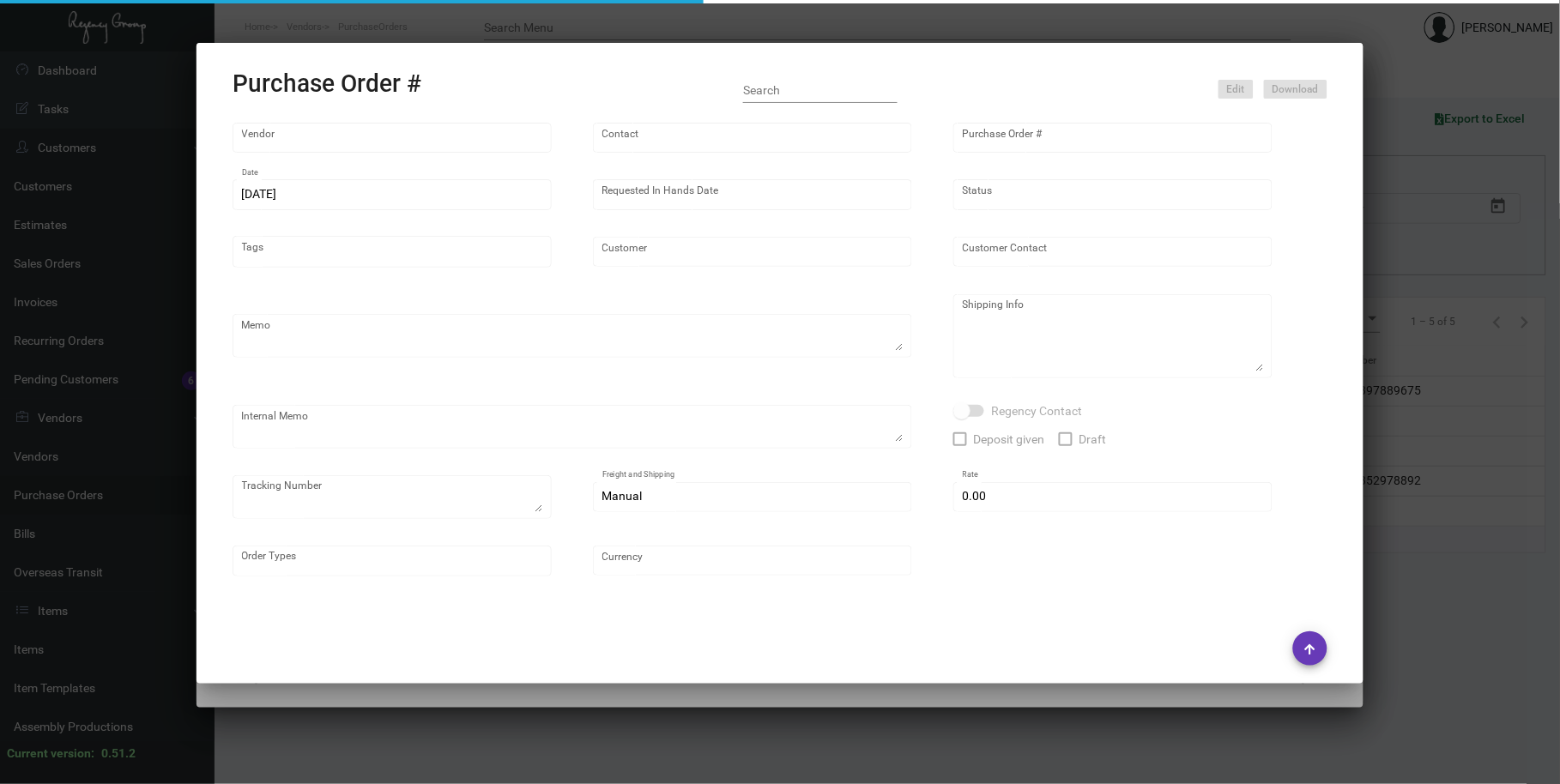
type input "Evergreen Manufacturing"
type input "[PERSON_NAME]"
type input "85433"
type input "[DATE]"
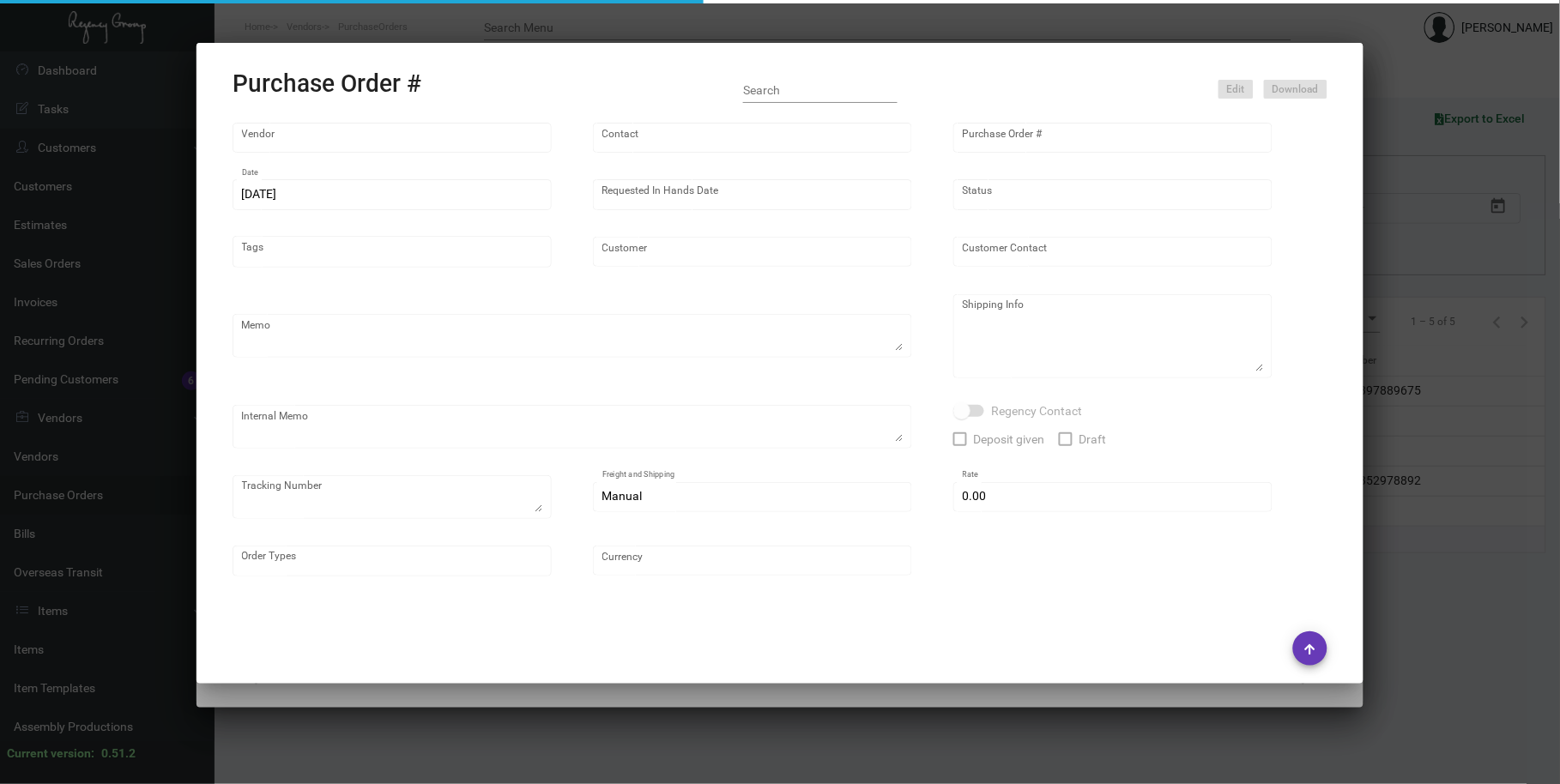
type input "POD 39 Hotel"
type textarea "Price quoted by [PERSON_NAME]; Previous PO#71196; confirmation 31594"
type textarea "Regency Group NJ [PERSON_NAME] [STREET_ADDRESS]"
checkbox input "true"
type input "$ 0.00"
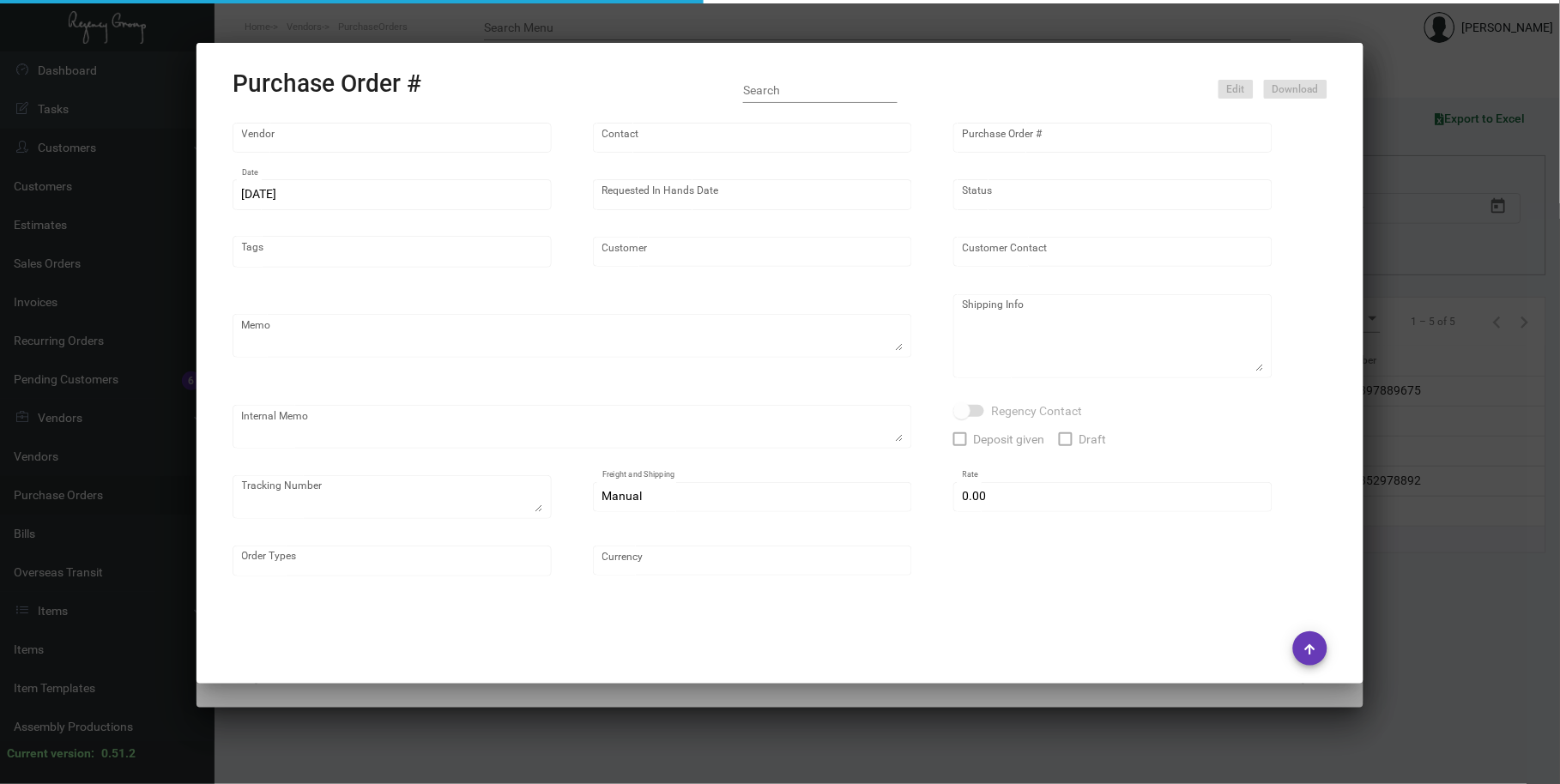
type input "United States Dollar $"
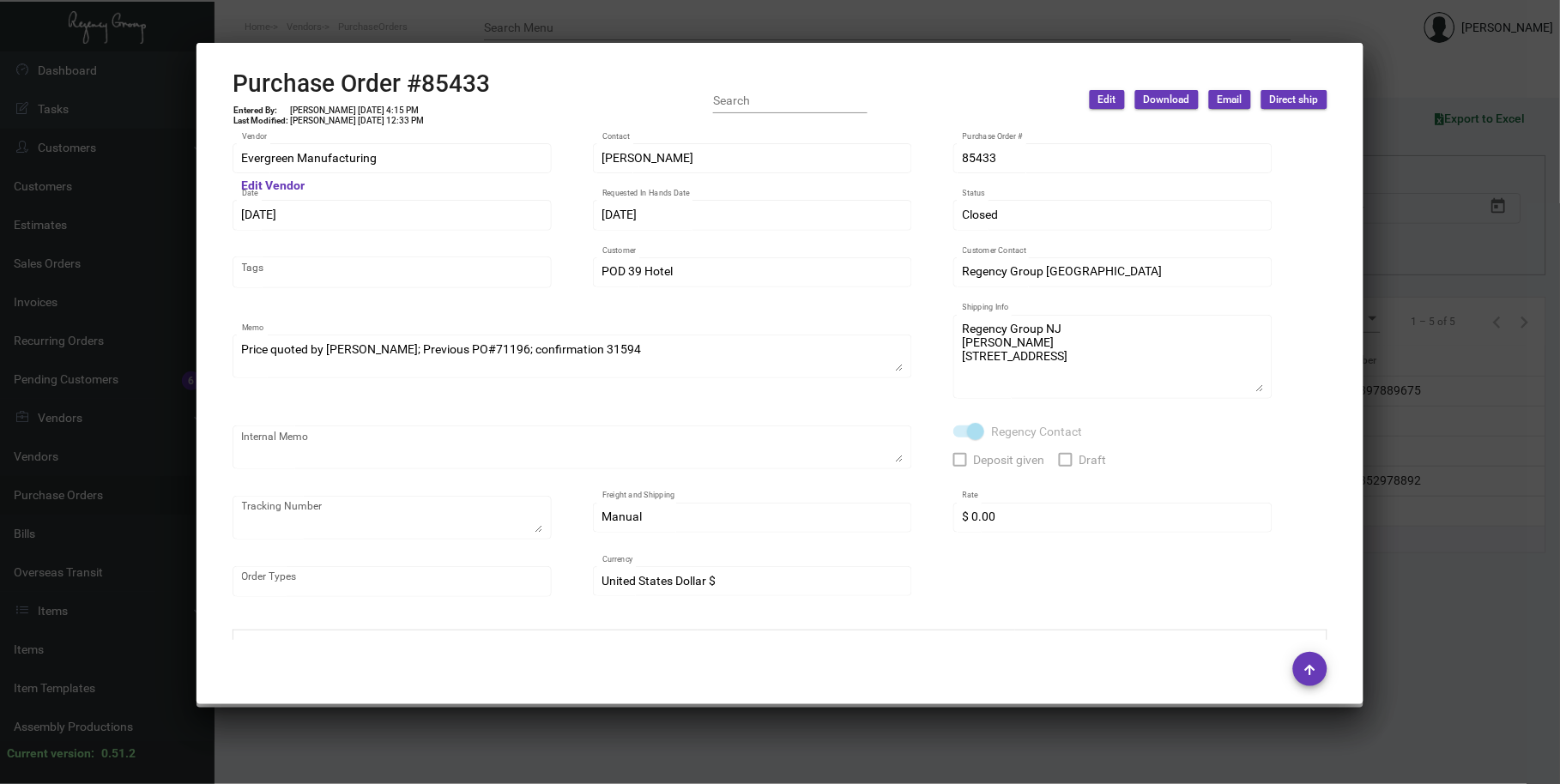
click at [640, 24] on div at bounding box center [780, 392] width 1560 height 784
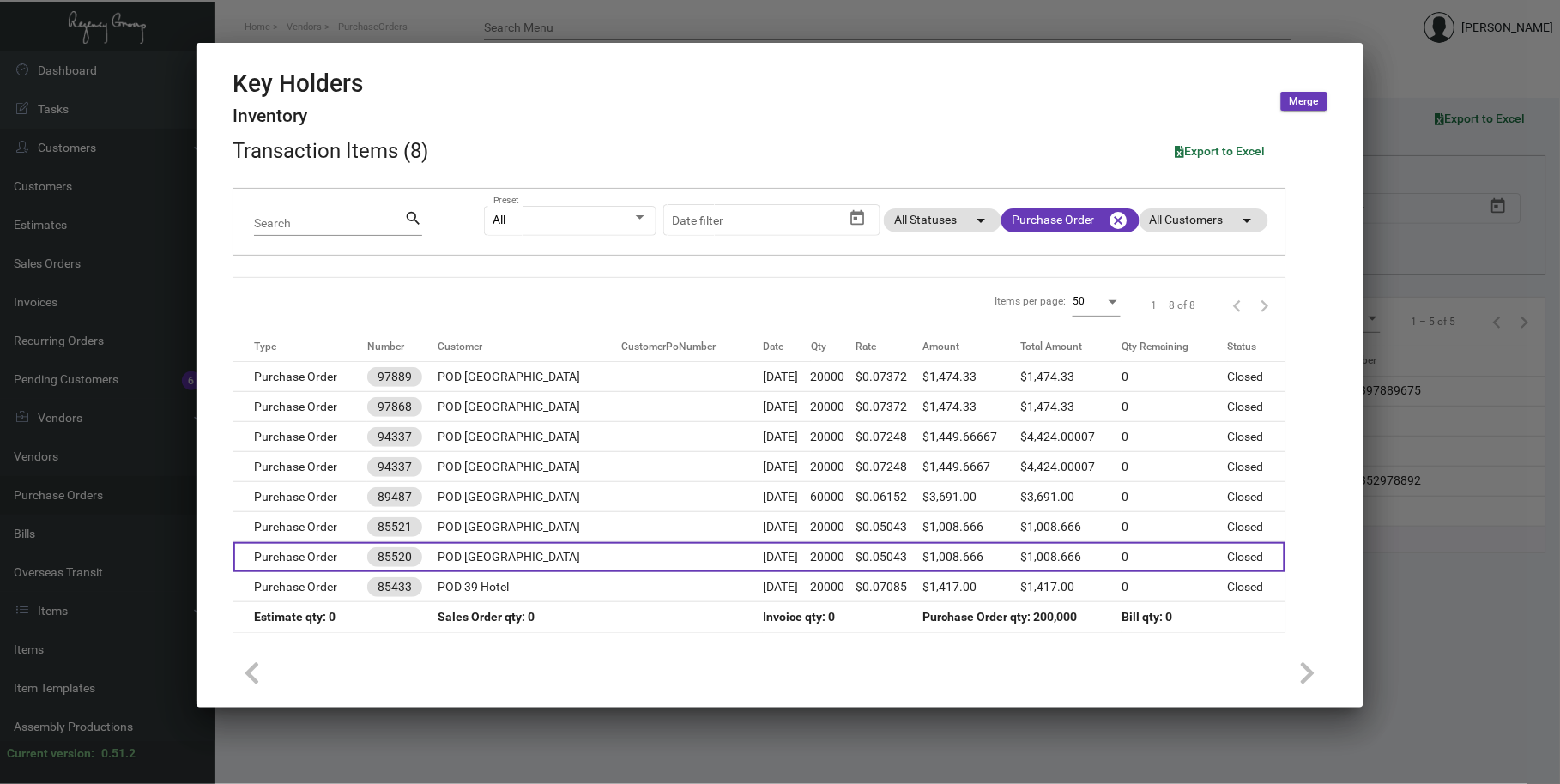
click at [600, 551] on td "POD [GEOGRAPHIC_DATA]" at bounding box center [529, 557] width 183 height 30
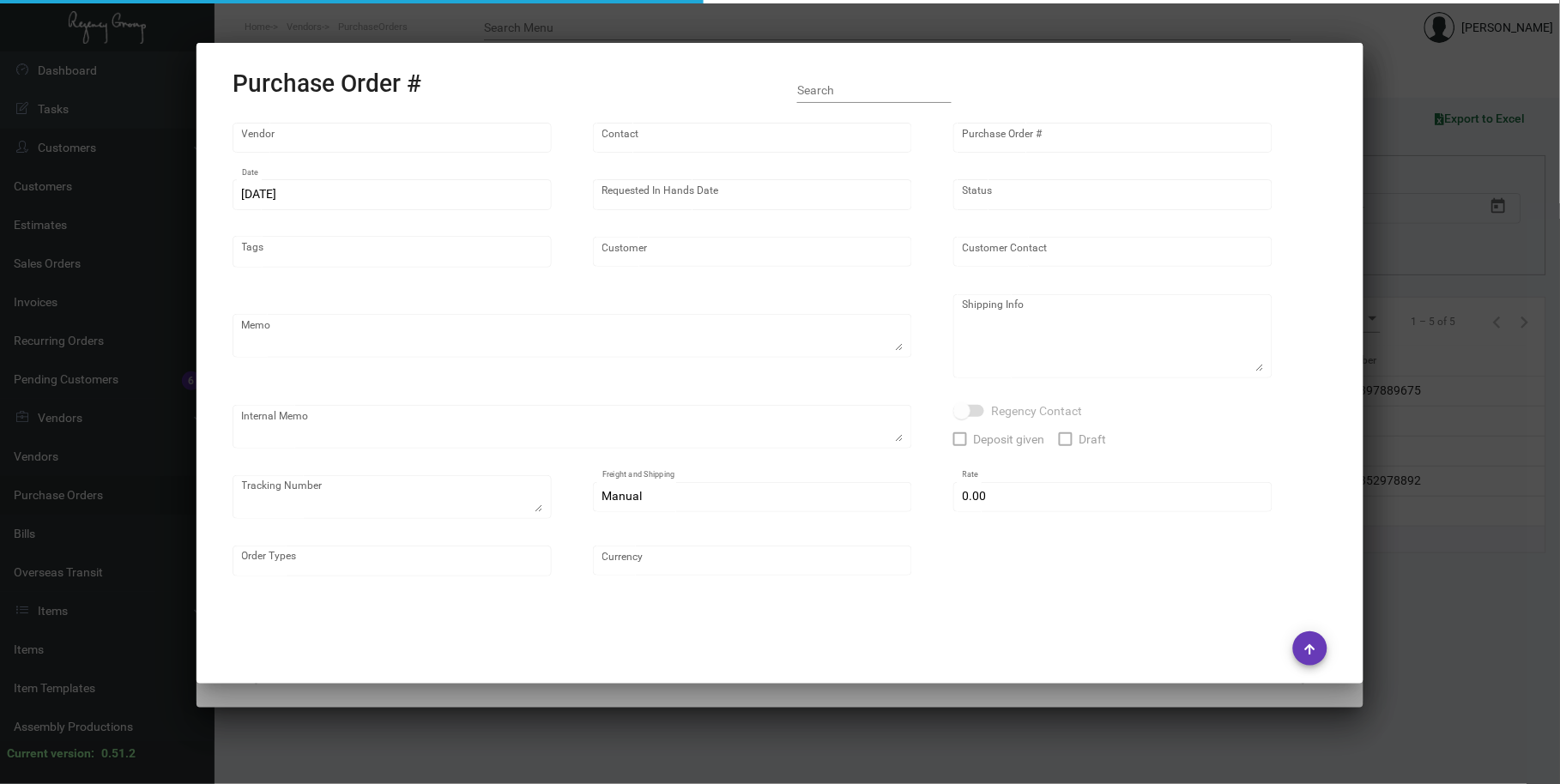
type input "Evergreen Manufacturing"
type input "[PERSON_NAME]"
type input "85520"
type input "[DATE]"
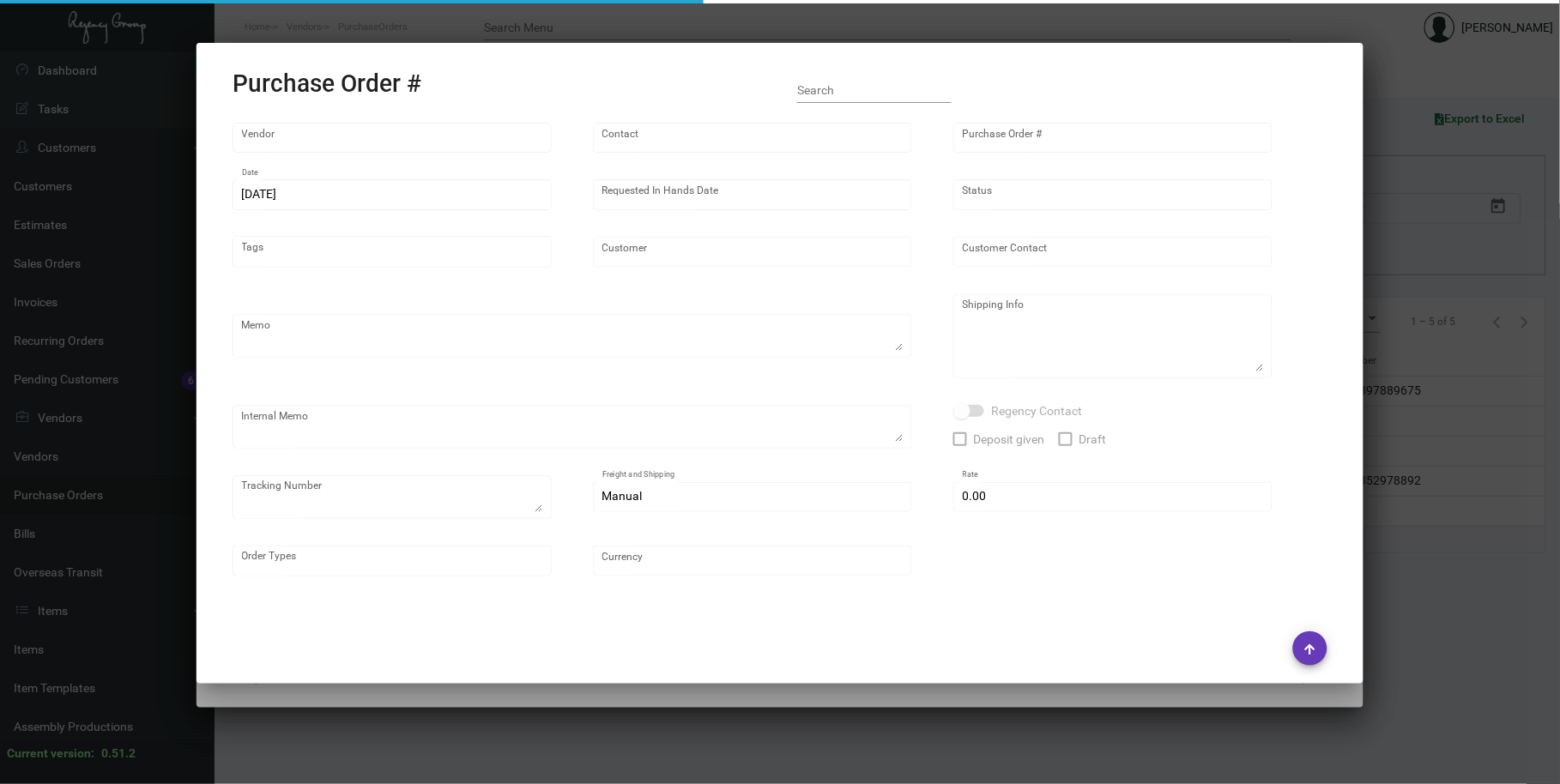
type input "POD [GEOGRAPHIC_DATA]"
type textarea "Confirmation 31604"
type textarea "Regency Group NJ [PERSON_NAME] [STREET_ADDRESS]"
type textarea "Ship 5,000 to: [PERSON_NAME] General Manager The [GEOGRAPHIC_DATA][STREET_ADDRE…"
checkbox input "true"
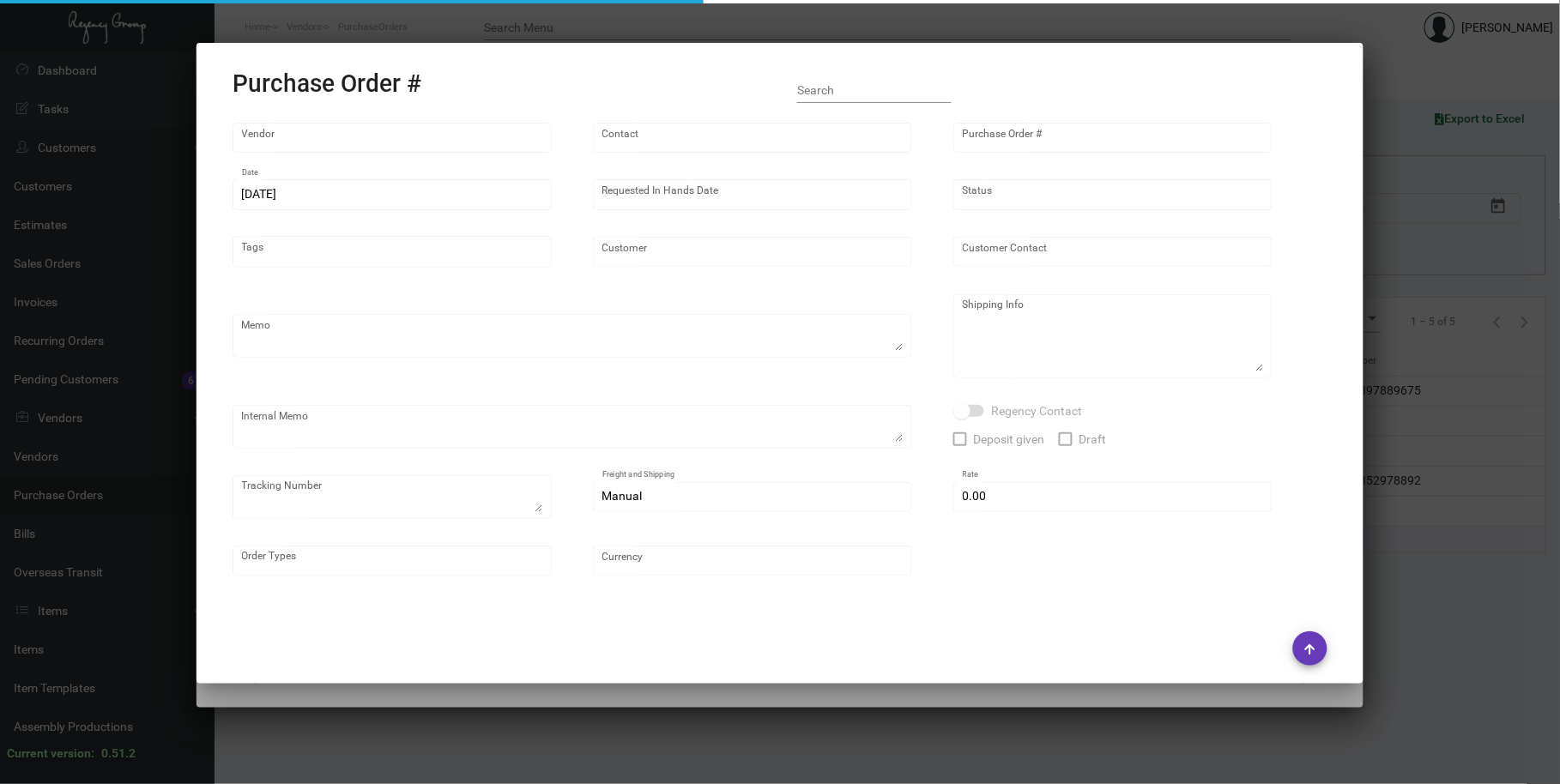
type input "$ 0.00"
type input "United States Dollar $"
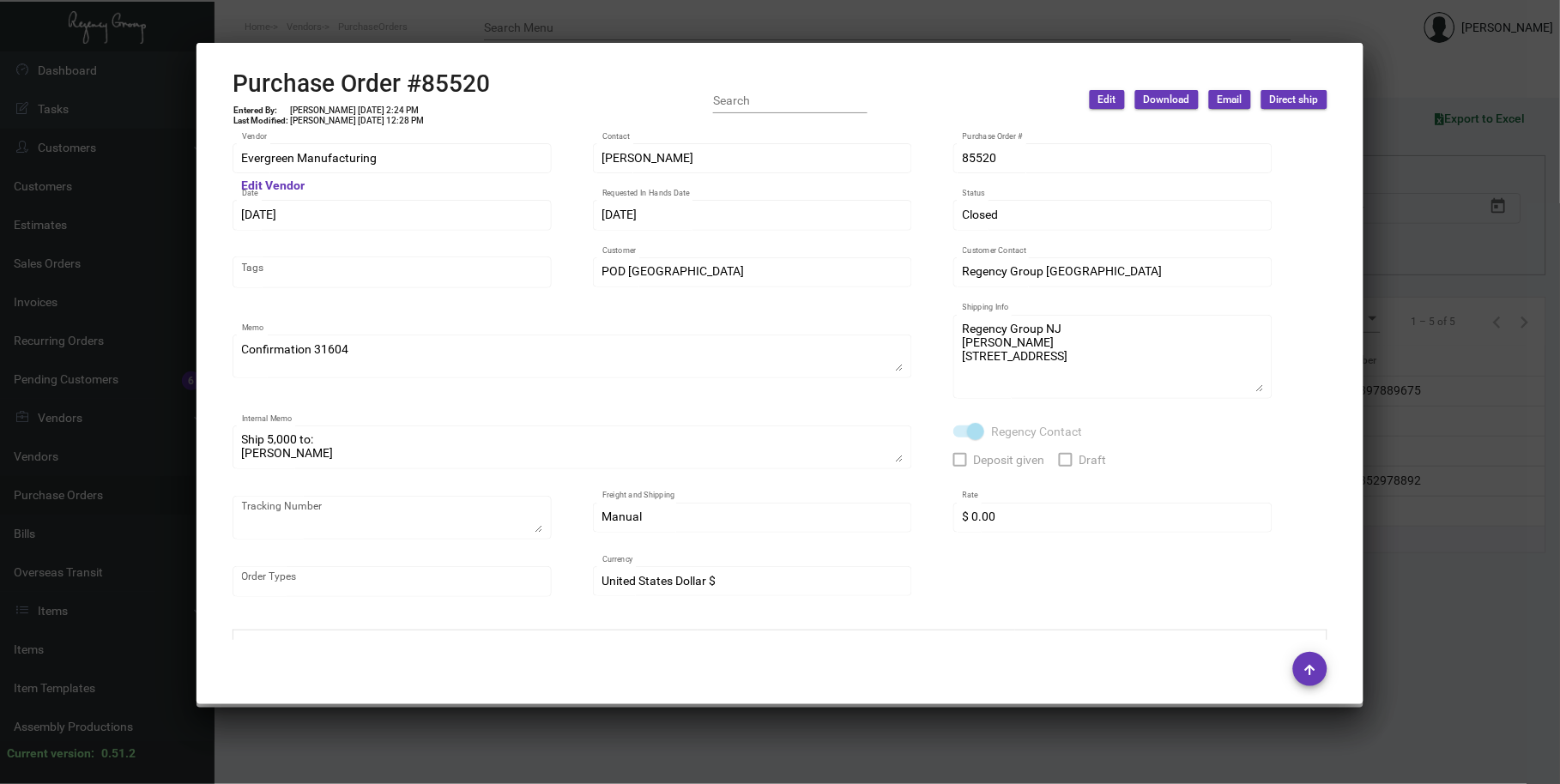
click at [596, 19] on div at bounding box center [780, 392] width 1560 height 784
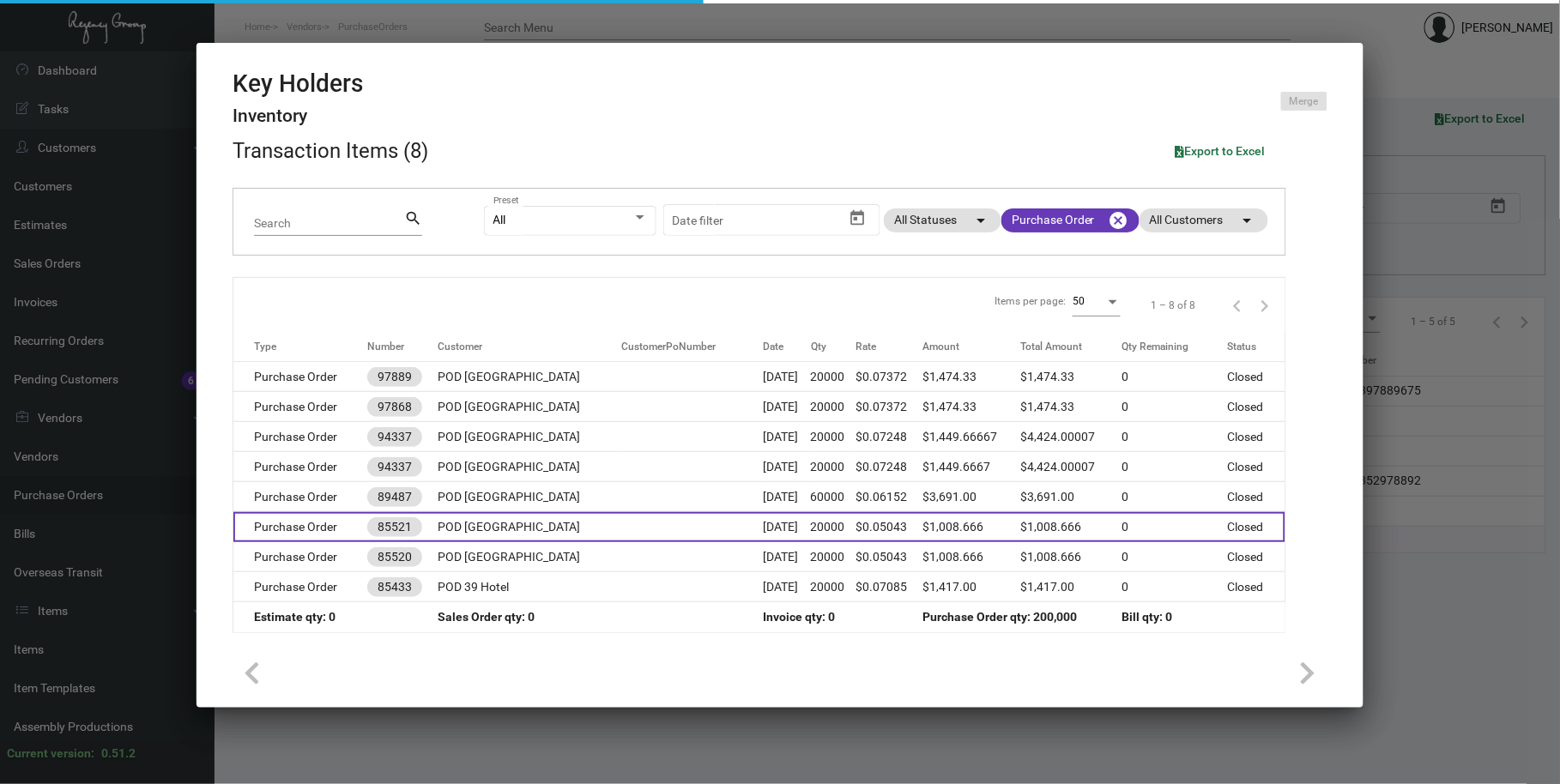
click at [578, 529] on td "POD [GEOGRAPHIC_DATA]" at bounding box center [529, 527] width 183 height 30
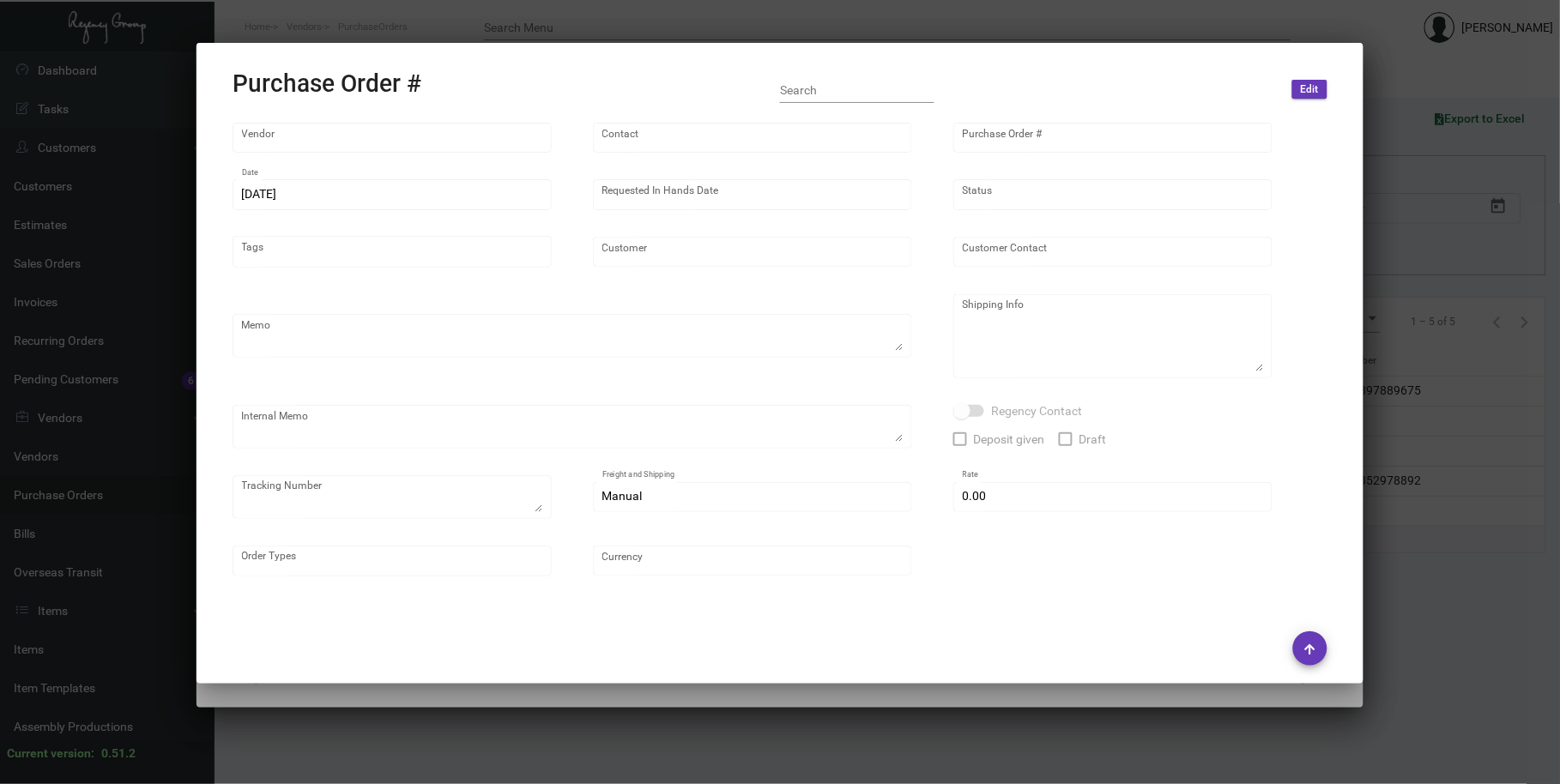
type input "Evergreen Manufacturing"
type input "[PERSON_NAME]"
type input "85521"
type input "[DATE]"
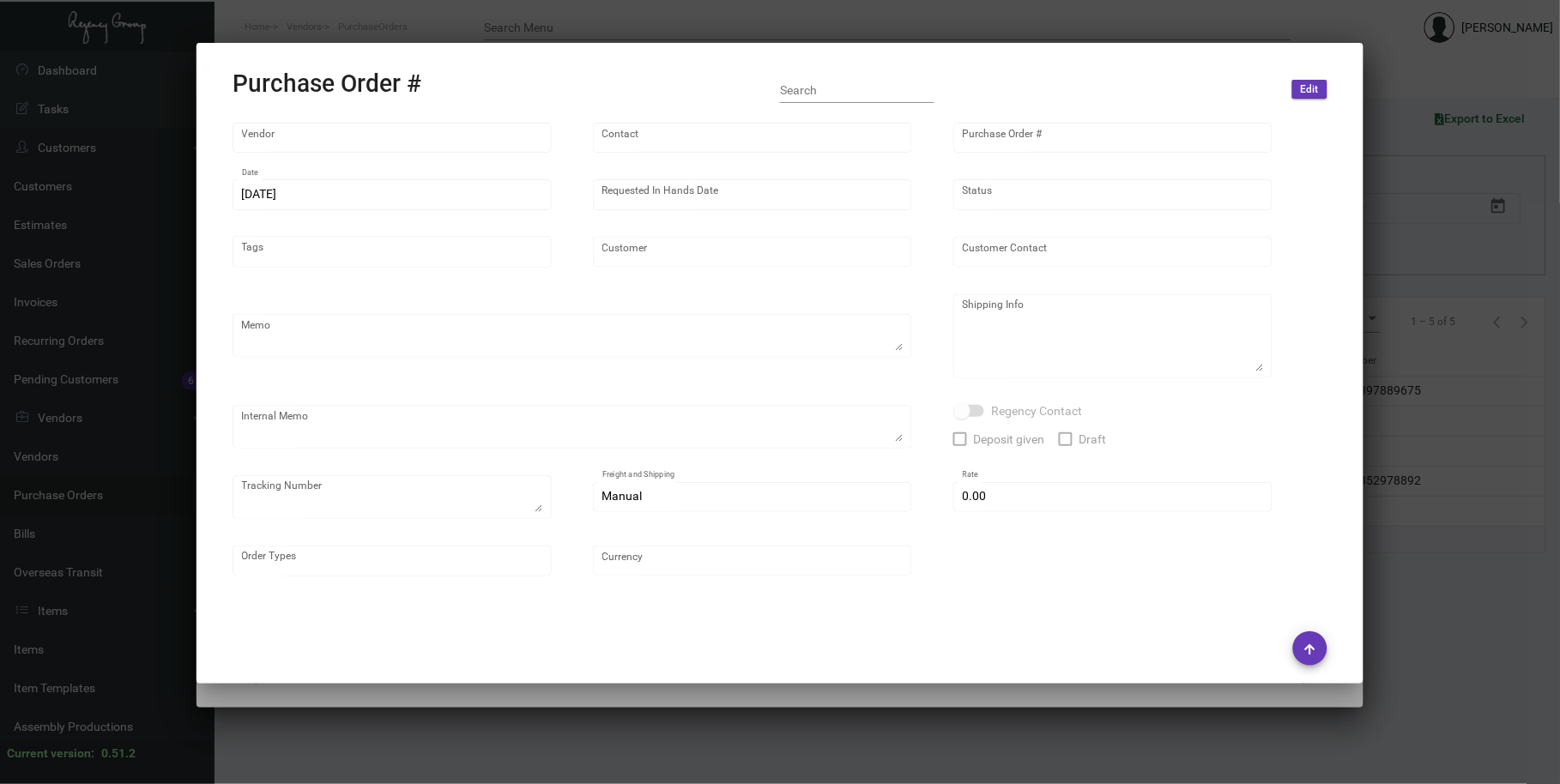
type input "POD [GEOGRAPHIC_DATA]"
type textarea "Confirmation 31605"
type textarea "Regency Group NJ [PERSON_NAME] [STREET_ADDRESS]"
checkbox input "true"
type input "$ 0.00"
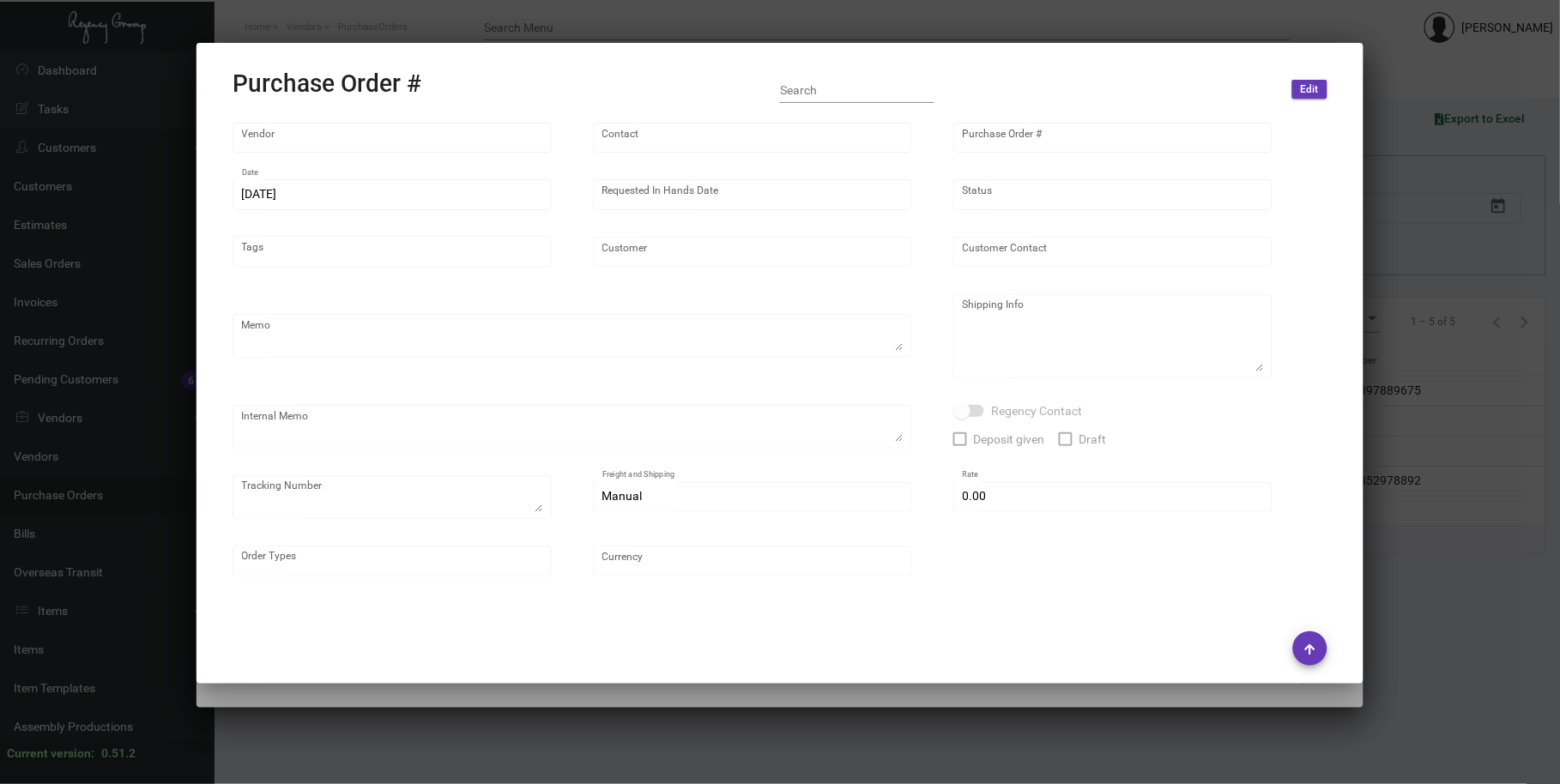
type input "United States Dollar $"
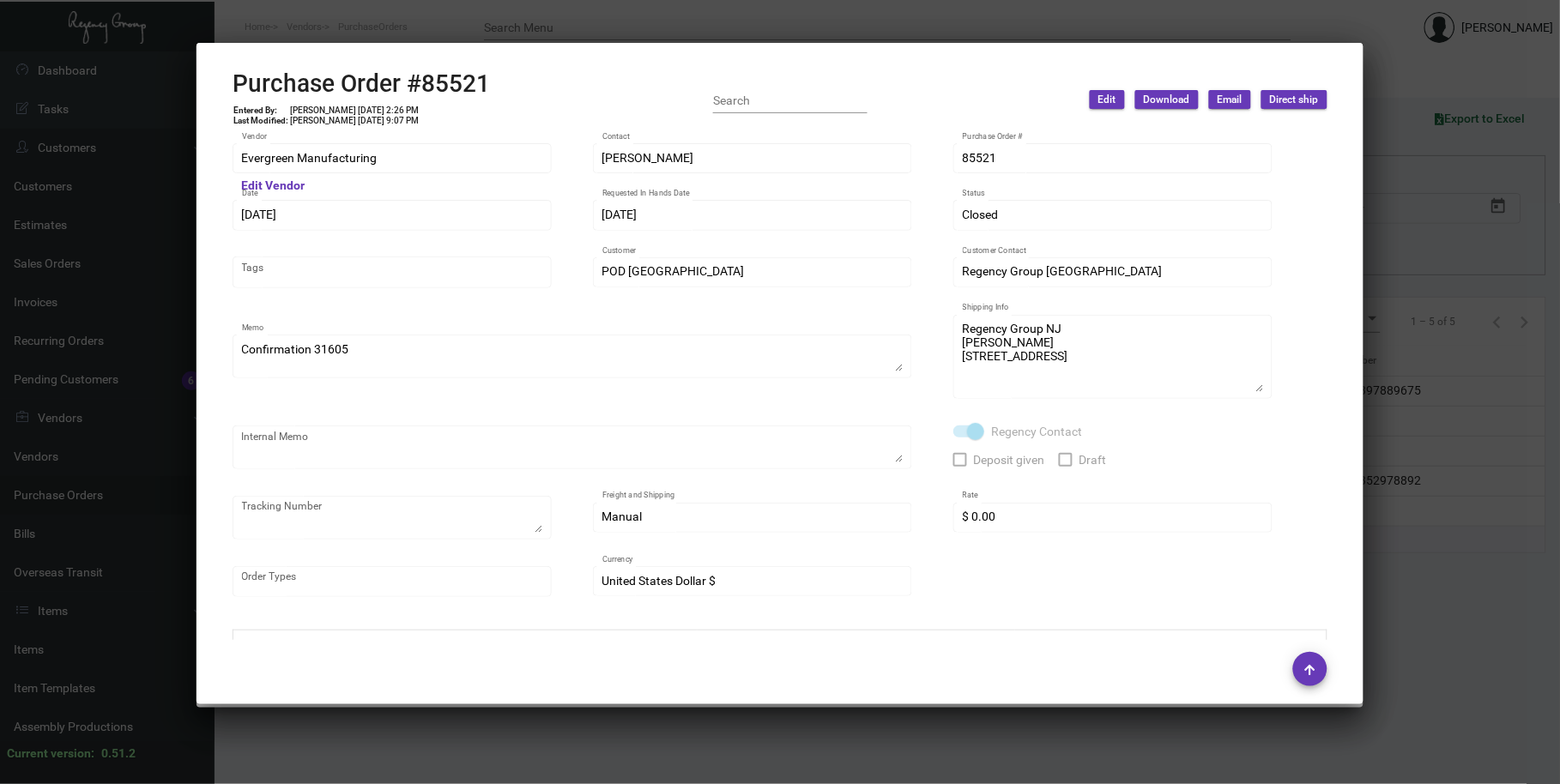
click at [577, 23] on div at bounding box center [780, 392] width 1560 height 784
